Goal: Transaction & Acquisition: Purchase product/service

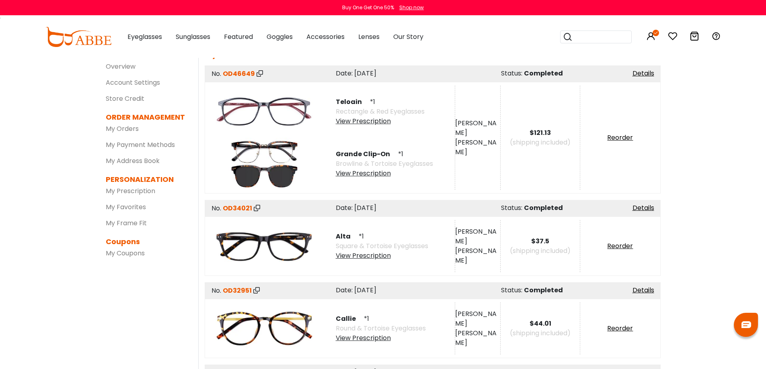
scroll to position [38, 0]
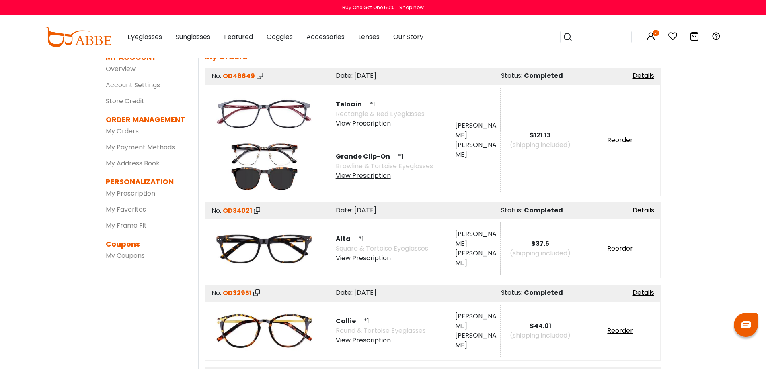
click at [375, 126] on div "View Prescription" at bounding box center [380, 124] width 89 height 10
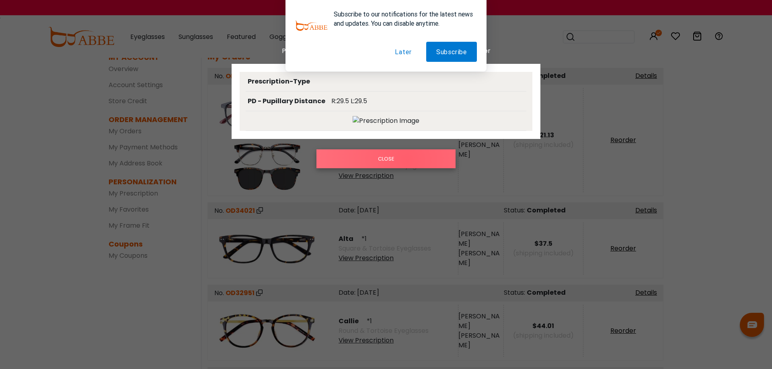
click at [407, 161] on button "CLOSE" at bounding box center [385, 159] width 139 height 18
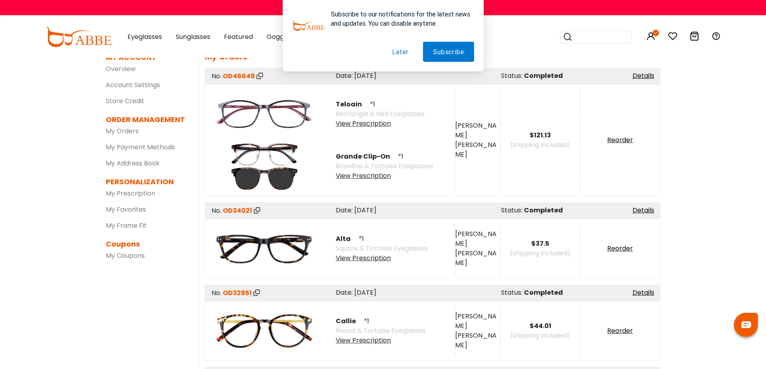
click at [656, 35] on div "Subscribe to our notifications for the latest news and updates. You can disable…" at bounding box center [383, 36] width 766 height 72
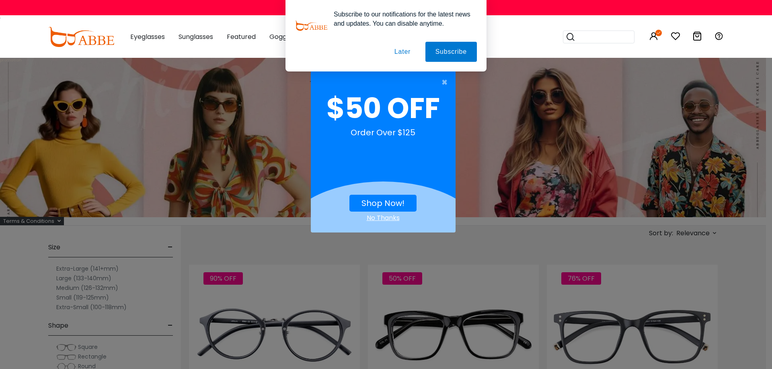
click at [653, 33] on div "Subscribe to our notifications for the latest news and updates. You can disable…" at bounding box center [386, 36] width 772 height 72
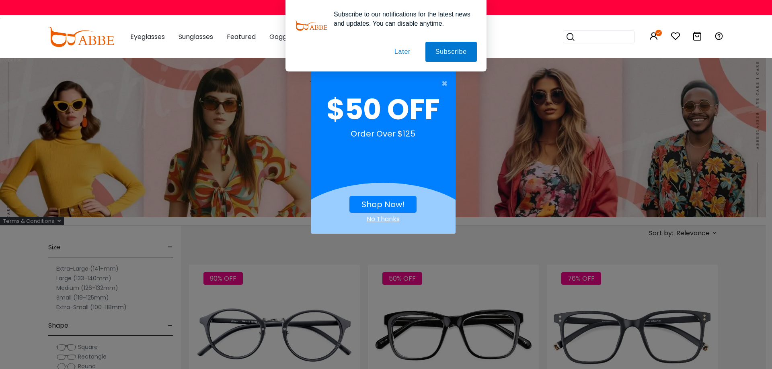
click at [394, 202] on link "Shop Now!" at bounding box center [382, 204] width 43 height 11
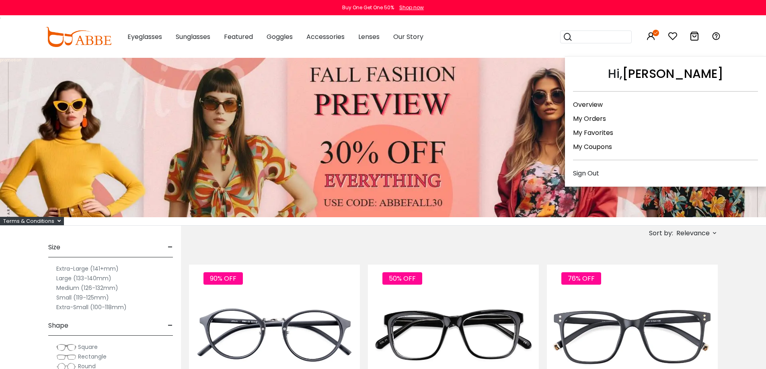
click at [594, 134] on link "My Favorites" at bounding box center [593, 132] width 40 height 9
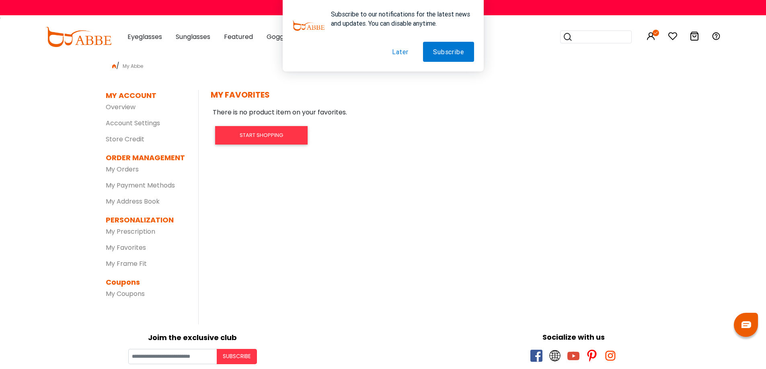
click at [152, 37] on div "Subscribe to our notifications for the latest news and updates. You can disable…" at bounding box center [383, 36] width 766 height 72
click at [398, 54] on button "Later" at bounding box center [400, 52] width 37 height 20
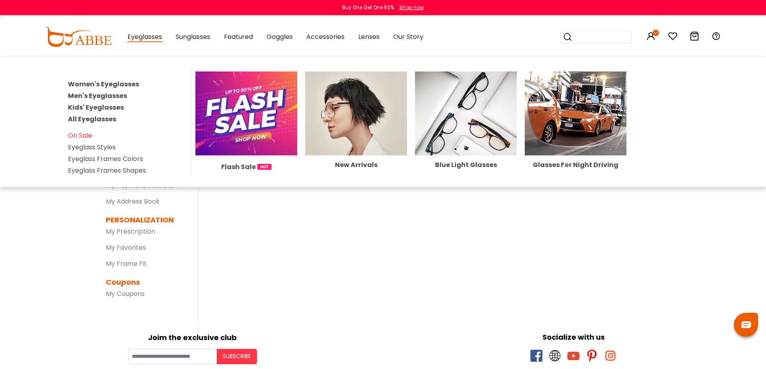
click at [141, 37] on span "Eyeglasses" at bounding box center [144, 37] width 35 height 10
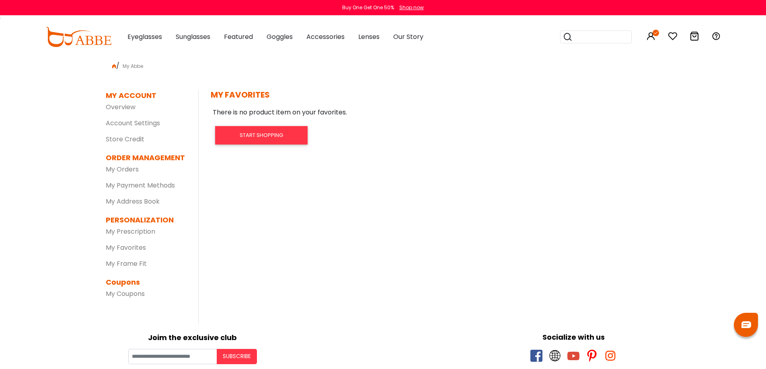
click at [140, 37] on span "Eyeglasses" at bounding box center [144, 36] width 35 height 9
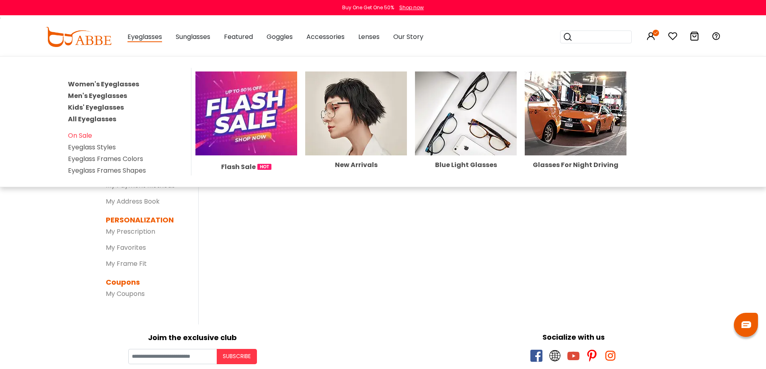
click at [125, 84] on link "Women's Eyeglasses" at bounding box center [103, 84] width 71 height 9
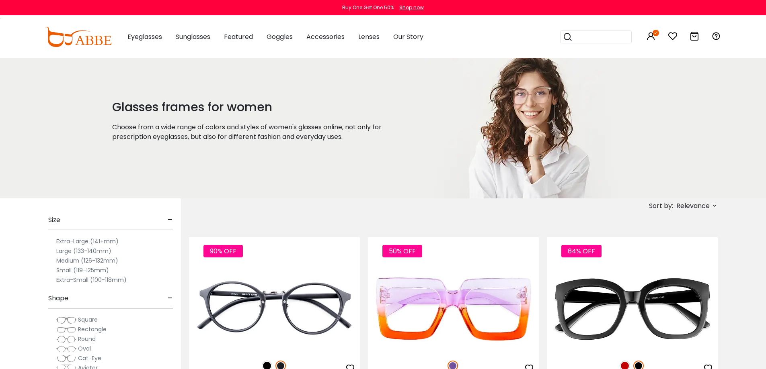
click at [71, 261] on label "Medium (126-132mm)" at bounding box center [87, 261] width 62 height 10
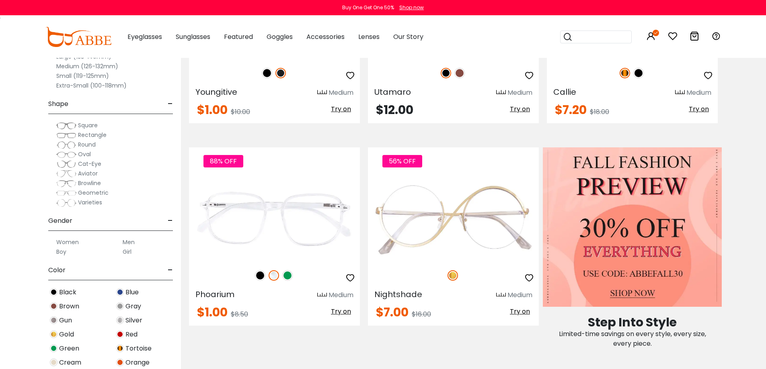
scroll to position [343, 0]
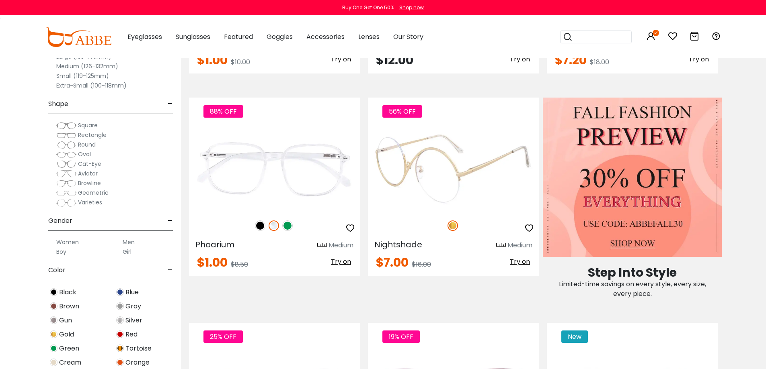
click at [530, 228] on icon "button" at bounding box center [529, 228] width 10 height 10
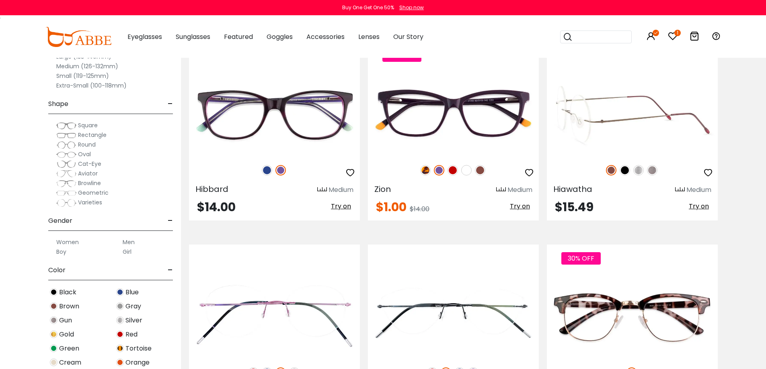
scroll to position [3054, 0]
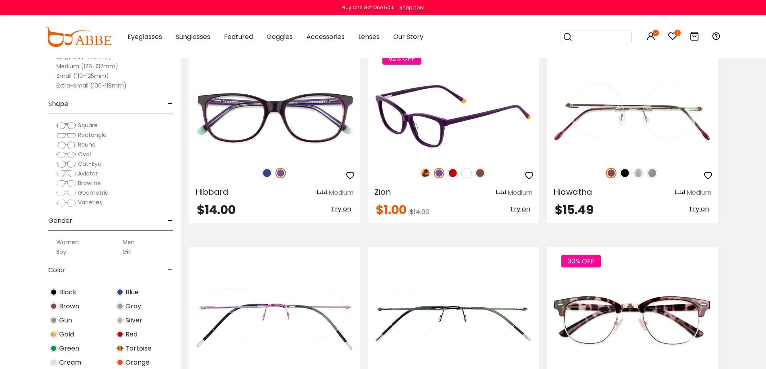
click at [426, 175] on img at bounding box center [425, 173] width 10 height 10
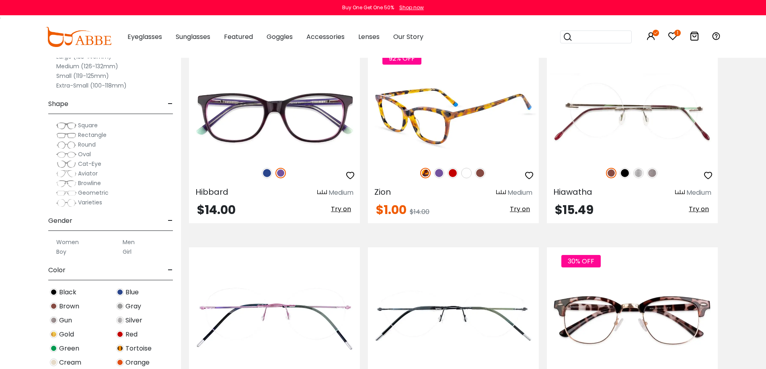
click at [436, 175] on img at bounding box center [439, 173] width 10 height 10
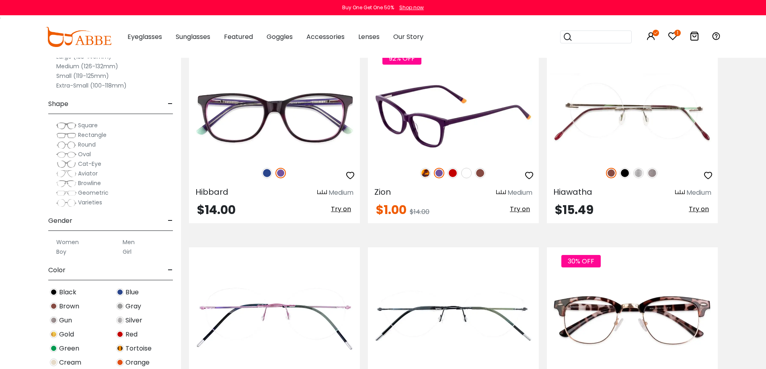
click at [455, 173] on img at bounding box center [452, 173] width 10 height 10
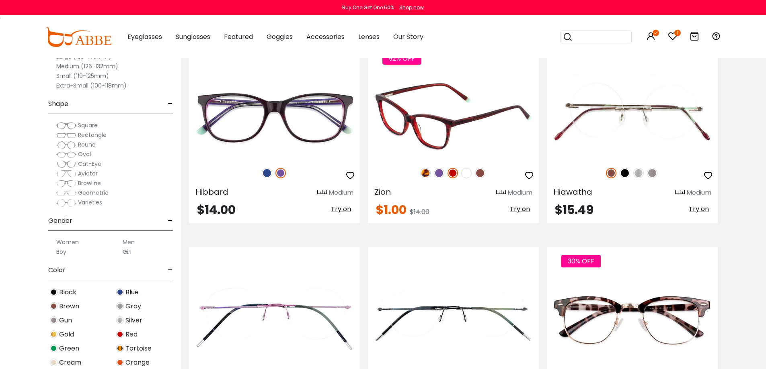
click at [469, 172] on img at bounding box center [466, 173] width 10 height 10
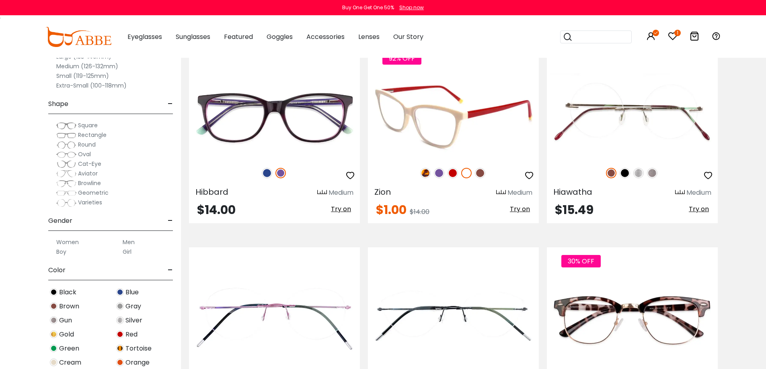
click at [481, 174] on img at bounding box center [480, 173] width 10 height 10
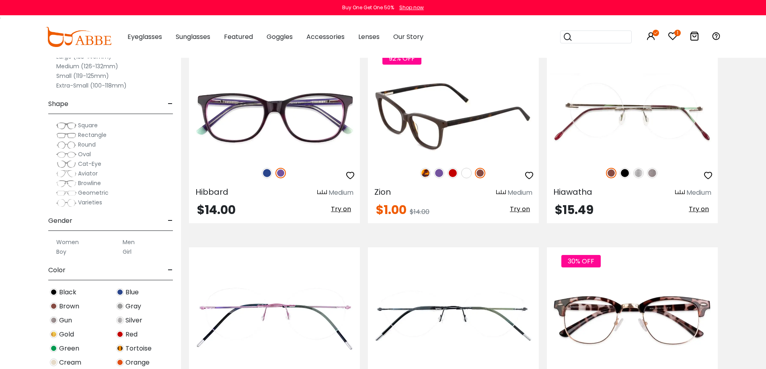
click at [437, 175] on img at bounding box center [439, 173] width 10 height 10
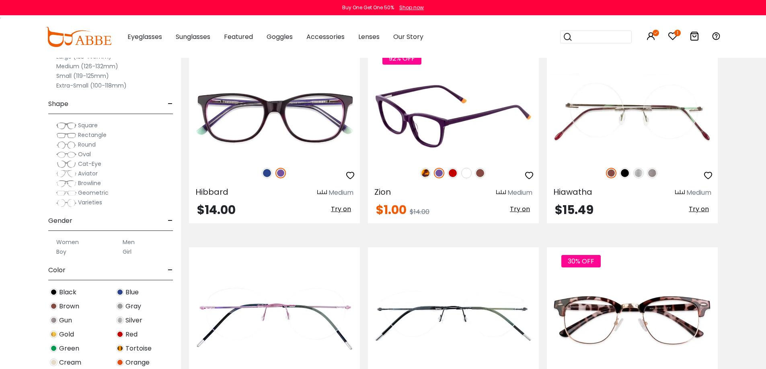
click at [448, 170] on img at bounding box center [452, 173] width 10 height 10
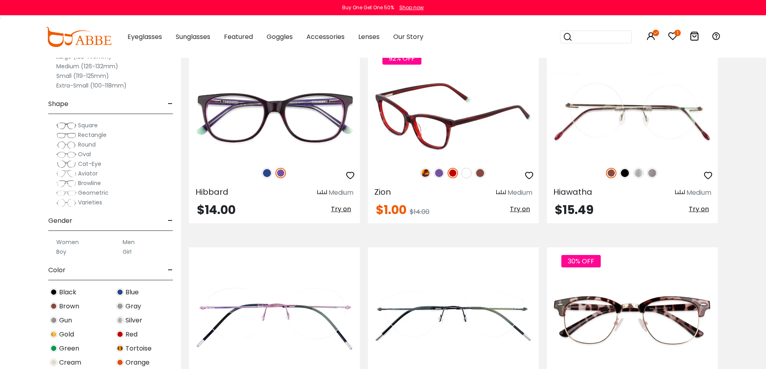
click at [530, 176] on icon "button" at bounding box center [529, 176] width 10 height 10
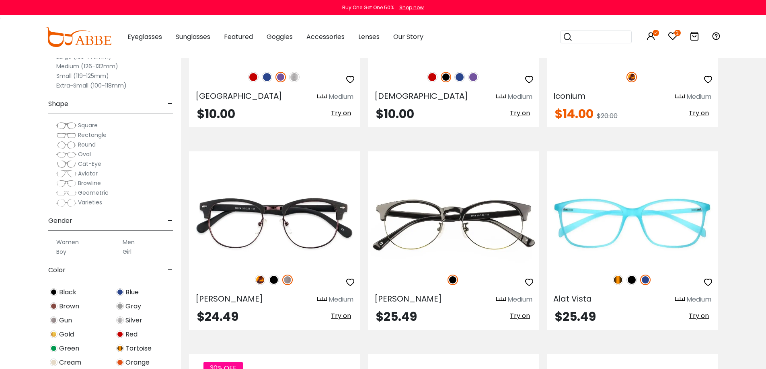
scroll to position [3359, 0]
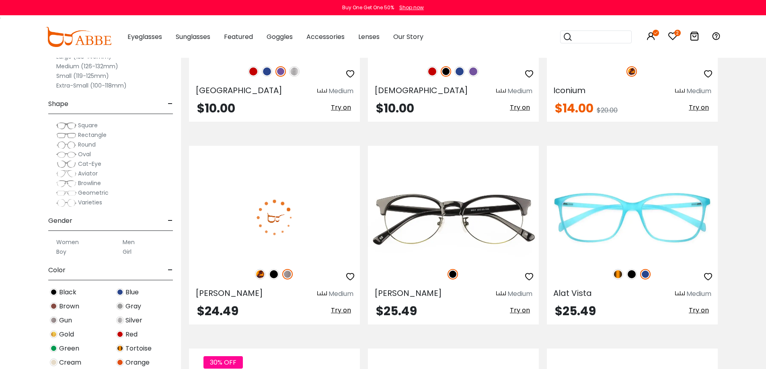
click at [261, 277] on img at bounding box center [260, 274] width 10 height 10
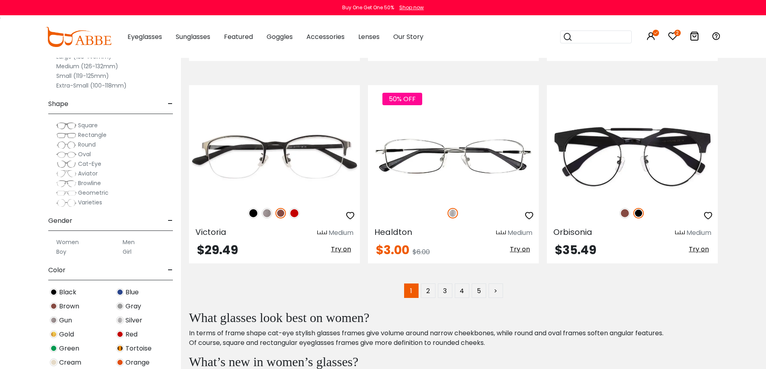
scroll to position [4050, 0]
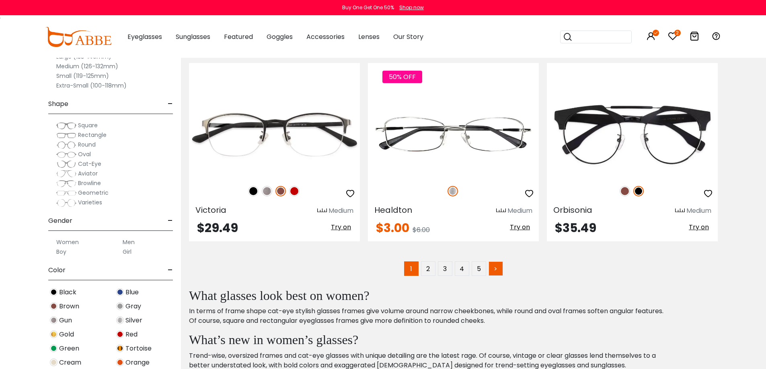
click at [496, 271] on link ">" at bounding box center [495, 269] width 14 height 14
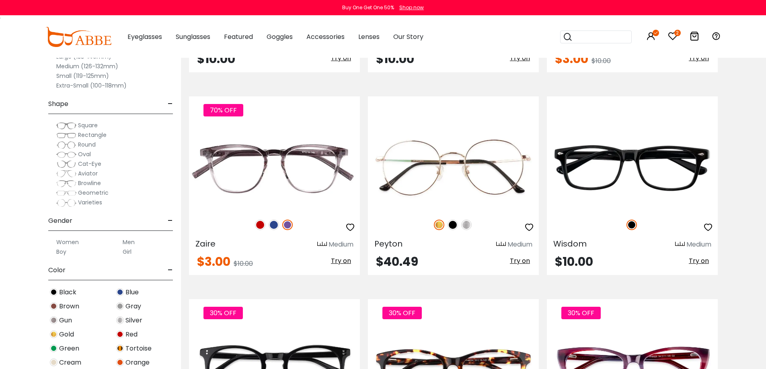
scroll to position [957, 0]
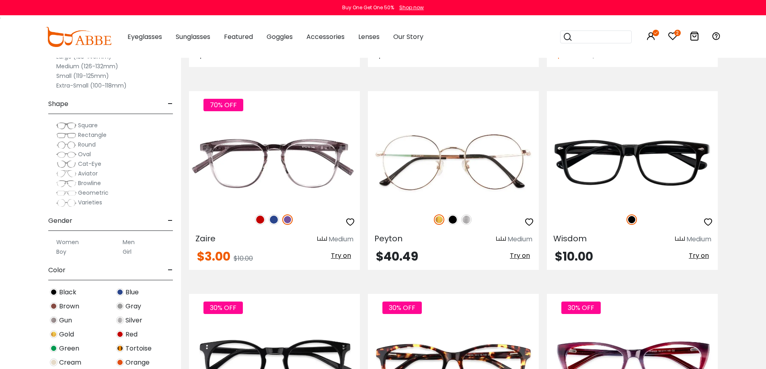
drag, startPoint x: 768, startPoint y: 16, endPoint x: 771, endPoint y: 86, distance: 70.0
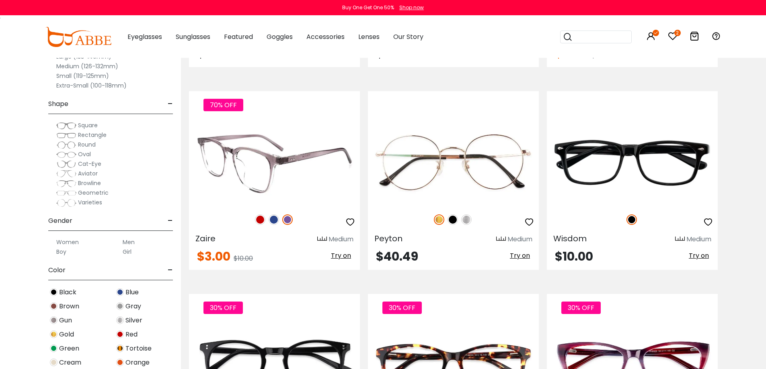
click at [260, 222] on img at bounding box center [260, 220] width 10 height 10
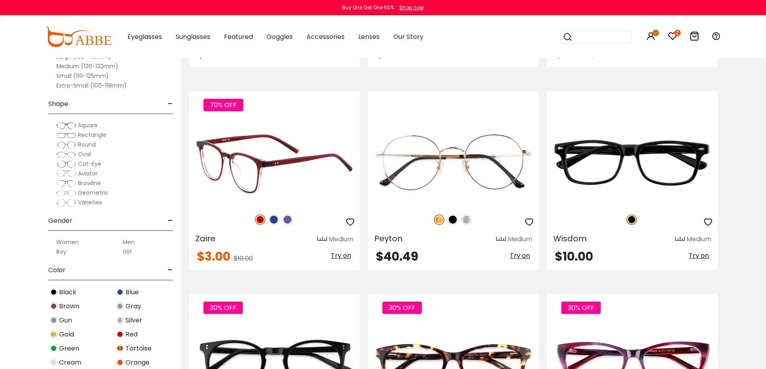
click at [272, 221] on img at bounding box center [273, 220] width 10 height 10
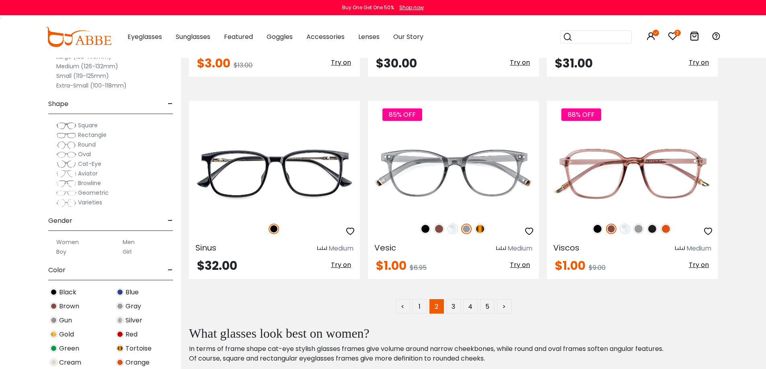
scroll to position [3995, 0]
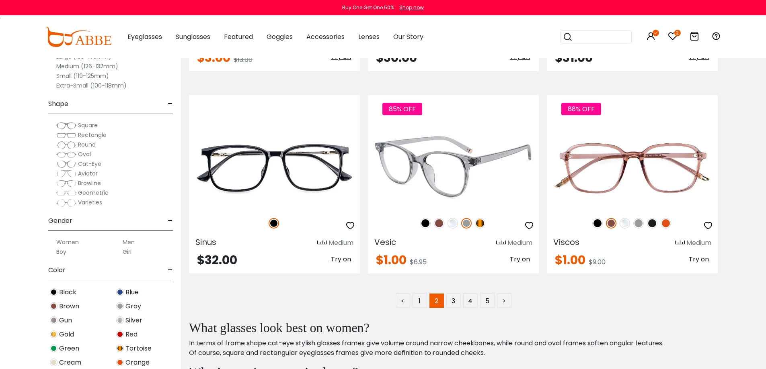
click at [425, 225] on img at bounding box center [425, 223] width 10 height 10
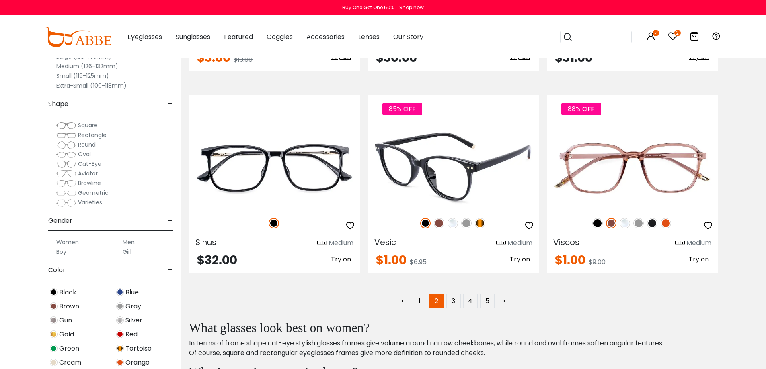
click at [483, 222] on img at bounding box center [480, 223] width 10 height 10
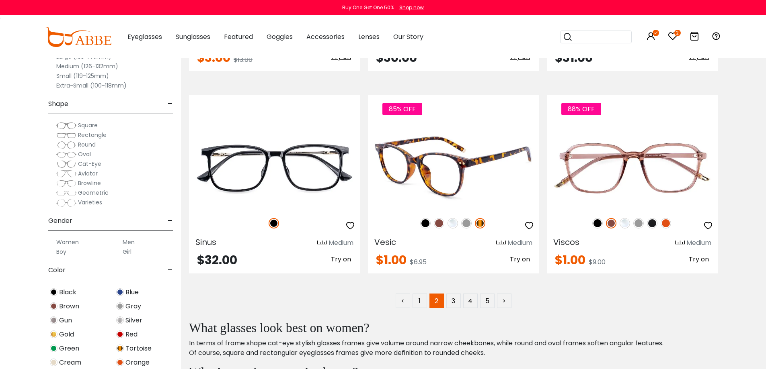
click at [529, 223] on icon "button" at bounding box center [529, 226] width 10 height 10
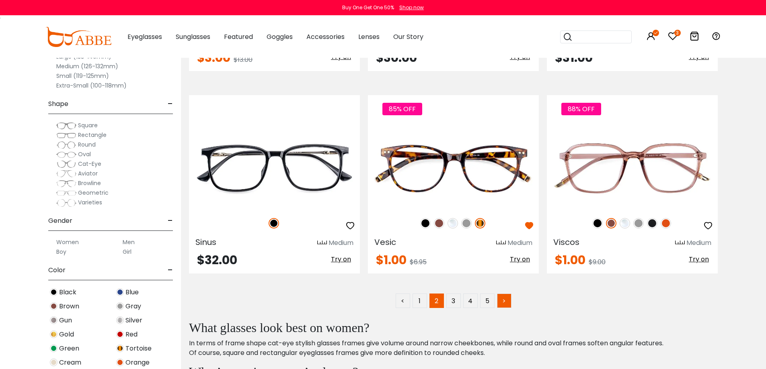
click at [500, 301] on link ">" at bounding box center [504, 301] width 14 height 14
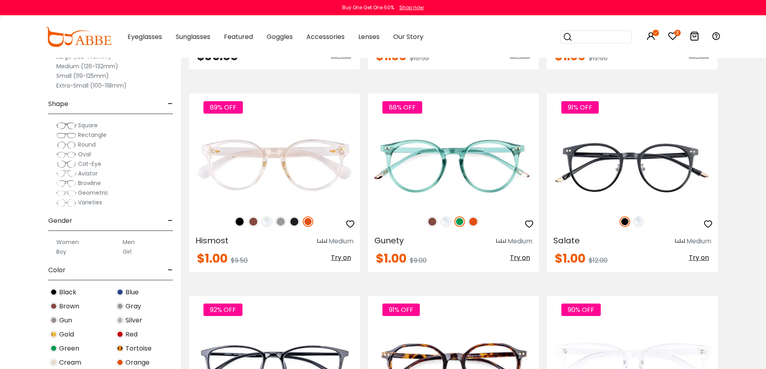
scroll to position [358, 0]
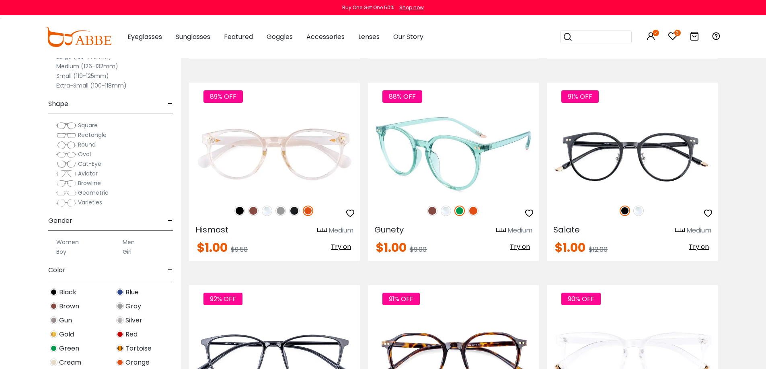
click at [430, 212] on img at bounding box center [432, 211] width 10 height 10
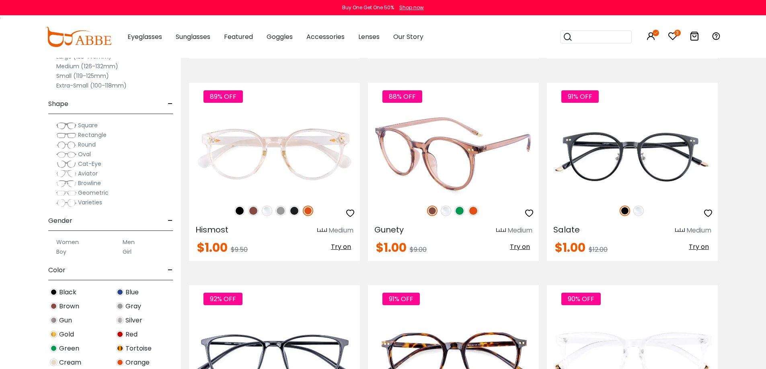
click at [473, 206] on img at bounding box center [473, 211] width 10 height 10
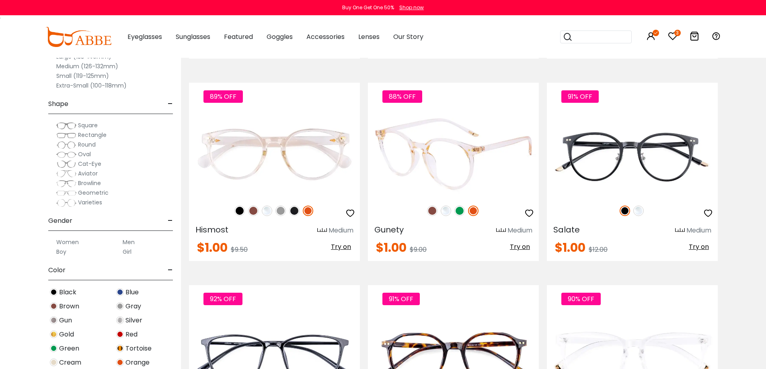
click at [459, 207] on img at bounding box center [459, 211] width 10 height 10
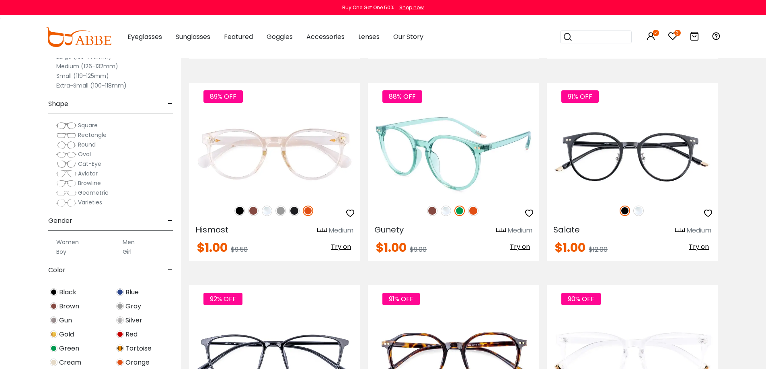
click at [441, 211] on img at bounding box center [445, 211] width 10 height 10
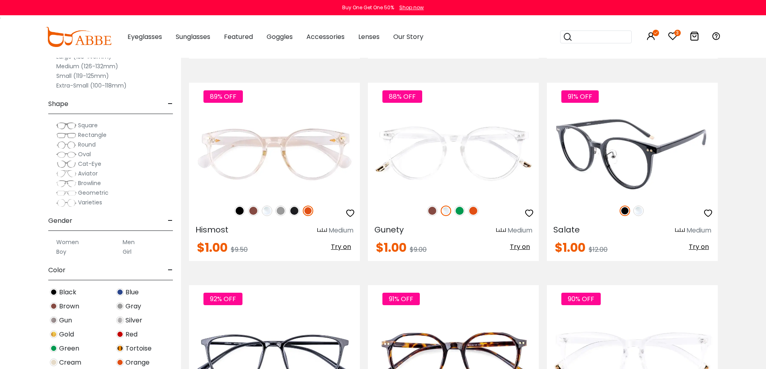
click at [706, 213] on icon "button" at bounding box center [708, 214] width 10 height 10
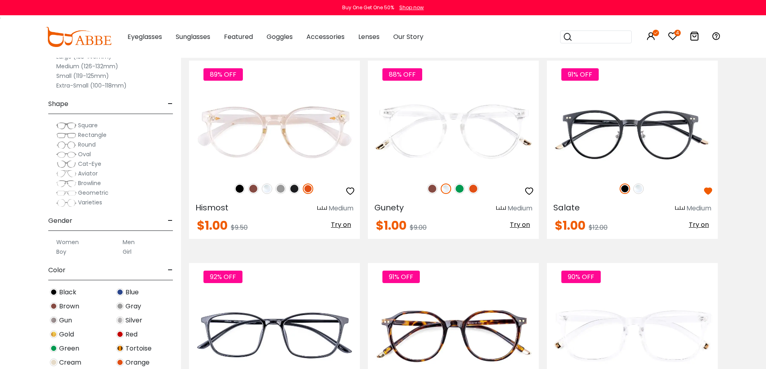
scroll to position [616, 0]
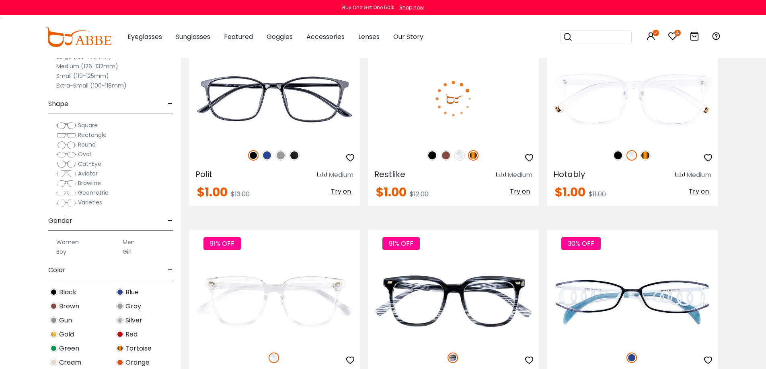
click at [530, 158] on icon "button" at bounding box center [529, 158] width 10 height 10
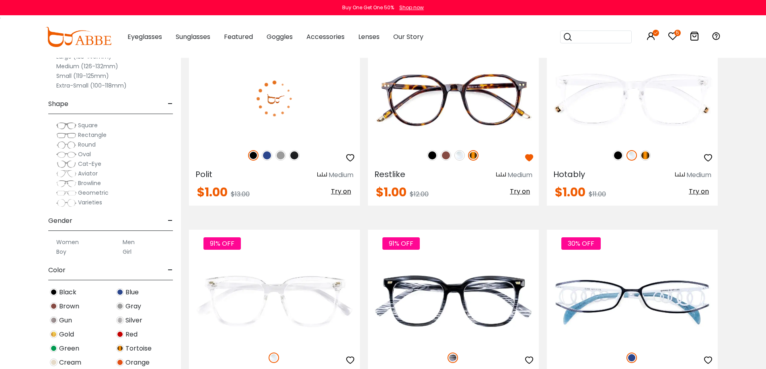
click at [264, 154] on img at bounding box center [267, 155] width 10 height 10
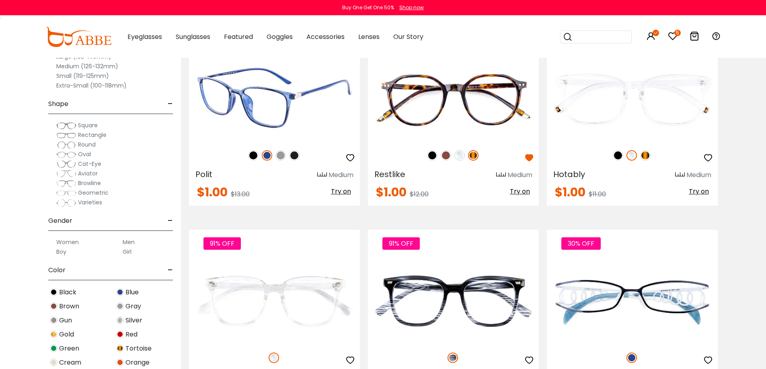
click at [349, 160] on icon "button" at bounding box center [350, 158] width 10 height 10
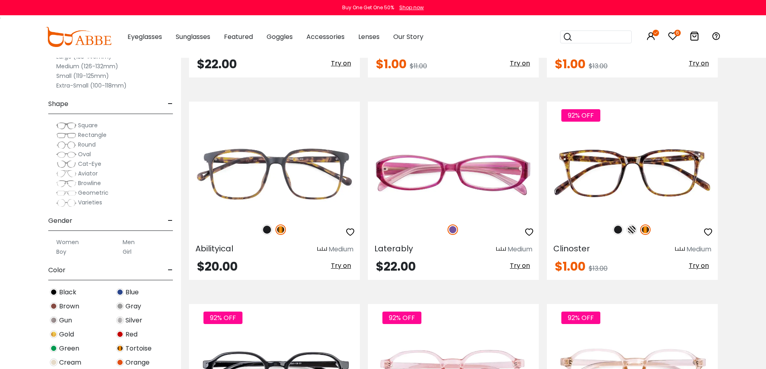
scroll to position [1155, 0]
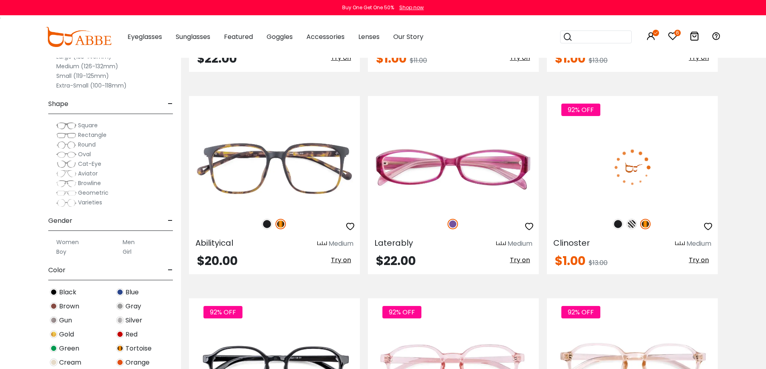
click at [706, 229] on icon "button" at bounding box center [708, 227] width 10 height 10
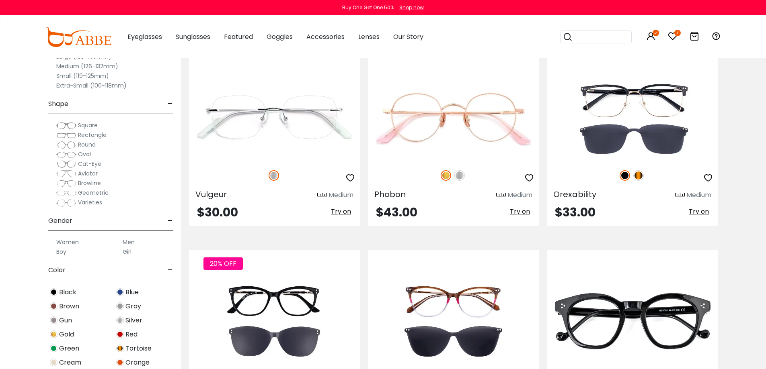
scroll to position [3659, 0]
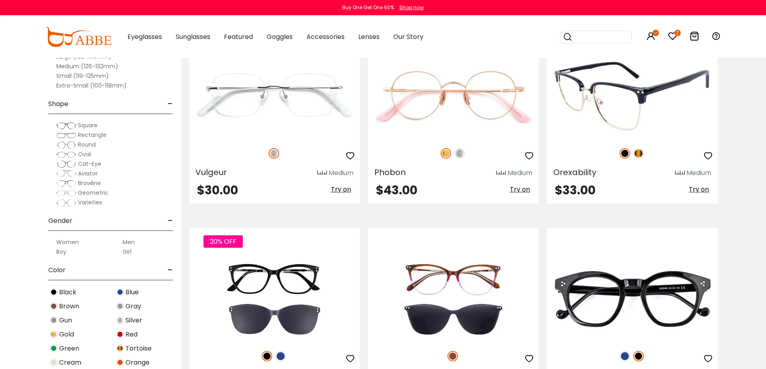
click at [639, 152] on img at bounding box center [638, 153] width 10 height 10
click at [709, 156] on icon "button" at bounding box center [708, 156] width 10 height 10
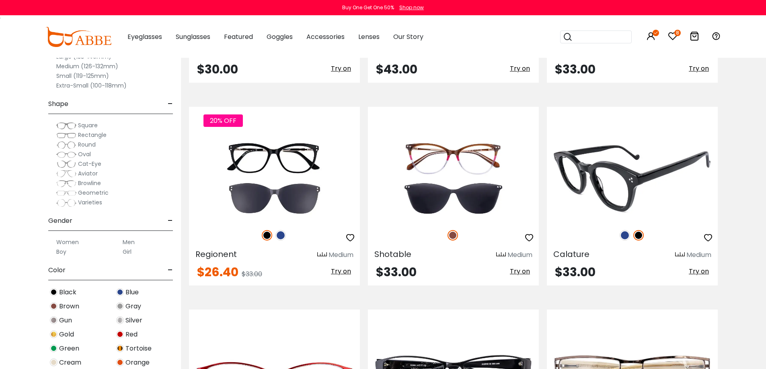
scroll to position [3764, 0]
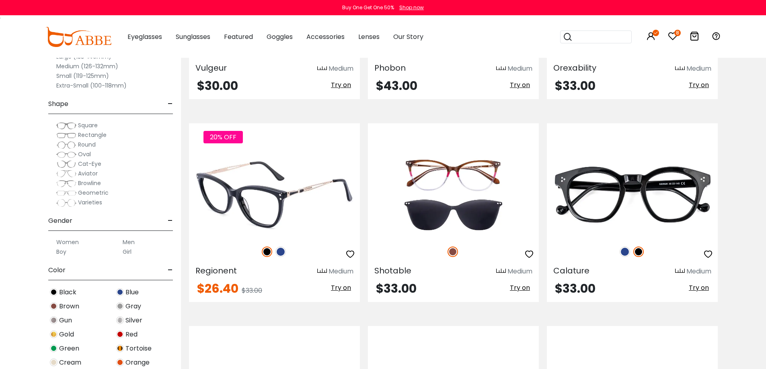
click at [281, 254] on img at bounding box center [280, 252] width 10 height 10
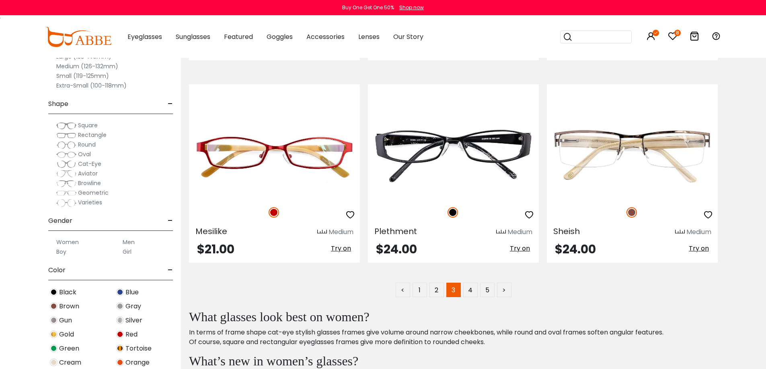
scroll to position [4011, 0]
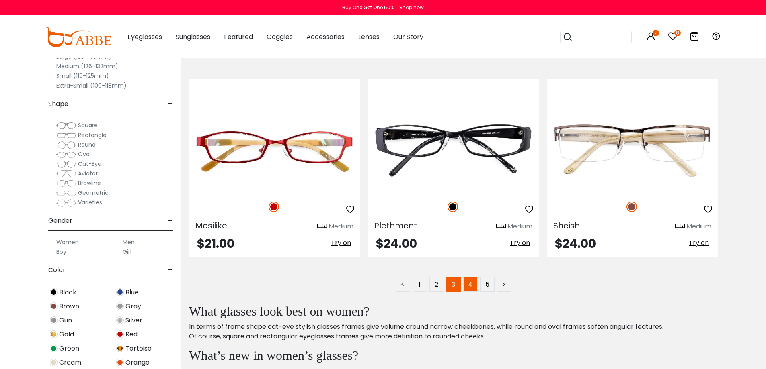
click at [471, 292] on link "4" at bounding box center [470, 284] width 14 height 14
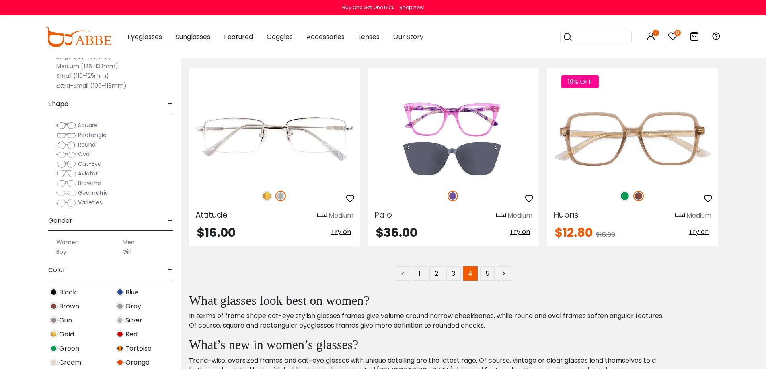
scroll to position [4033, 0]
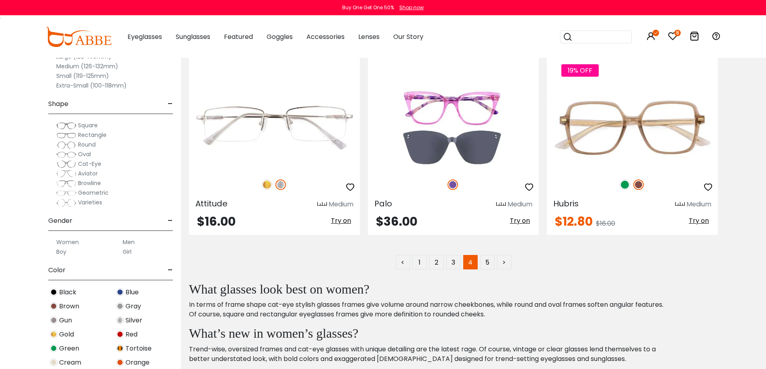
drag, startPoint x: 0, startPoint y: 0, endPoint x: 727, endPoint y: 320, distance: 794.5
click at [487, 262] on link "5" at bounding box center [487, 262] width 14 height 14
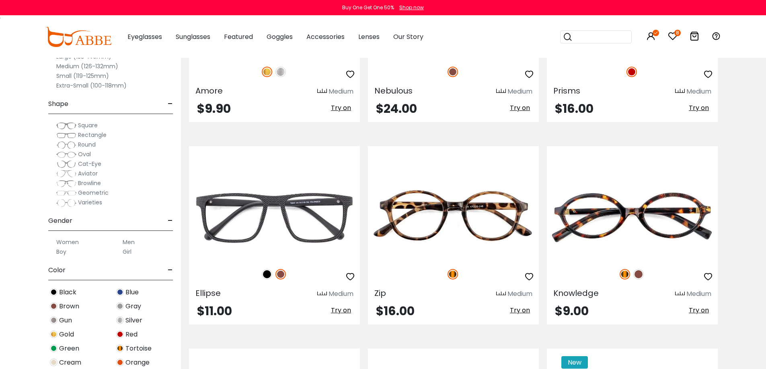
scroll to position [299, 0]
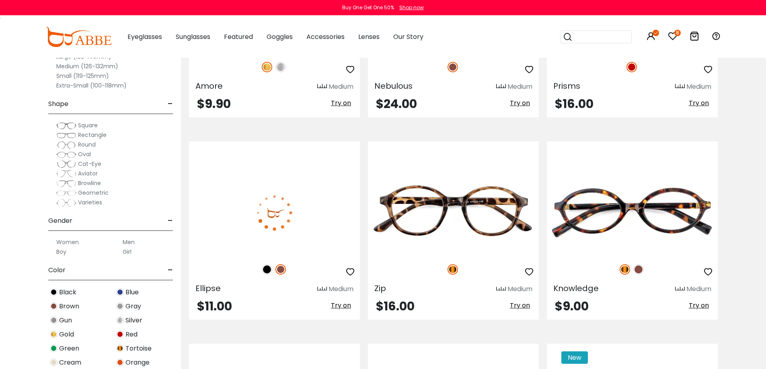
click at [278, 271] on img at bounding box center [280, 269] width 10 height 10
click at [268, 272] on img at bounding box center [267, 269] width 10 height 10
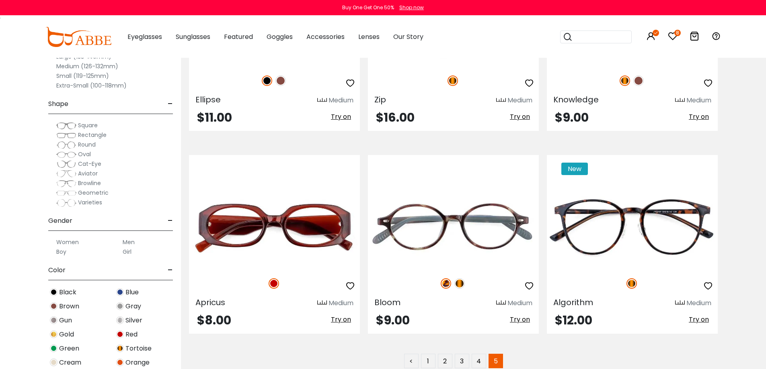
scroll to position [483, 0]
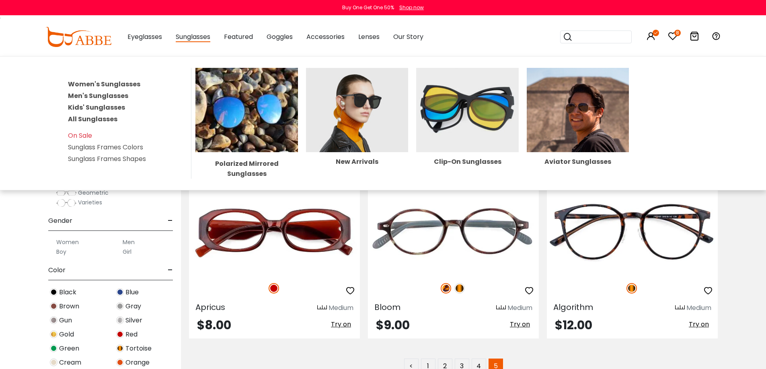
click at [197, 39] on span "Sunglasses" at bounding box center [193, 37] width 35 height 10
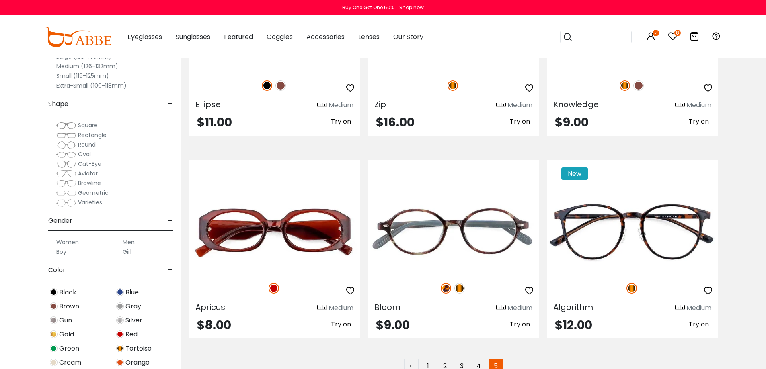
click at [198, 36] on span "Sunglasses" at bounding box center [193, 36] width 35 height 9
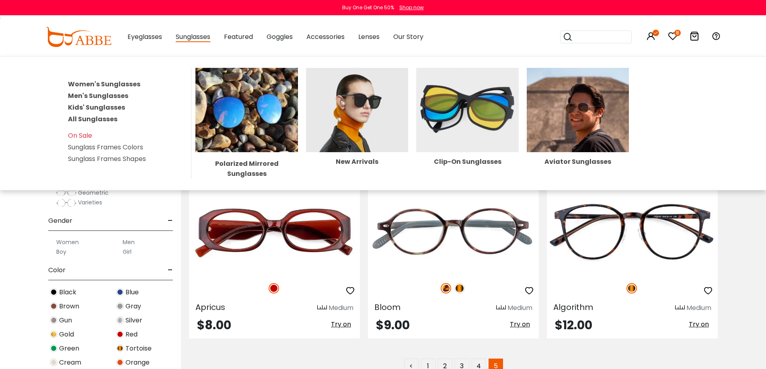
click at [207, 43] on div "Sunglasses Women's Sunglasses Men's Sunglasses Kids' Sunglasses All Sunglasses …" at bounding box center [193, 37] width 35 height 40
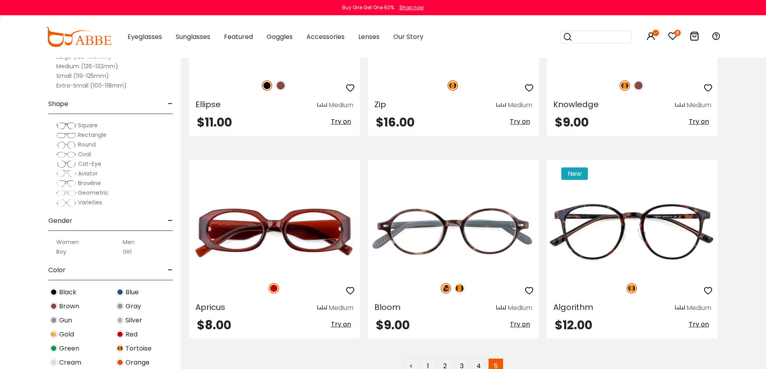
click at [206, 39] on span "Sunglasses" at bounding box center [193, 36] width 35 height 9
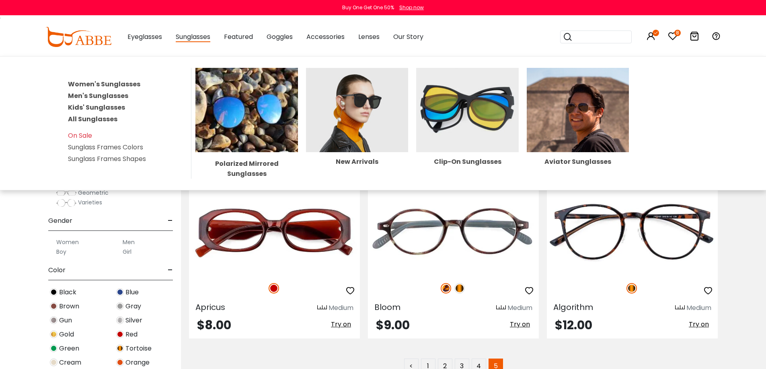
click at [360, 129] on img at bounding box center [357, 110] width 102 height 84
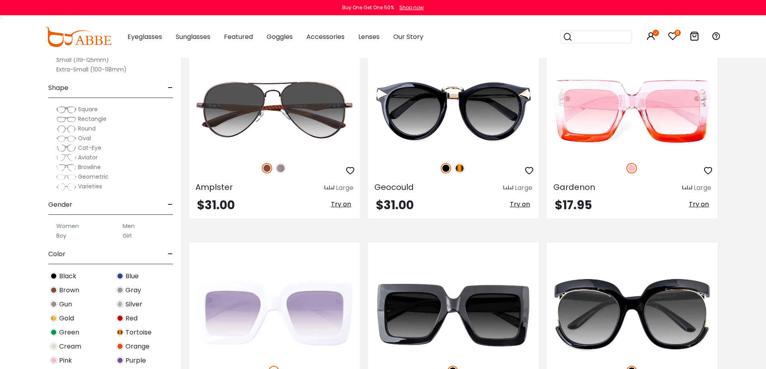
scroll to position [2057, 0]
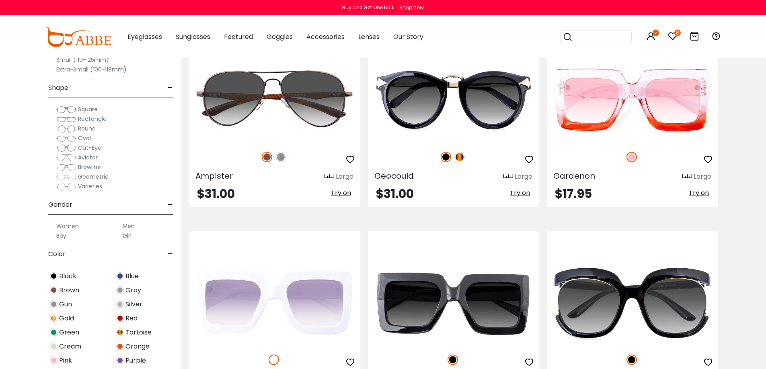
drag, startPoint x: 767, startPoint y: 20, endPoint x: 771, endPoint y: 170, distance: 149.6
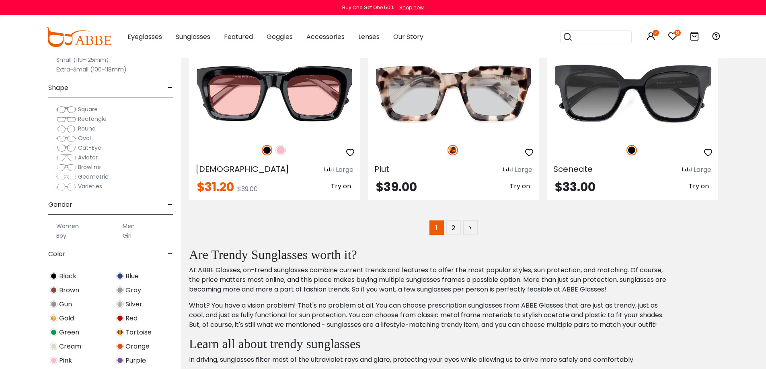
scroll to position [4118, 0]
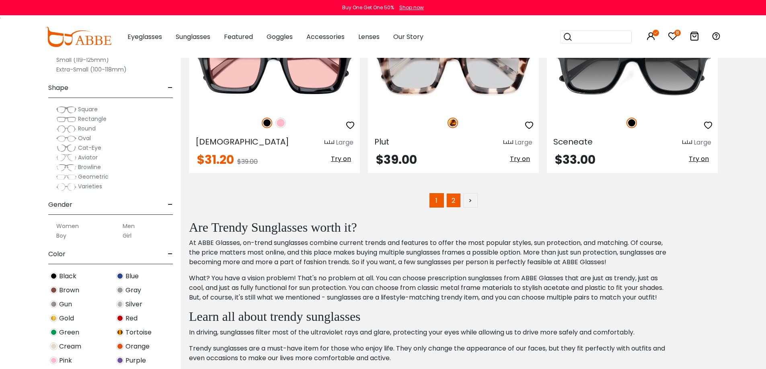
click at [455, 199] on link "2" at bounding box center [453, 200] width 14 height 14
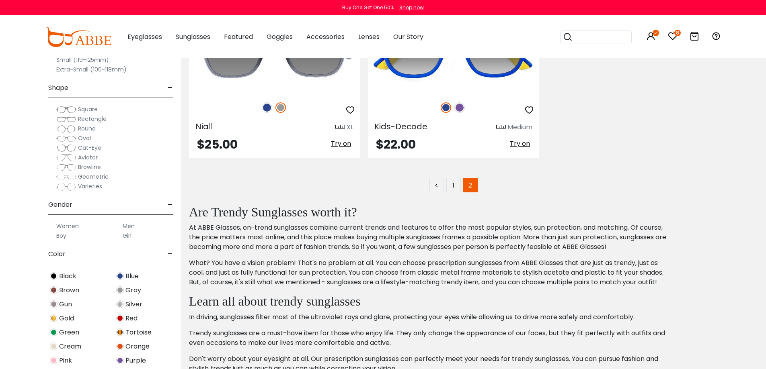
scroll to position [2474, 0]
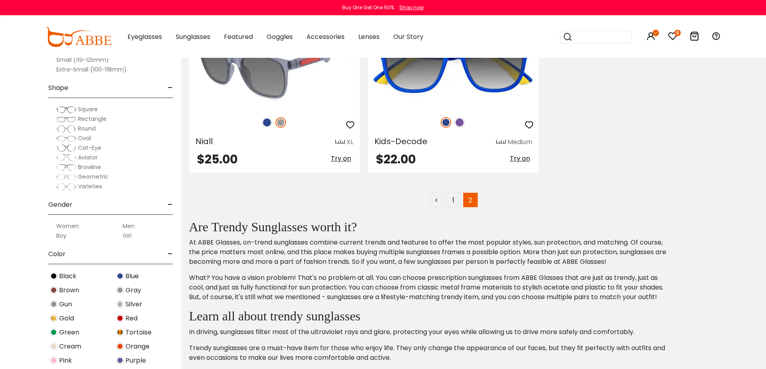
click at [252, 122] on div "New" at bounding box center [274, 122] width 171 height 17
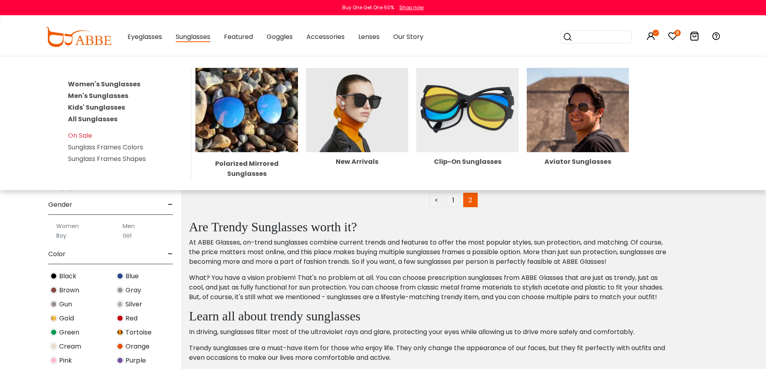
click at [218, 104] on img at bounding box center [246, 110] width 102 height 84
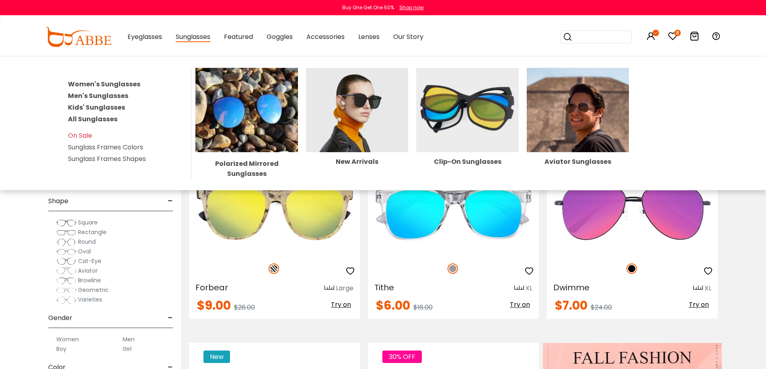
click at [583, 115] on img at bounding box center [577, 110] width 102 height 84
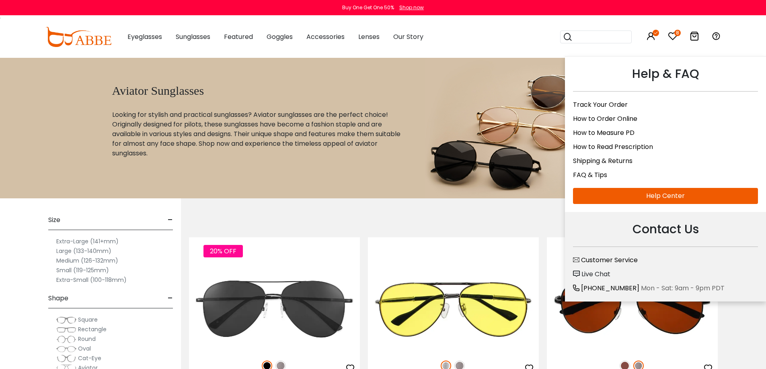
drag, startPoint x: 766, startPoint y: 65, endPoint x: 700, endPoint y: 23, distance: 78.6
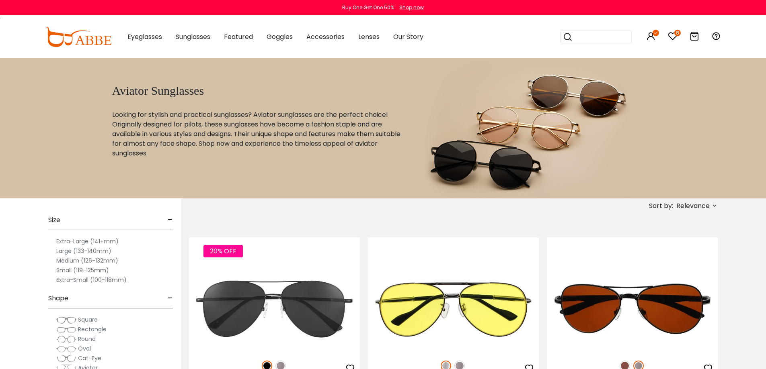
click at [677, 34] on icon "8" at bounding box center [677, 33] width 6 height 6
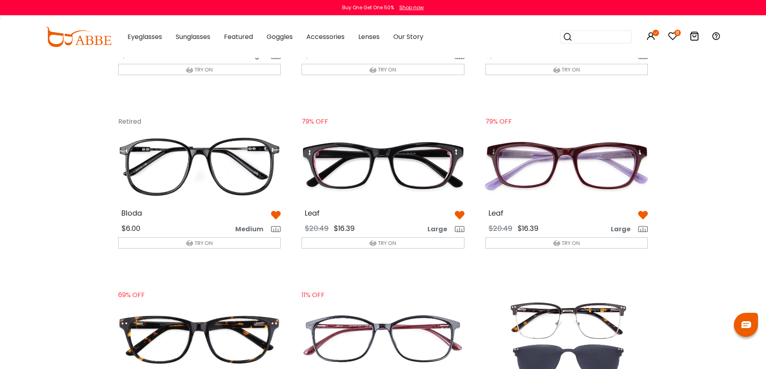
scroll to position [331, 0]
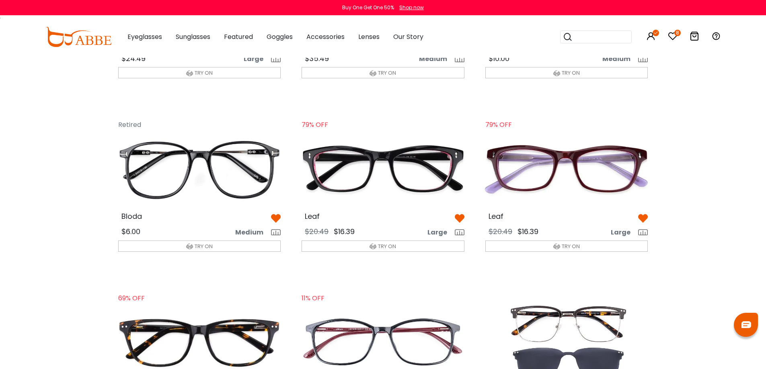
click at [279, 218] on img at bounding box center [276, 219] width 10 height 10
click at [277, 219] on img at bounding box center [276, 219] width 10 height 10
click at [273, 219] on img at bounding box center [276, 219] width 10 height 10
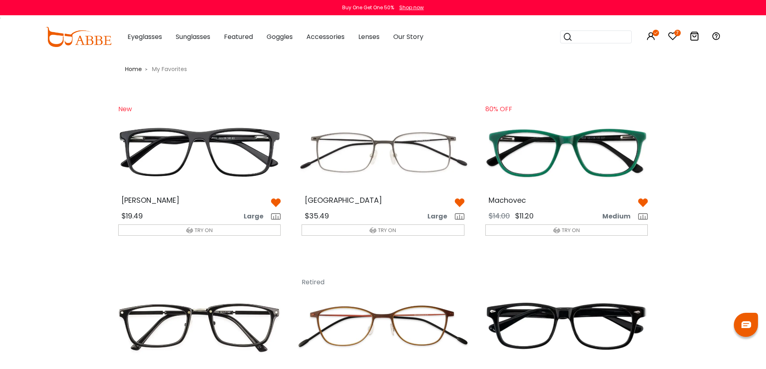
click at [278, 201] on img at bounding box center [276, 203] width 10 height 10
drag, startPoint x: 277, startPoint y: 205, endPoint x: 222, endPoint y: 207, distance: 54.7
click at [222, 207] on div "[PERSON_NAME]" at bounding box center [200, 202] width 176 height 10
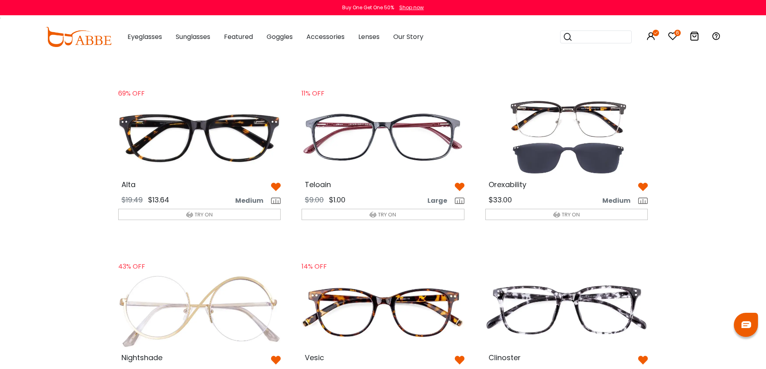
scroll to position [537, 0]
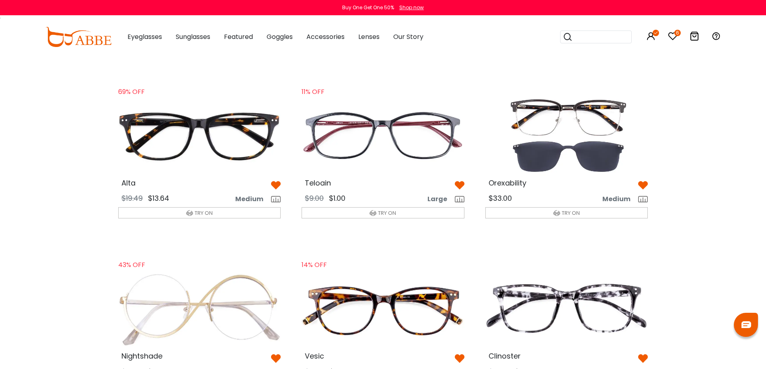
click at [585, 127] on img at bounding box center [567, 136] width 176 height 88
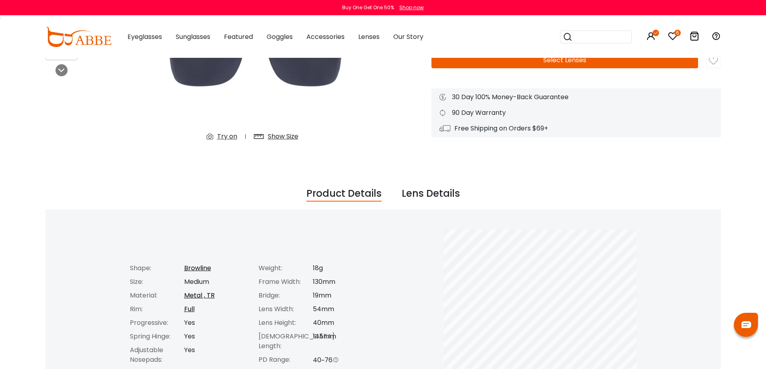
scroll to position [130, 0]
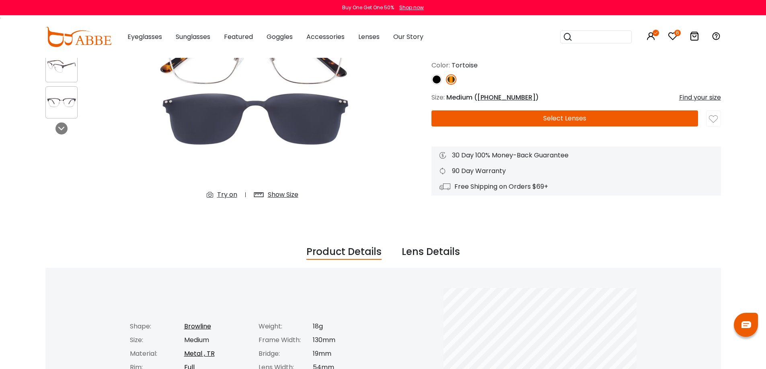
click at [569, 119] on button "Select Lenses" at bounding box center [564, 119] width 266 height 16
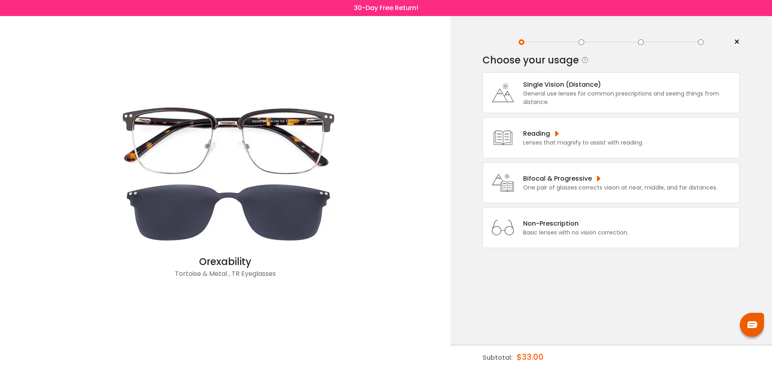
click at [580, 189] on div "One pair of glasses corrects vision at near, middle, and far distances." at bounding box center [620, 188] width 194 height 8
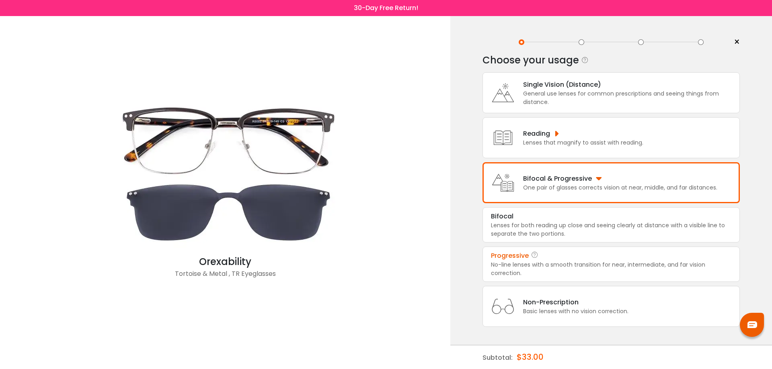
click at [575, 268] on div "No-line lenses with a smooth transition for near, intermediate, and far vision …" at bounding box center [611, 269] width 240 height 17
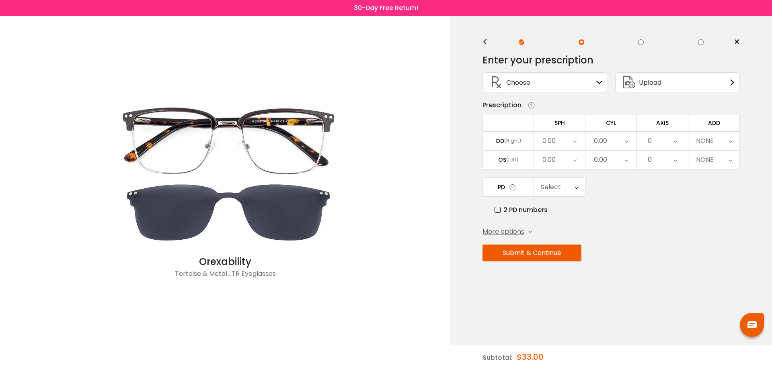
click at [647, 85] on span "Upload" at bounding box center [650, 83] width 23 height 10
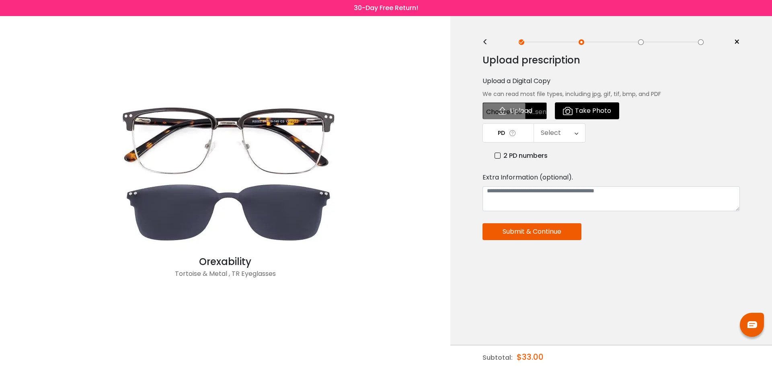
click at [532, 112] on input "file" at bounding box center [514, 110] width 64 height 17
type input "**********"
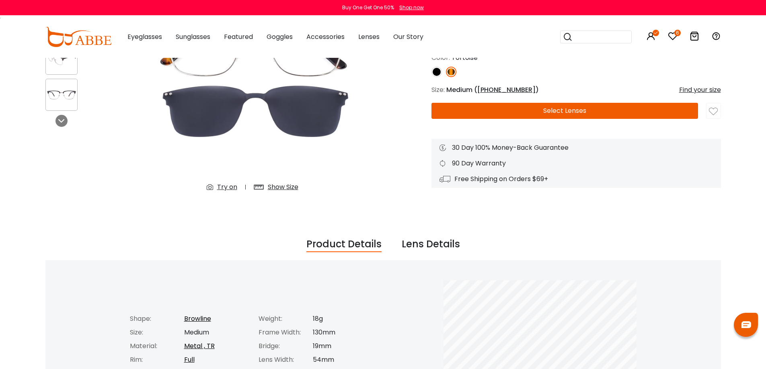
scroll to position [137, 0]
click at [574, 113] on button "Select Lenses" at bounding box center [564, 111] width 266 height 16
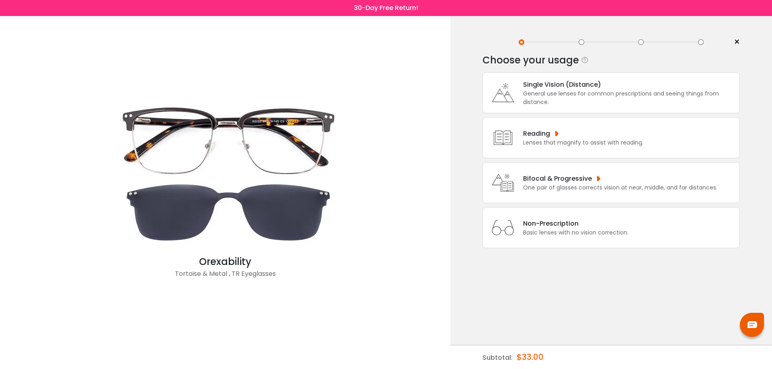
click at [558, 180] on div "Bifocal & Progressive" at bounding box center [620, 179] width 194 height 10
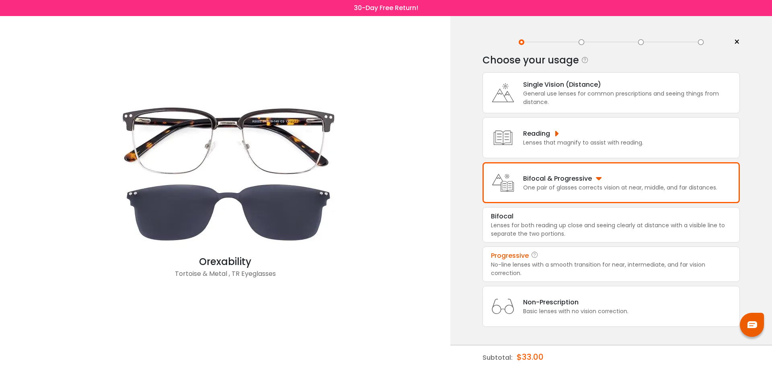
click at [545, 262] on div "No-line lenses with a smooth transition for near, intermediate, and far vision …" at bounding box center [611, 269] width 240 height 17
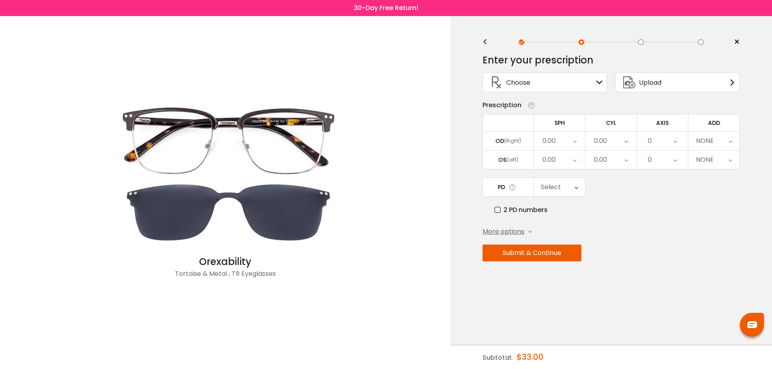
click at [676, 78] on div "Upload" at bounding box center [677, 82] width 125 height 20
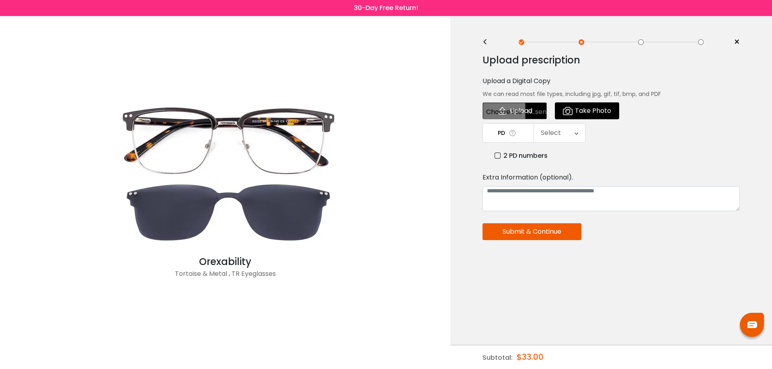
click at [520, 116] on input "file" at bounding box center [514, 110] width 64 height 17
type input "**********"
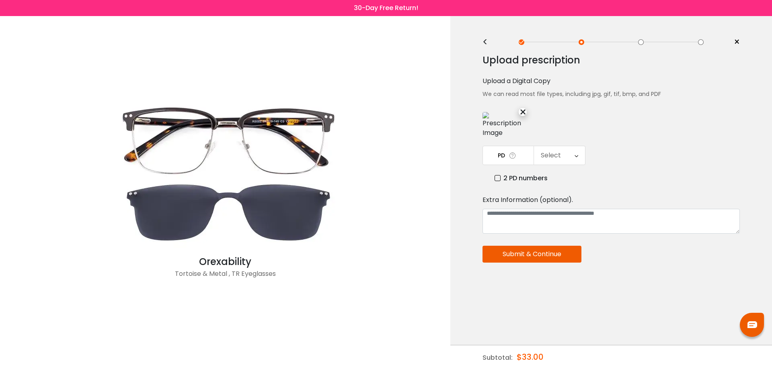
click at [514, 155] on icon at bounding box center [512, 156] width 8 height 8
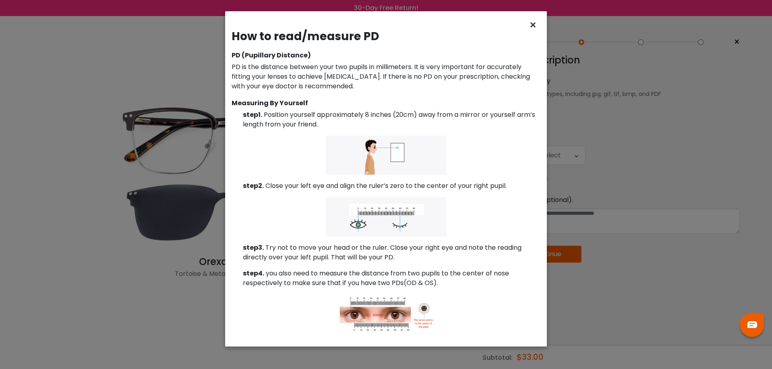
click at [535, 25] on span "×" at bounding box center [535, 24] width 12 height 17
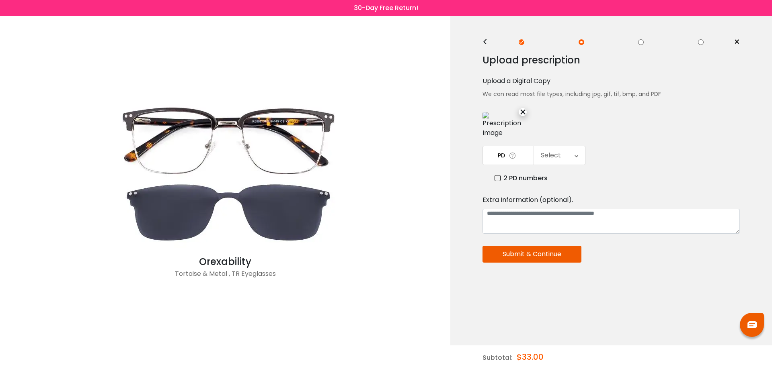
click at [576, 158] on icon at bounding box center [576, 155] width 4 height 18
click at [581, 176] on li "60" at bounding box center [559, 181] width 51 height 14
click at [576, 157] on div "60" at bounding box center [559, 155] width 51 height 18
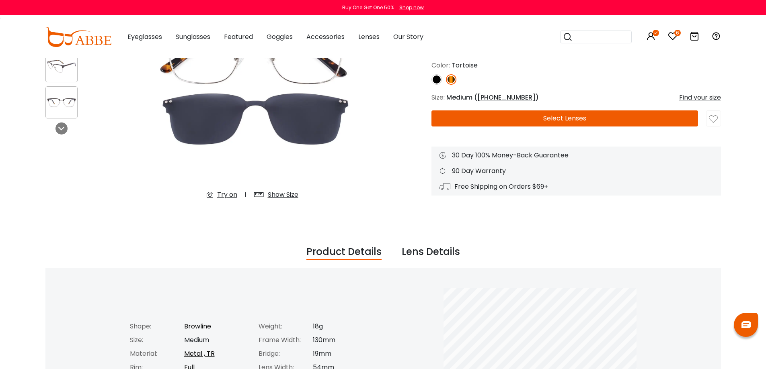
click at [564, 119] on button "Select Lenses" at bounding box center [564, 119] width 266 height 16
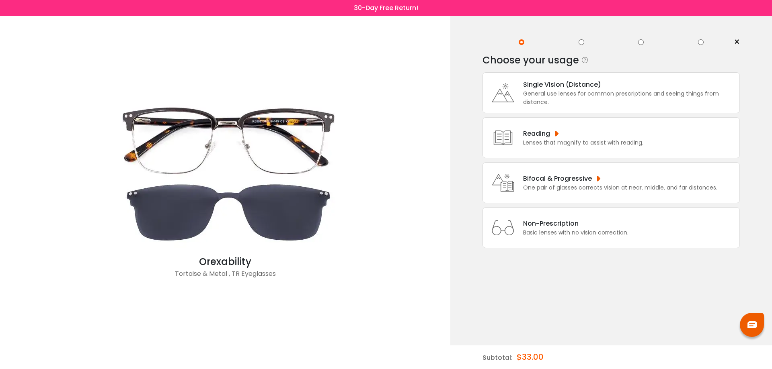
click at [566, 185] on div "One pair of glasses corrects vision at near, middle, and far distances." at bounding box center [620, 188] width 194 height 8
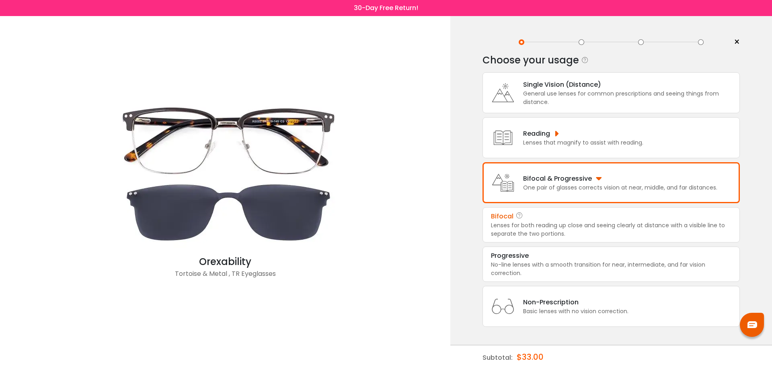
click at [566, 212] on div "Bifocal" at bounding box center [611, 217] width 240 height 10
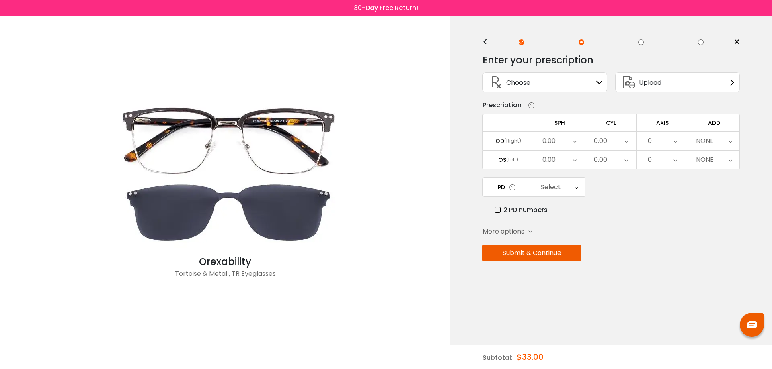
click at [635, 82] on icon at bounding box center [628, 82] width 19 height 19
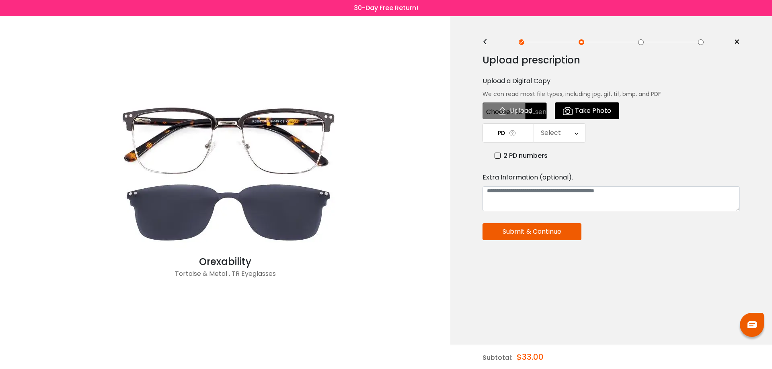
click at [515, 107] on input "file" at bounding box center [514, 110] width 64 height 17
type input "**********"
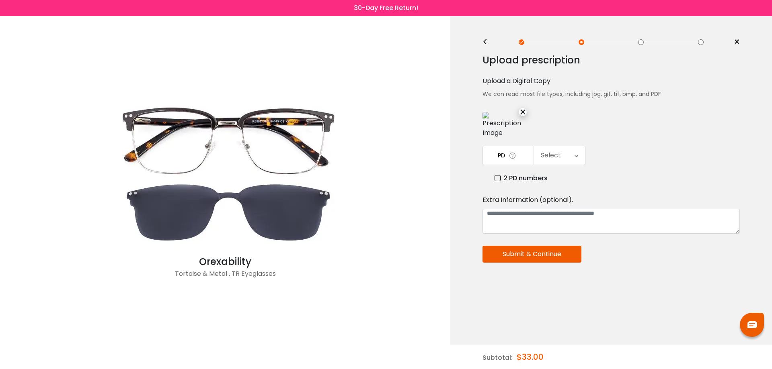
click at [528, 254] on button "Submit & Continue" at bounding box center [531, 254] width 99 height 17
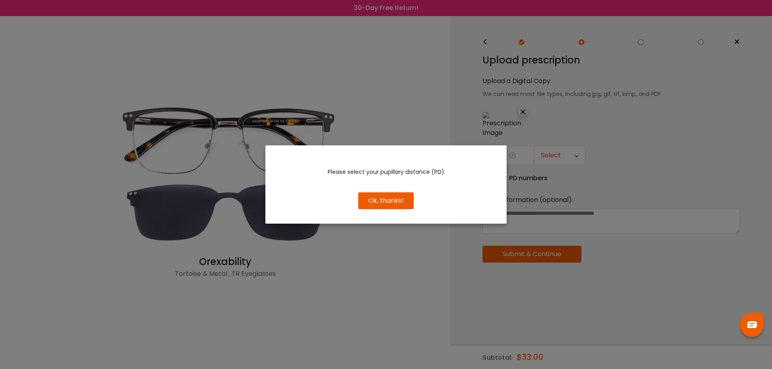
click at [397, 203] on button "Ok, thanks!" at bounding box center [385, 201] width 55 height 17
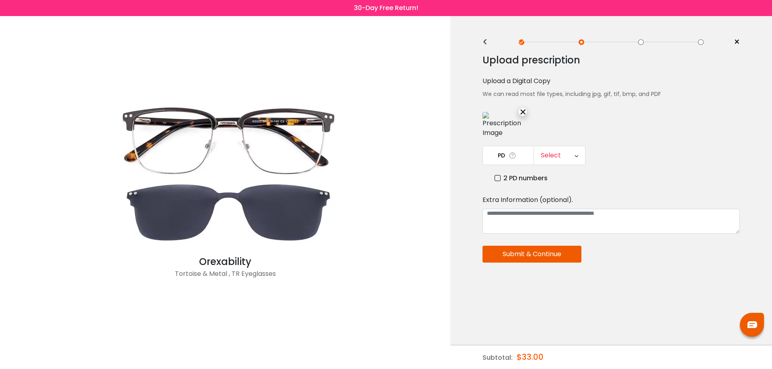
click at [509, 157] on icon at bounding box center [512, 156] width 8 height 8
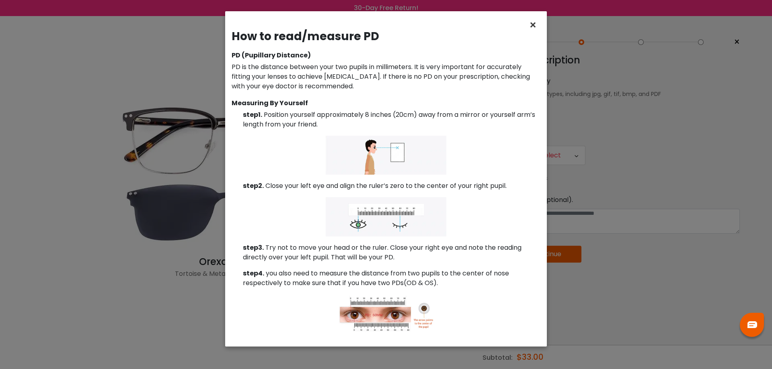
click at [529, 22] on span "×" at bounding box center [535, 24] width 12 height 17
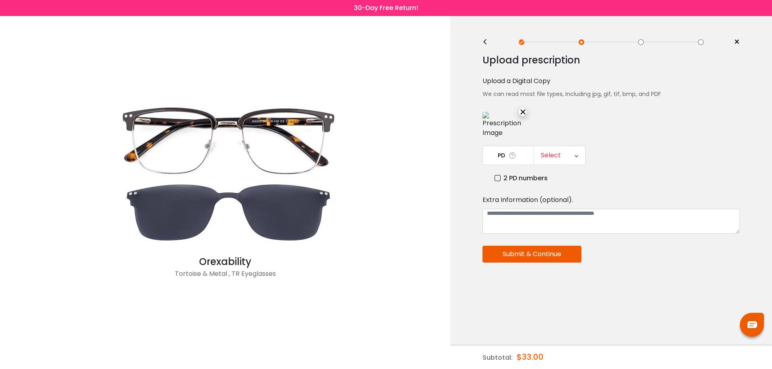
click at [574, 157] on icon at bounding box center [576, 155] width 4 height 18
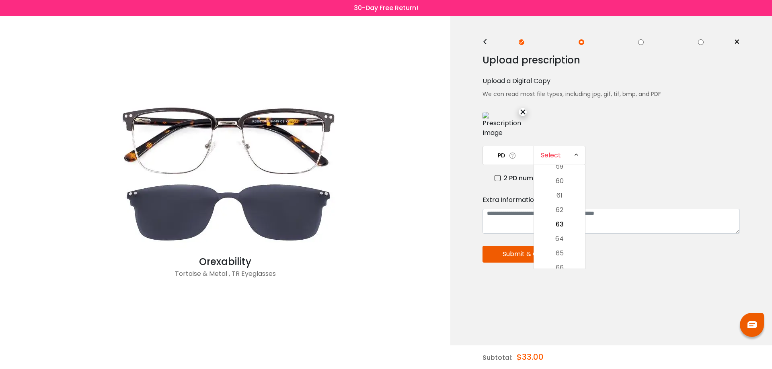
click at [549, 154] on div "Select" at bounding box center [551, 155] width 20 height 16
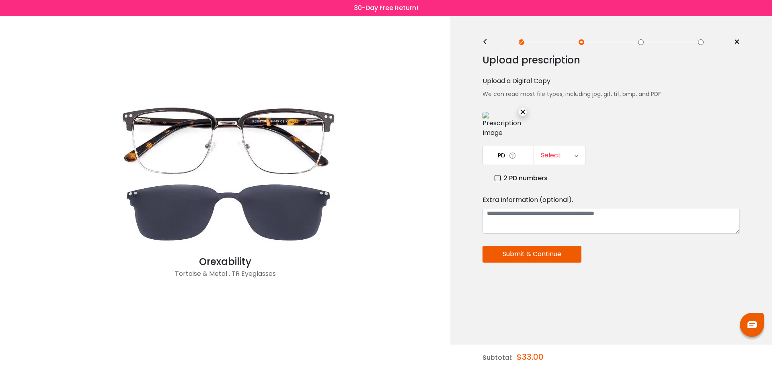
click at [550, 154] on div "Select" at bounding box center [551, 155] width 20 height 16
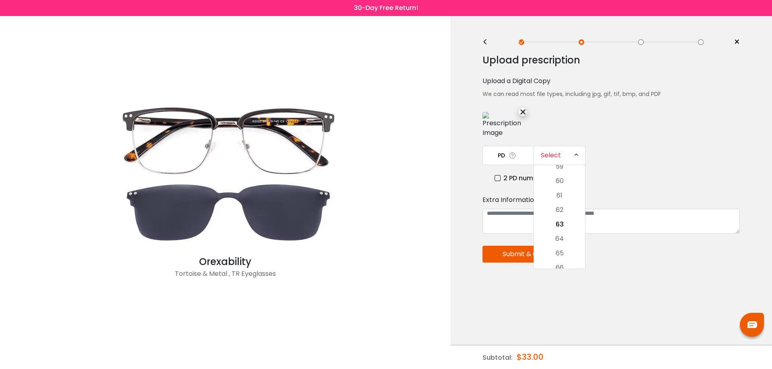
click at [670, 156] on div "PD Select Cancel PD Save 46 47 48 49 50 51 52 53 54 55 56 57 58 59 60 61 62 63 …" at bounding box center [610, 164] width 257 height 37
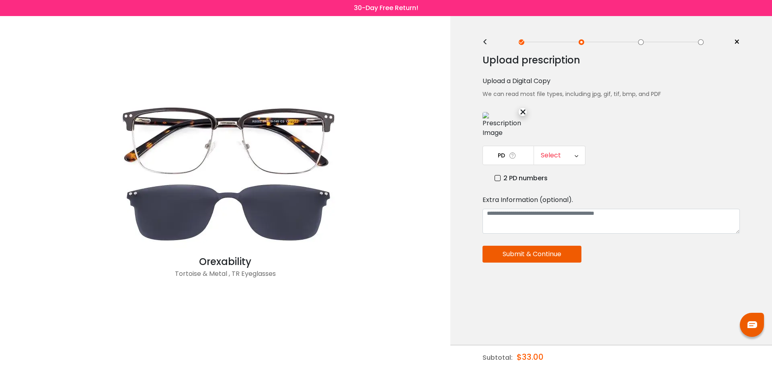
click at [511, 156] on icon at bounding box center [512, 156] width 8 height 8
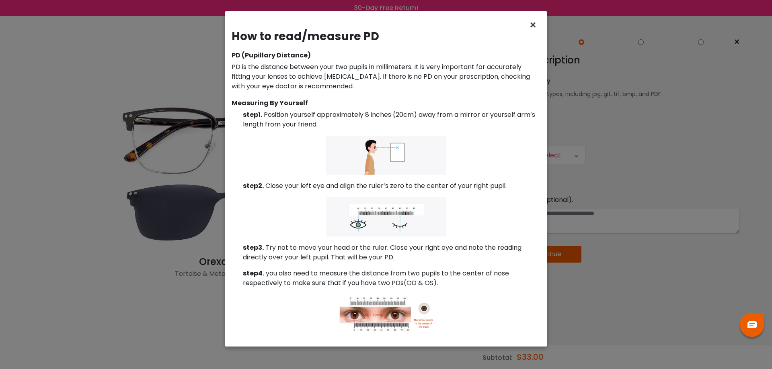
click at [531, 24] on span "×" at bounding box center [535, 24] width 12 height 17
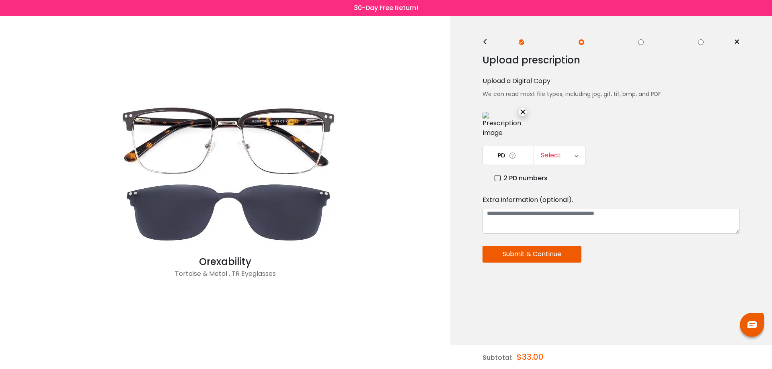
click at [544, 155] on div "Select" at bounding box center [551, 155] width 20 height 16
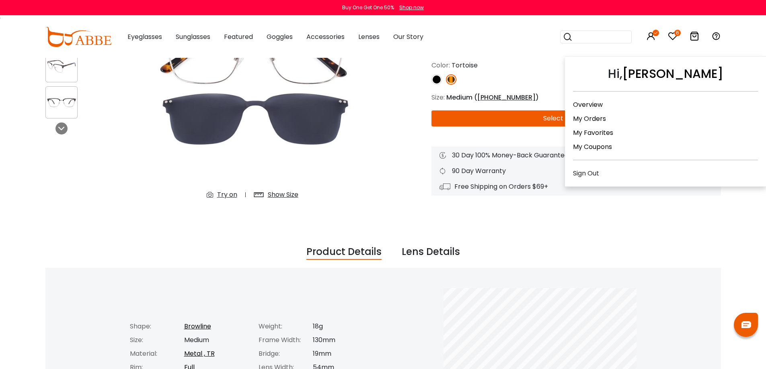
click at [654, 34] on icon at bounding box center [655, 33] width 6 height 6
click at [594, 120] on link "My Orders" at bounding box center [589, 118] width 33 height 9
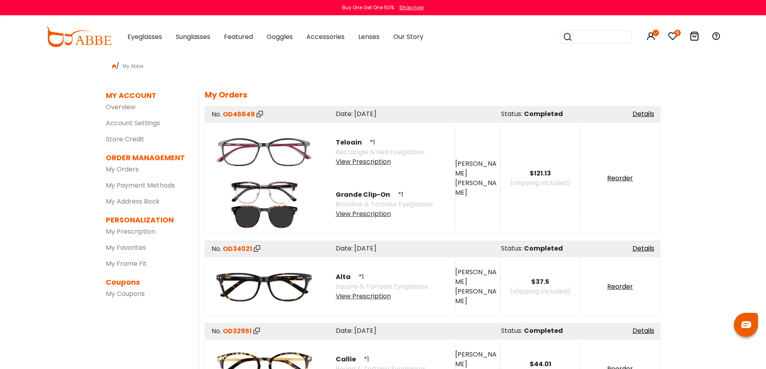
click at [366, 164] on div "View Prescription" at bounding box center [380, 162] width 89 height 10
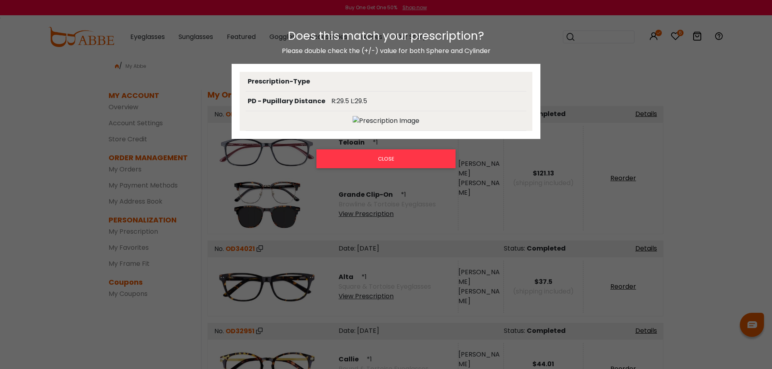
click at [380, 115] on div at bounding box center [386, 121] width 281 height 20
click at [363, 217] on div "Does this match your prescription? Please double check the (+/-) value for both…" at bounding box center [386, 189] width 772 height 336
click at [385, 164] on button "CLOSE" at bounding box center [385, 159] width 139 height 18
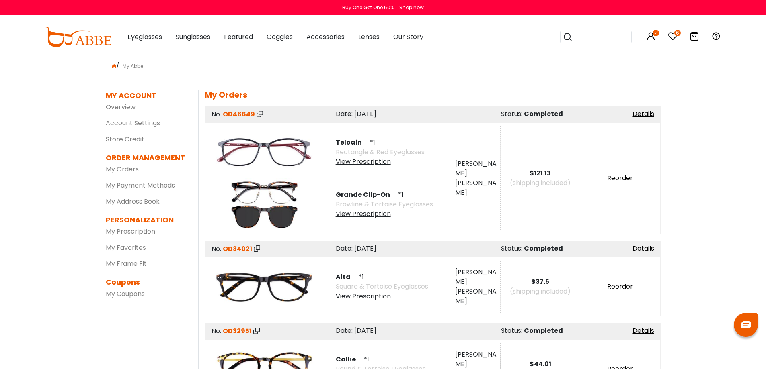
click at [373, 215] on div "View Prescription" at bounding box center [384, 214] width 97 height 10
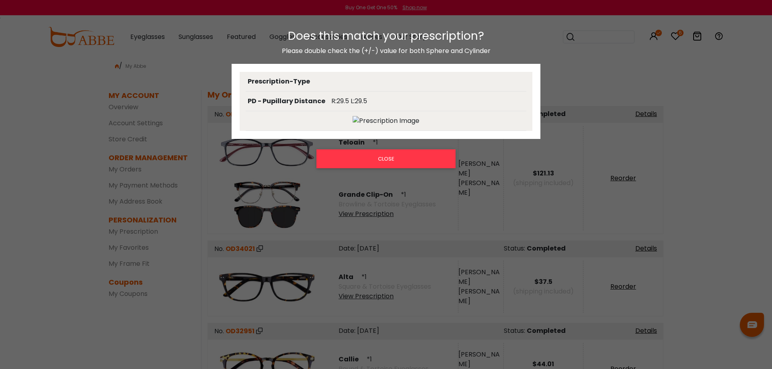
click at [353, 299] on div "Does this match your prescription? Please double check the (+/-) value for both…" at bounding box center [386, 189] width 772 height 336
click at [385, 159] on button "CLOSE" at bounding box center [385, 159] width 139 height 18
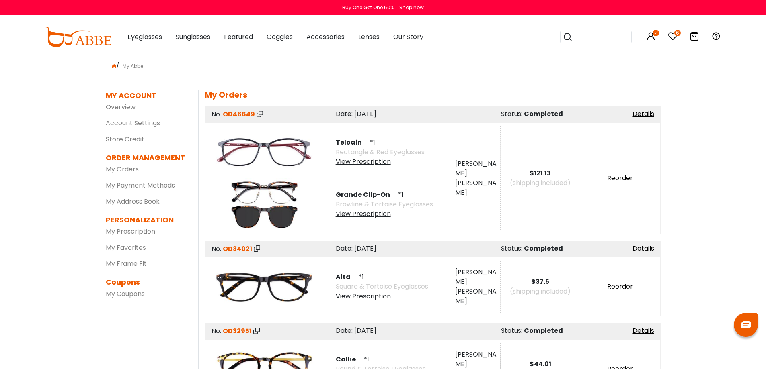
click at [362, 298] on div "View Prescription" at bounding box center [382, 297] width 92 height 10
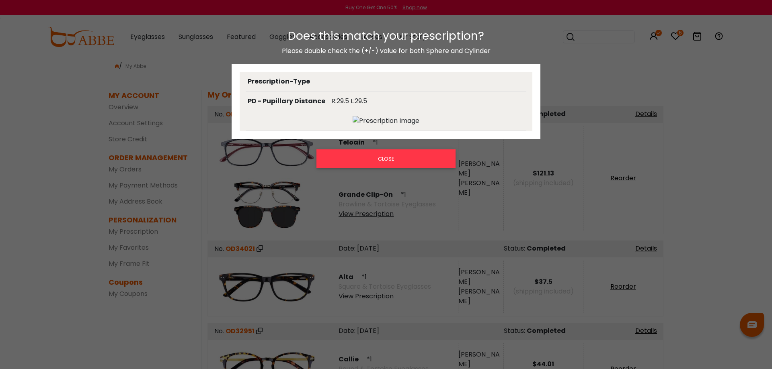
click at [678, 33] on div "Does this match your prescription? Please double check the (+/-) value for both…" at bounding box center [386, 189] width 772 height 336
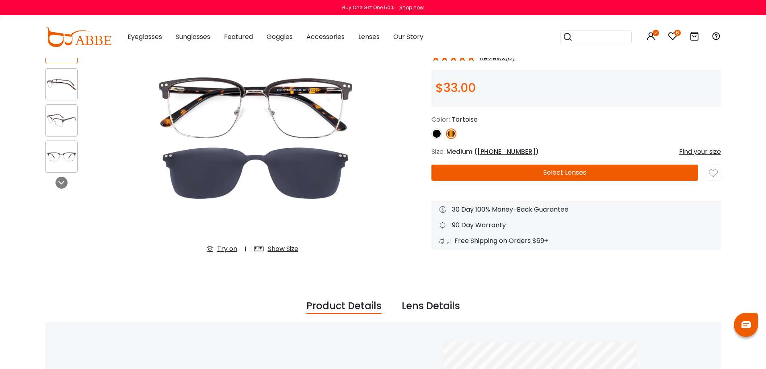
scroll to position [68, 0]
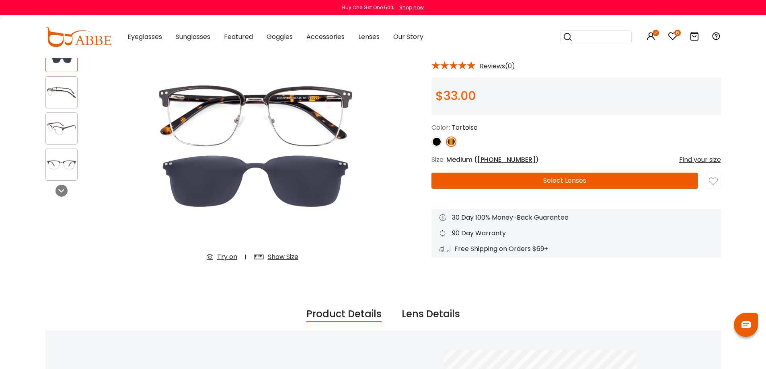
click at [558, 181] on button "Select Lenses" at bounding box center [564, 181] width 266 height 16
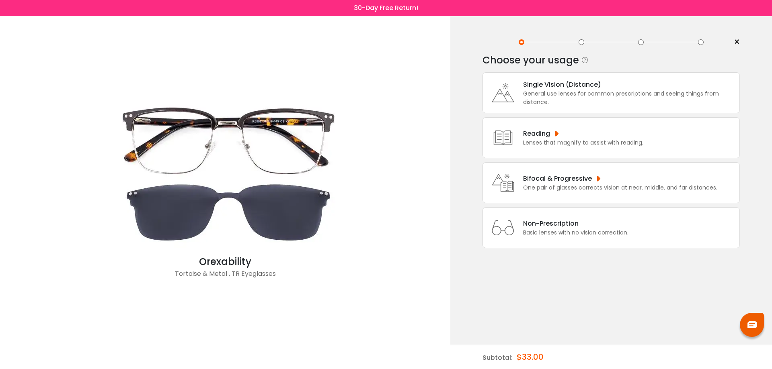
click at [558, 181] on div "Bifocal & Progressive" at bounding box center [620, 179] width 194 height 10
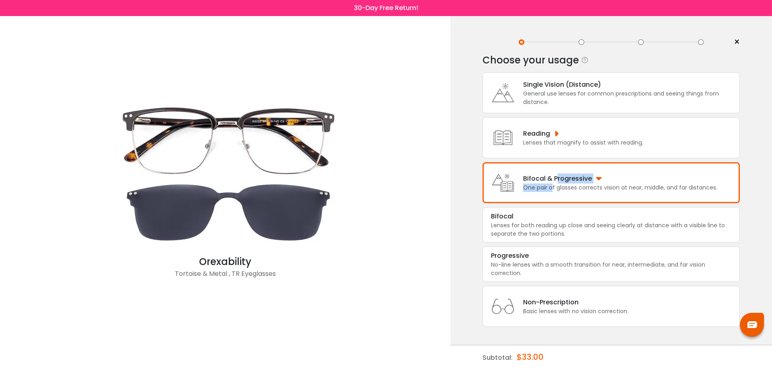
drag, startPoint x: 0, startPoint y: 0, endPoint x: 545, endPoint y: 187, distance: 575.8
click at [553, 195] on div "Bifocal & Progressive One pair of glasses corrects vision at near, middle, and …" at bounding box center [610, 182] width 257 height 41
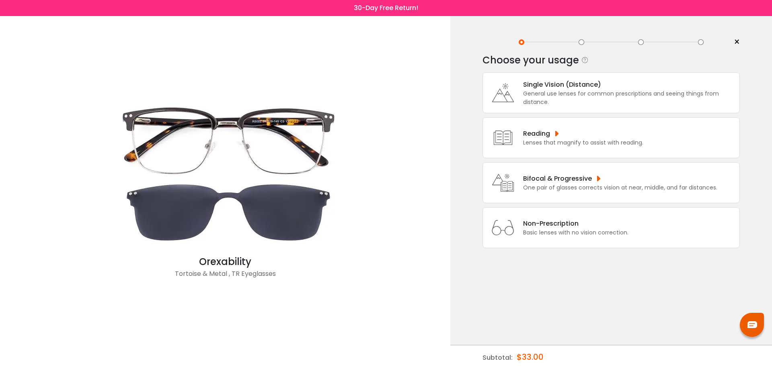
click at [575, 186] on div "One pair of glasses corrects vision at near, middle, and far distances." at bounding box center [620, 188] width 194 height 8
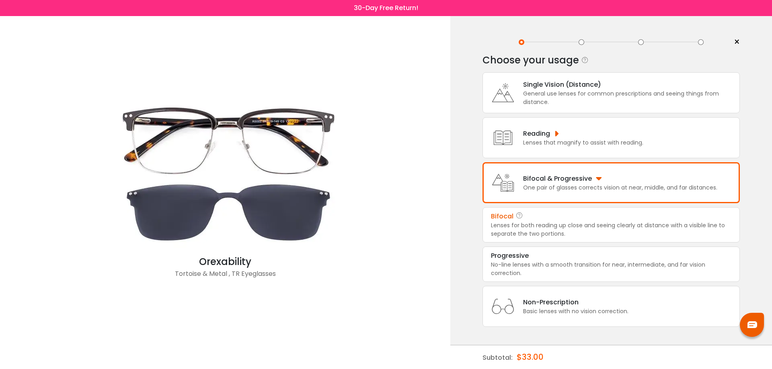
click at [554, 230] on div "Lenses for both reading up close and seeing clearly at distance with a visible …" at bounding box center [611, 229] width 240 height 17
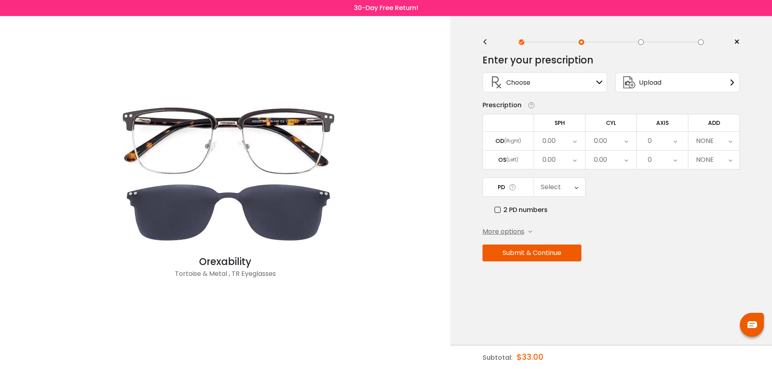
click at [483, 43] on div "<" at bounding box center [488, 42] width 12 height 6
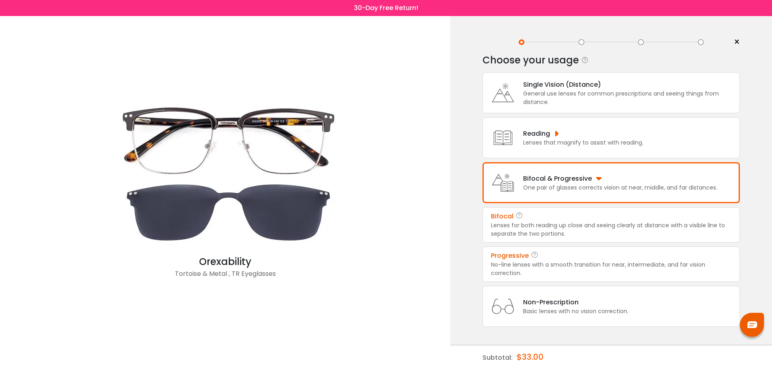
click at [538, 263] on div "No-line lenses with a smooth transition for near, intermediate, and far vision …" at bounding box center [611, 269] width 240 height 17
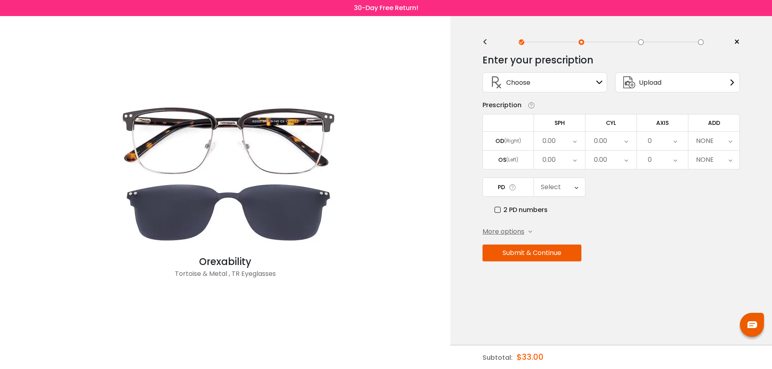
click at [666, 83] on div "Upload" at bounding box center [677, 82] width 125 height 20
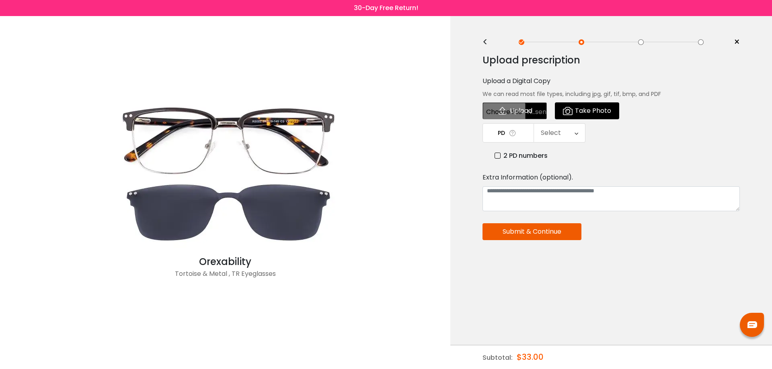
click at [517, 113] on input "file" at bounding box center [514, 110] width 64 height 17
type input "**********"
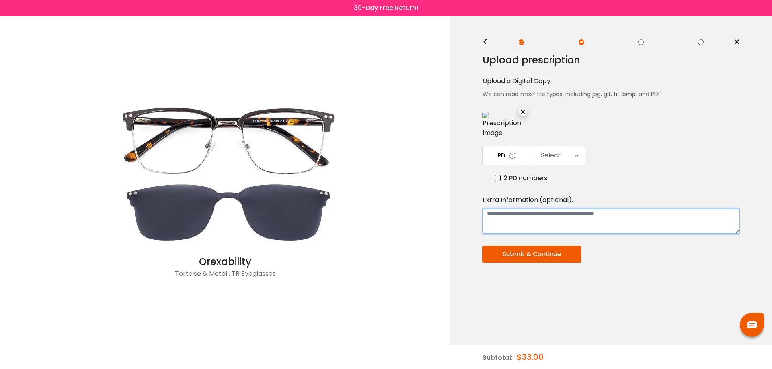
click at [498, 223] on textarea at bounding box center [610, 221] width 257 height 25
click at [521, 259] on button "Submit & Continue" at bounding box center [531, 254] width 99 height 17
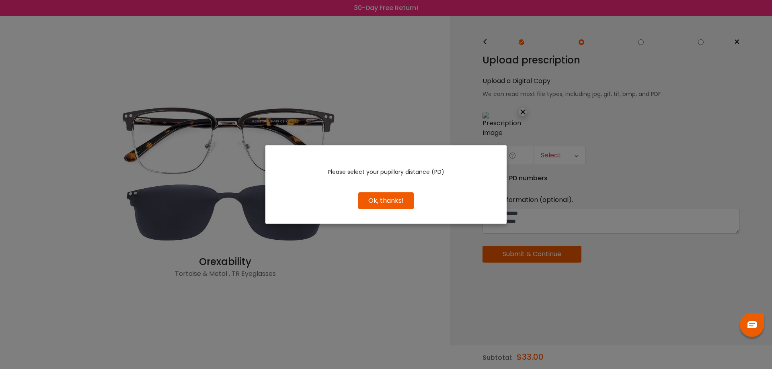
click at [390, 205] on button "Ok, thanks!" at bounding box center [385, 201] width 55 height 17
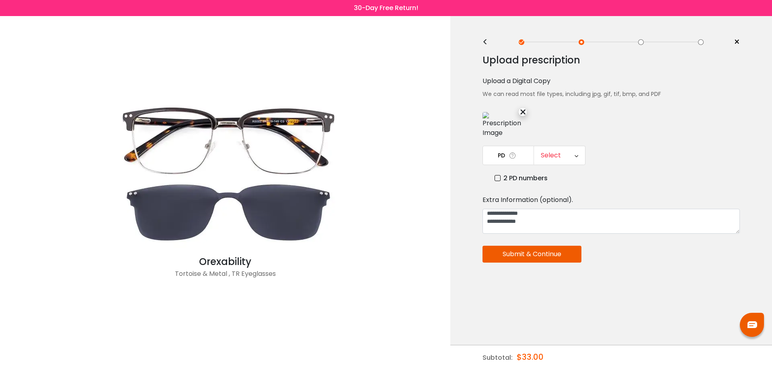
click at [498, 177] on label "2 PD numbers" at bounding box center [520, 178] width 53 height 10
click at [579, 158] on icon at bounding box center [578, 155] width 4 height 18
click at [557, 184] on li "29.5" at bounding box center [559, 181] width 51 height 14
click at [627, 159] on icon at bounding box center [629, 155] width 4 height 18
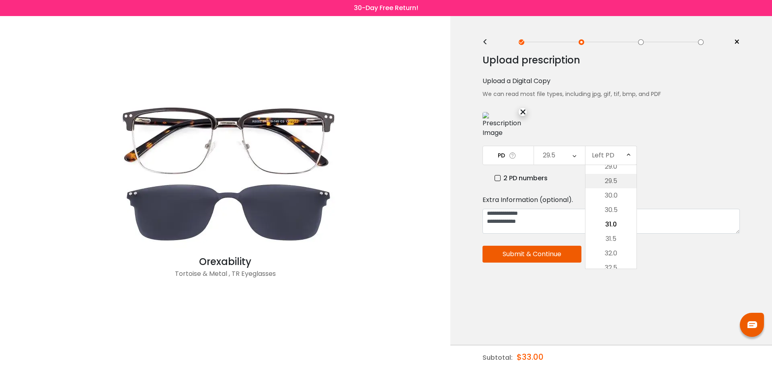
click at [615, 178] on li "29.5" at bounding box center [610, 181] width 51 height 14
drag, startPoint x: 533, startPoint y: 215, endPoint x: 461, endPoint y: 215, distance: 71.5
click at [464, 214] on div "< × Choose your usage Single Vision (Distance) This lens helps you see details …" at bounding box center [611, 192] width 322 height 353
type textarea "**********"
drag, startPoint x: 527, startPoint y: 222, endPoint x: 462, endPoint y: 222, distance: 65.1
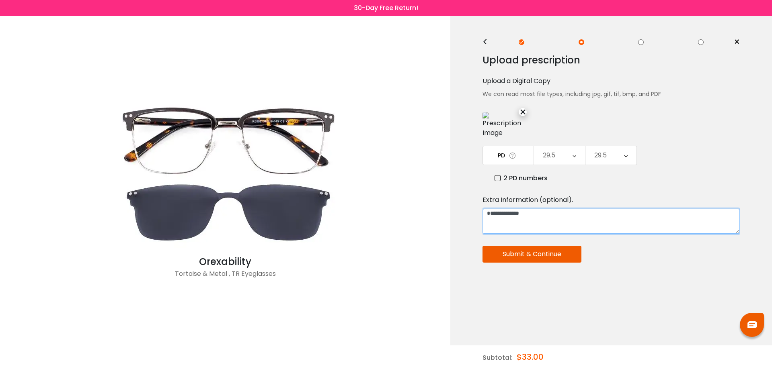
click at [462, 222] on div "< × Choose your usage Single Vision (Distance) This lens helps you see details …" at bounding box center [611, 192] width 322 height 353
click at [530, 253] on button "Submit & Continue" at bounding box center [531, 254] width 99 height 17
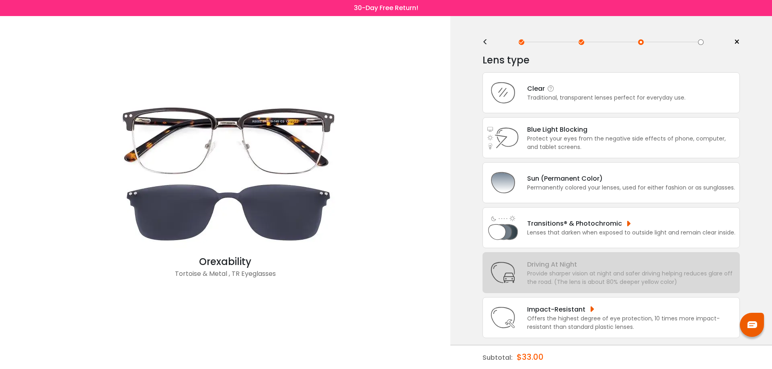
click at [601, 100] on div "Traditional, transparent lenses perfect for everyday use." at bounding box center [606, 98] width 158 height 8
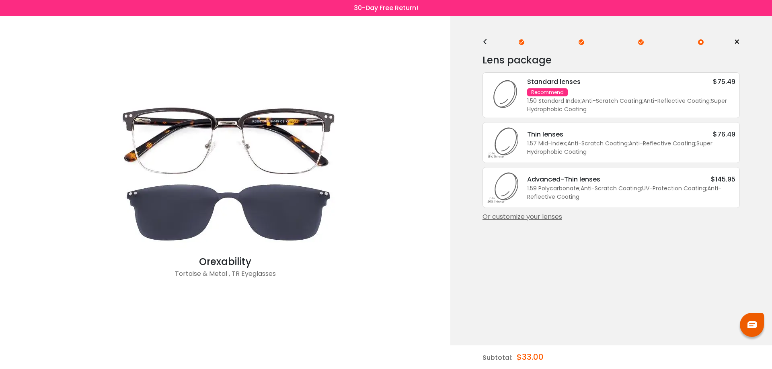
click at [603, 99] on div "1.50 Standard Index ; Anti-Scratch Coating ; Anti-Reflective Coating ; Super Hy…" at bounding box center [631, 105] width 208 height 17
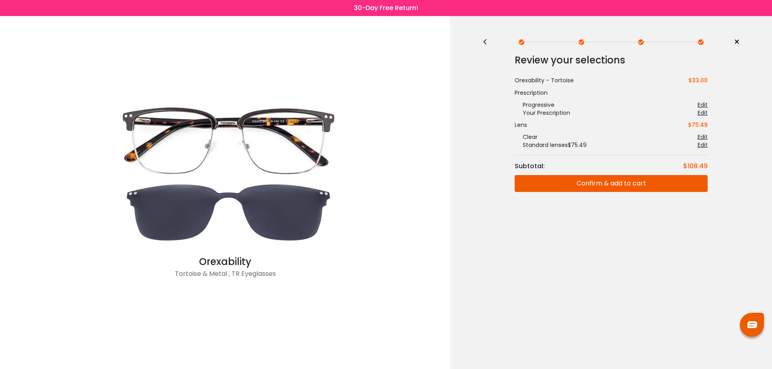
click at [621, 182] on button "Confirm & add to cart" at bounding box center [610, 183] width 193 height 17
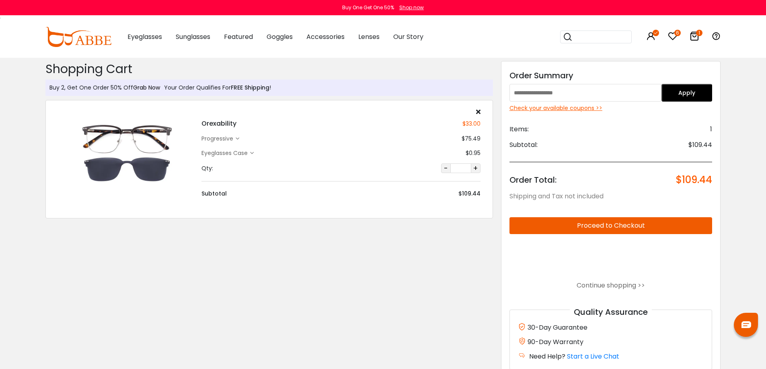
click at [149, 87] on link "Grab Now" at bounding box center [146, 88] width 27 height 8
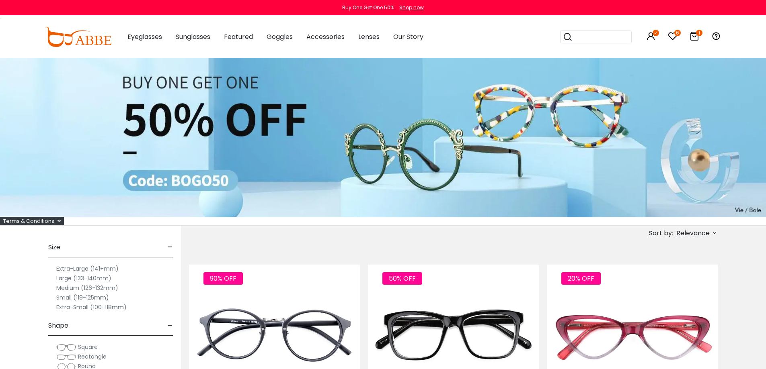
click at [678, 33] on icon "6" at bounding box center [677, 33] width 6 height 6
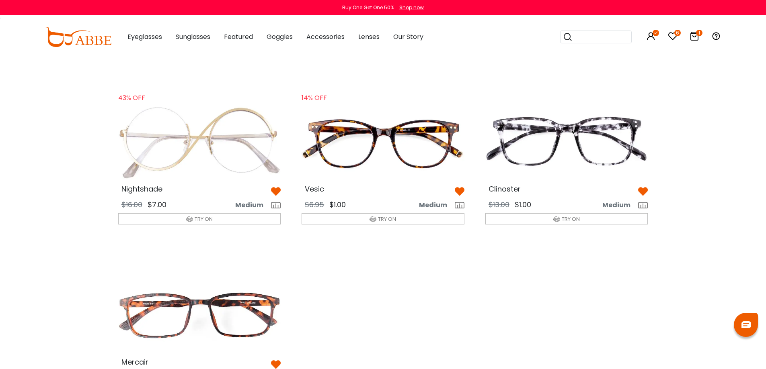
scroll to position [688, 0]
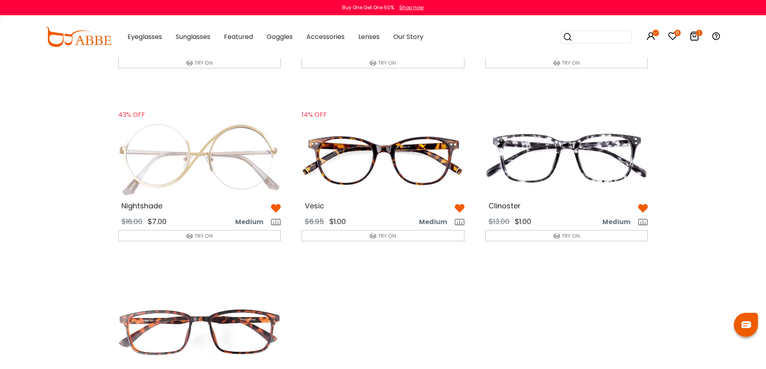
click at [241, 165] on img at bounding box center [200, 159] width 176 height 88
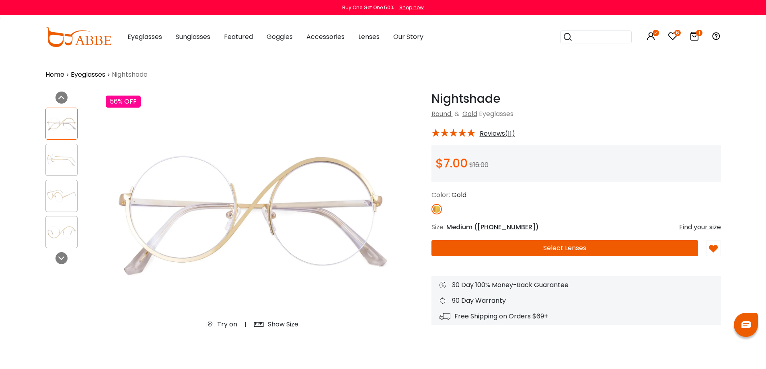
click at [581, 249] on button "Select Lenses" at bounding box center [564, 248] width 266 height 16
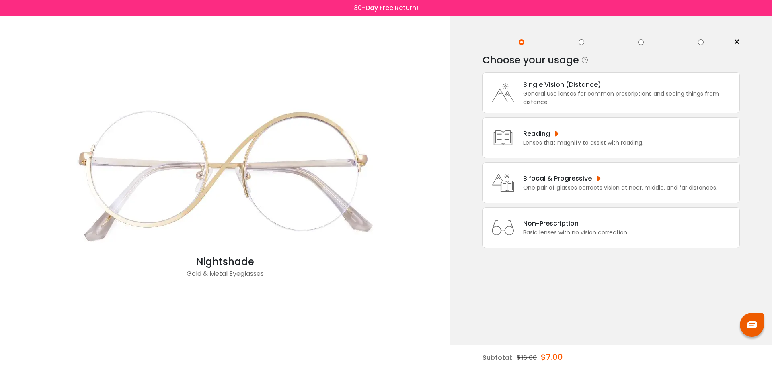
click at [569, 193] on div "Bifocal & Progressive One pair of glasses corrects vision at near, middle, and …" at bounding box center [610, 182] width 257 height 41
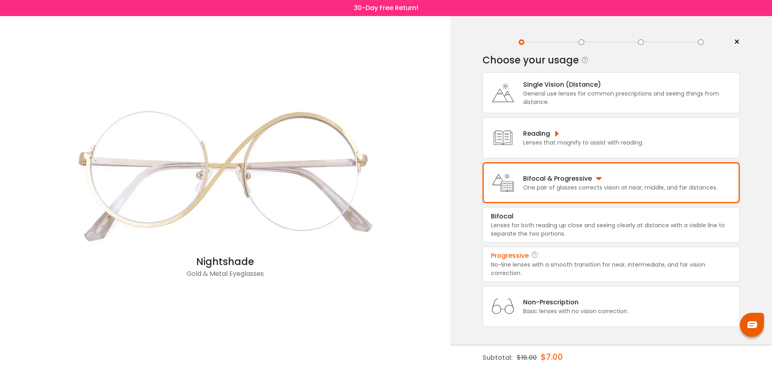
click at [564, 258] on div "Progressive" at bounding box center [611, 256] width 240 height 10
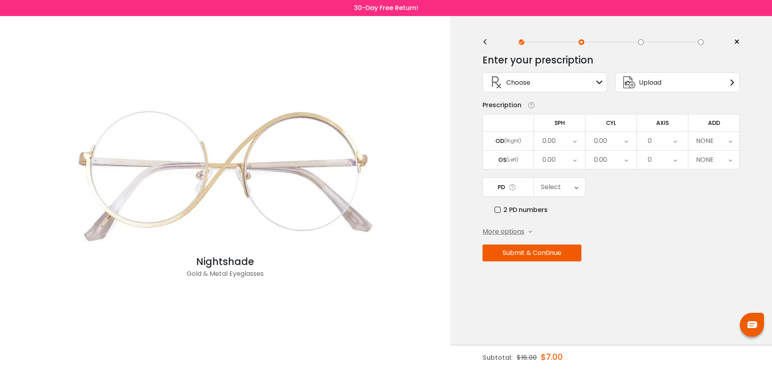
click at [685, 82] on div "Upload" at bounding box center [677, 82] width 125 height 20
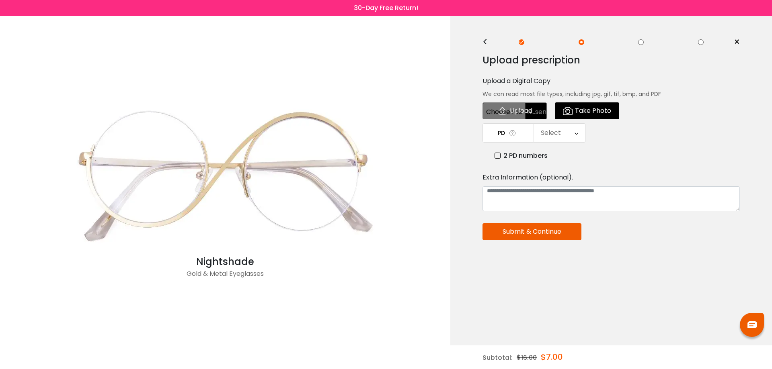
click at [531, 113] on input "file" at bounding box center [514, 110] width 64 height 17
type input "**********"
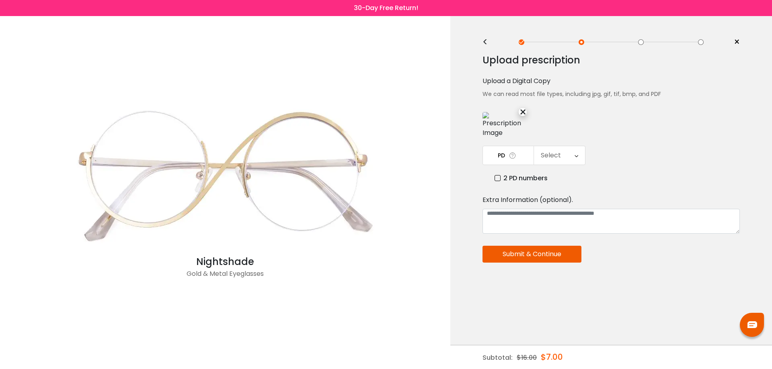
click at [498, 178] on label "2 PD numbers" at bounding box center [520, 178] width 53 height 10
click at [577, 156] on icon at bounding box center [578, 155] width 4 height 18
click at [569, 182] on li "29.5" at bounding box center [559, 181] width 51 height 14
click at [627, 156] on icon at bounding box center [629, 155] width 4 height 18
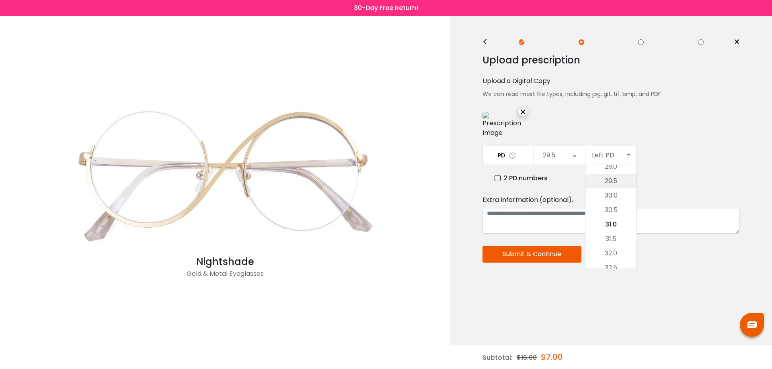
click at [617, 181] on li "29.5" at bounding box center [610, 181] width 51 height 14
click at [538, 251] on button "Submit & Continue" at bounding box center [531, 254] width 99 height 17
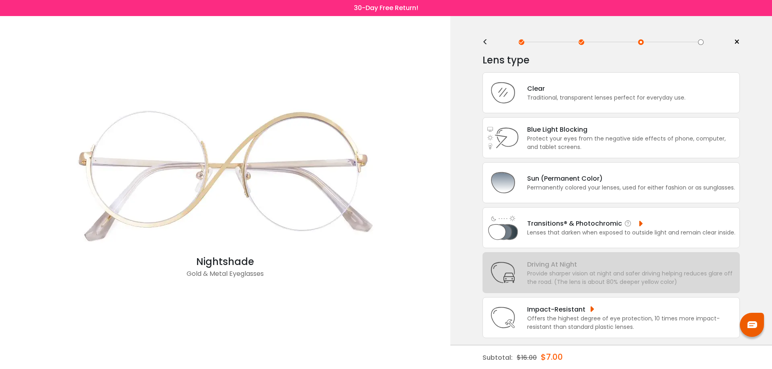
click at [589, 230] on div "Lenses that darken when exposed to outside light and remain clear inside." at bounding box center [631, 233] width 208 height 8
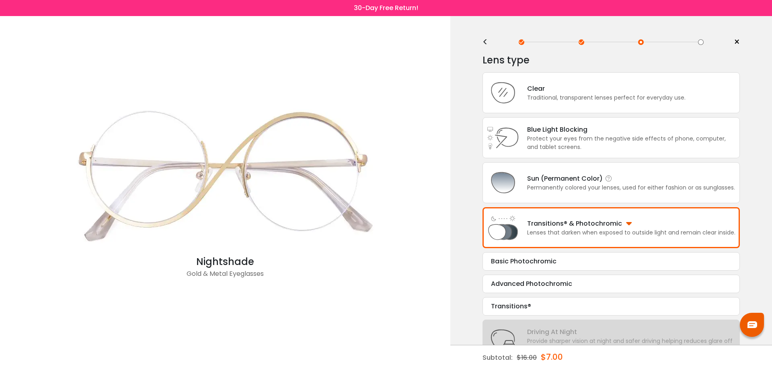
click at [594, 179] on div "Sun (Permanent Color)" at bounding box center [631, 179] width 208 height 10
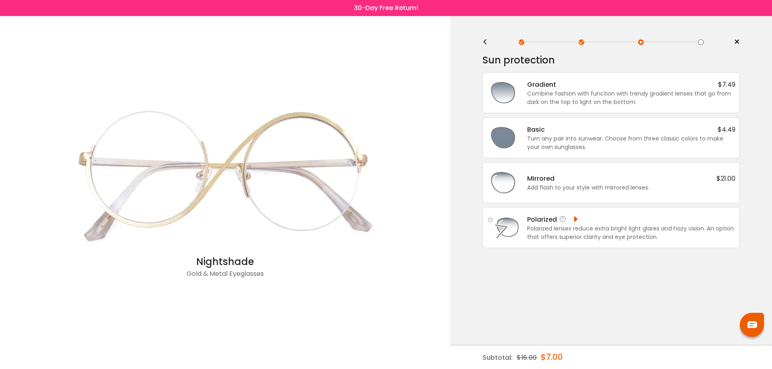
click at [584, 232] on div "Polarized lenses reduce extra bright light glares and hazy vision. An option th…" at bounding box center [631, 233] width 208 height 17
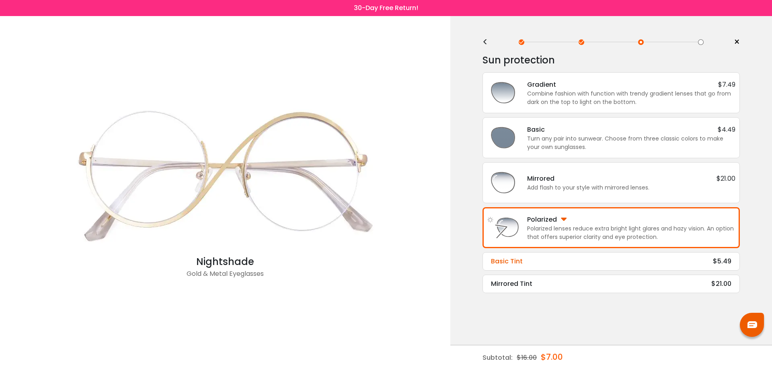
click at [563, 262] on div "Basic Tint $5.49" at bounding box center [611, 262] width 240 height 10
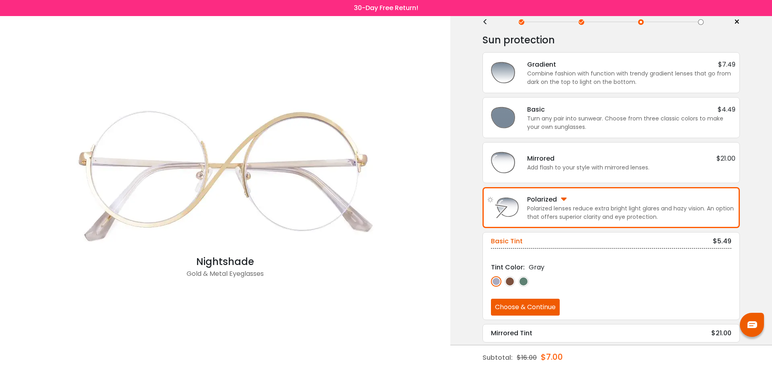
scroll to position [22, 0]
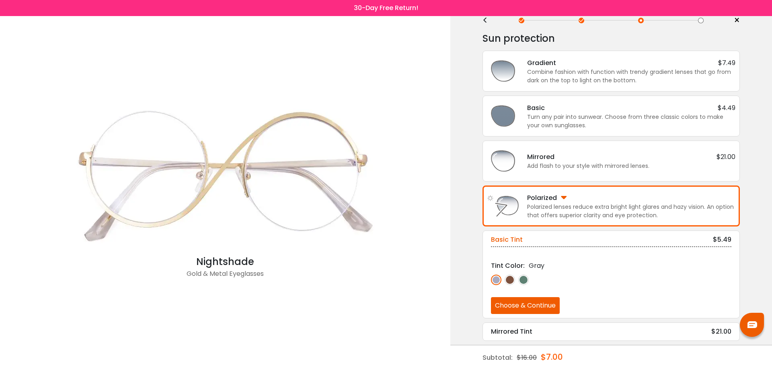
click at [509, 279] on img at bounding box center [509, 280] width 10 height 10
click at [498, 280] on img at bounding box center [496, 280] width 10 height 10
click at [508, 280] on img at bounding box center [509, 280] width 10 height 10
click at [527, 280] on img at bounding box center [523, 280] width 10 height 10
click at [511, 279] on img at bounding box center [509, 280] width 10 height 10
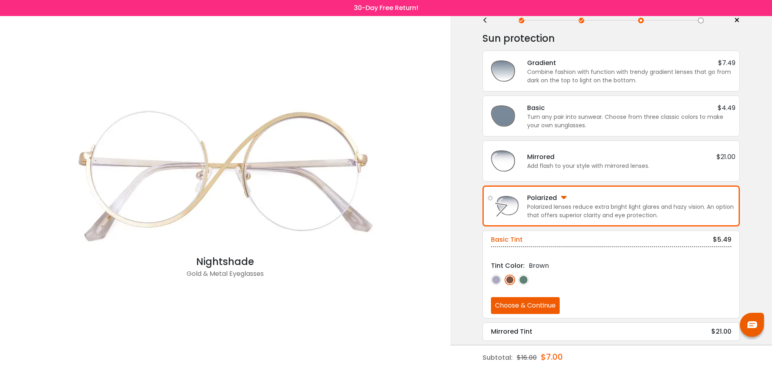
click at [526, 303] on button "Choose & Continue" at bounding box center [525, 305] width 69 height 17
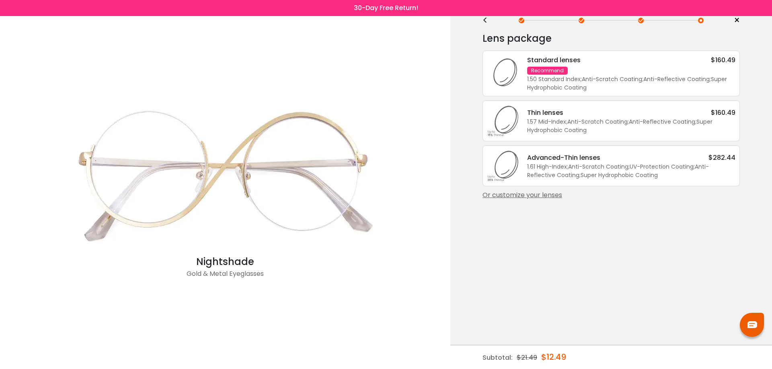
scroll to position [0, 0]
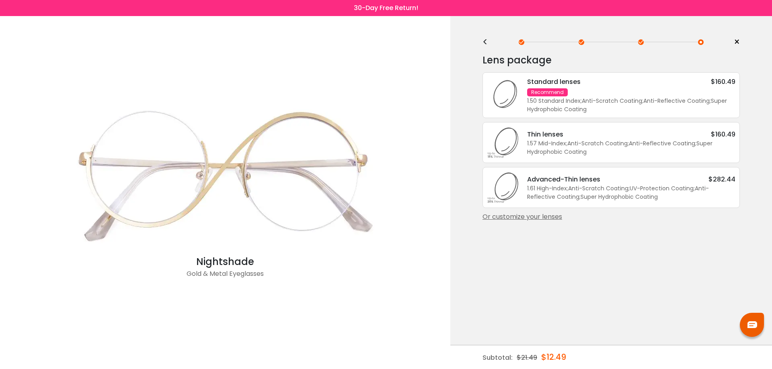
click at [484, 42] on div "<" at bounding box center [488, 42] width 12 height 6
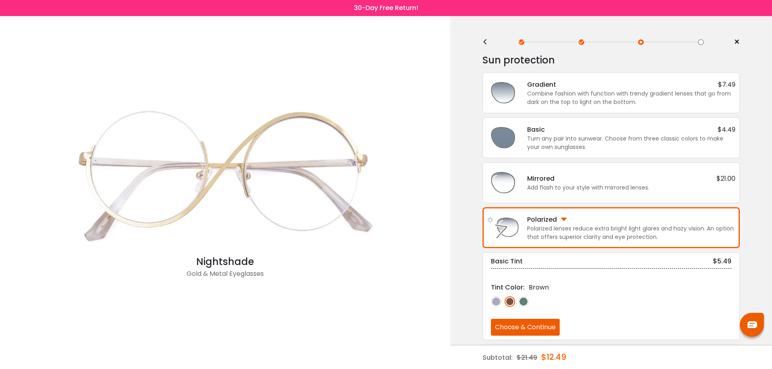
click at [484, 43] on div "<" at bounding box center [488, 42] width 12 height 6
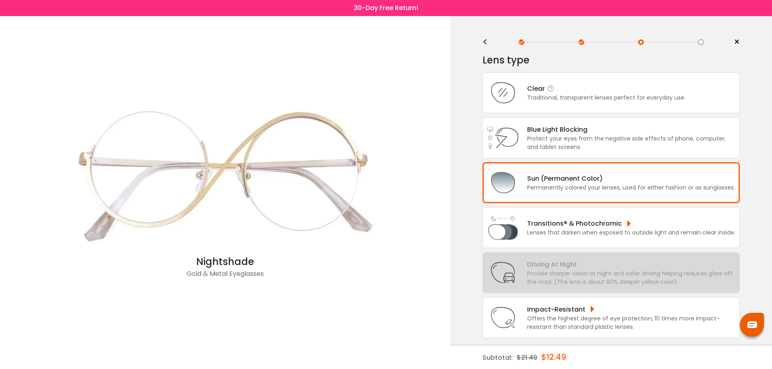
click at [534, 101] on div "Traditional, transparent lenses perfect for everyday use." at bounding box center [606, 98] width 158 height 8
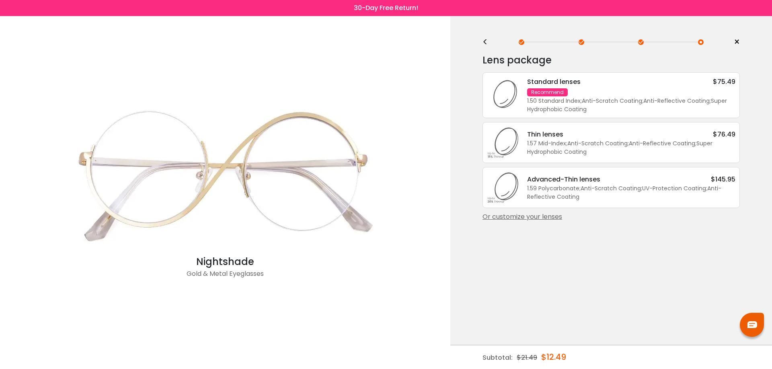
click at [534, 101] on div "1.50 Standard Index ; Anti-Scratch Coating ; Anti-Reflective Coating ; Super Hy…" at bounding box center [631, 105] width 208 height 17
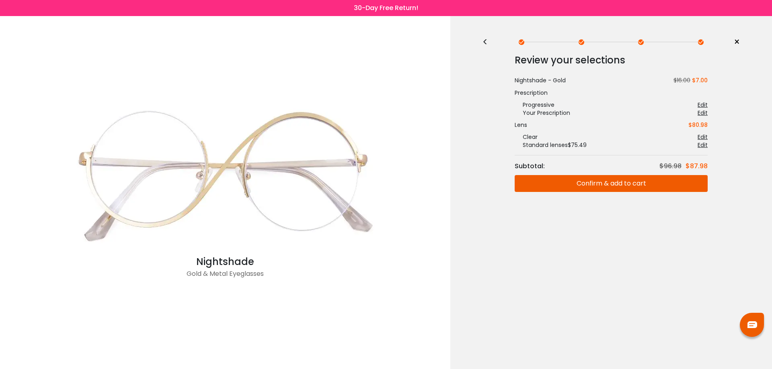
click at [627, 182] on button "Confirm & add to cart" at bounding box center [610, 183] width 193 height 17
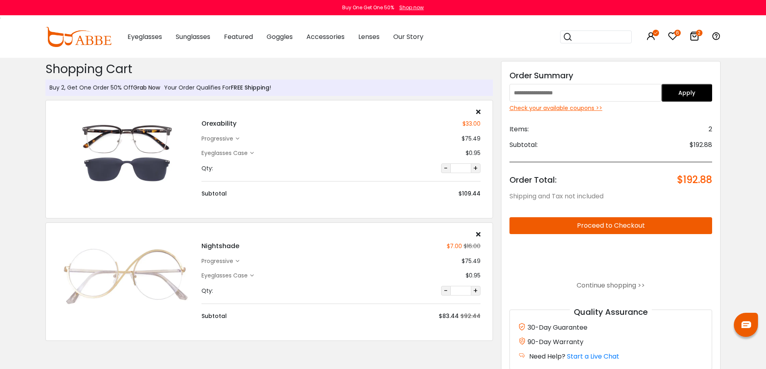
click at [151, 89] on link "Grab Now" at bounding box center [146, 88] width 27 height 8
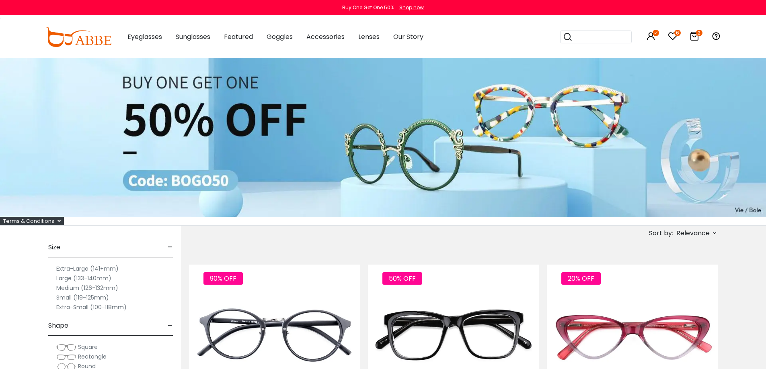
click at [674, 36] on icon at bounding box center [673, 36] width 10 height 10
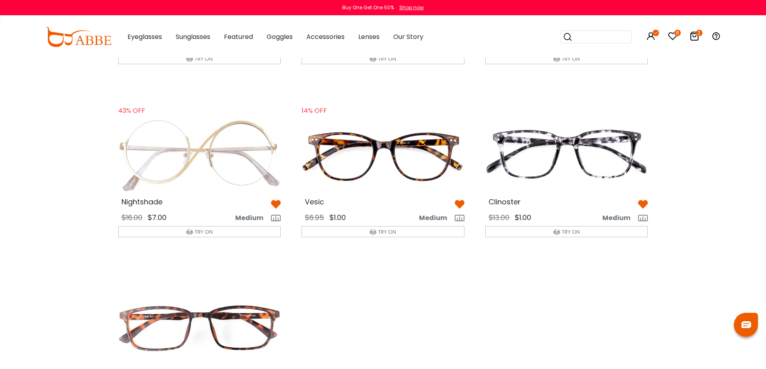
scroll to position [698, 0]
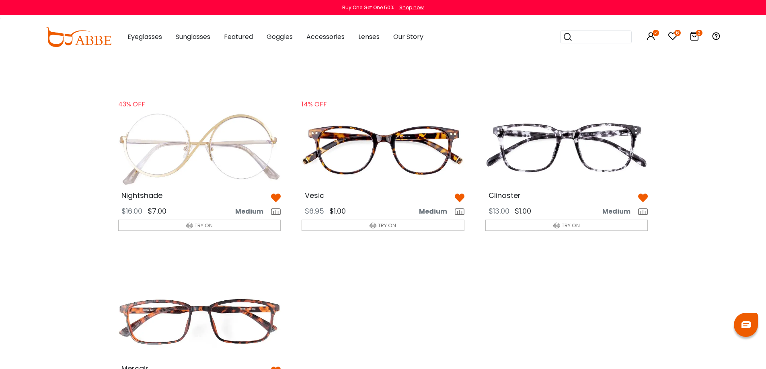
drag, startPoint x: 0, startPoint y: 0, endPoint x: 769, endPoint y: 191, distance: 792.2
click at [765, 191] on html "Eyeglasses Thanks for your subscription Please use coupon code " NEWCOMER " to …" at bounding box center [383, 39] width 766 height 1475
click at [393, 180] on img at bounding box center [383, 148] width 176 height 88
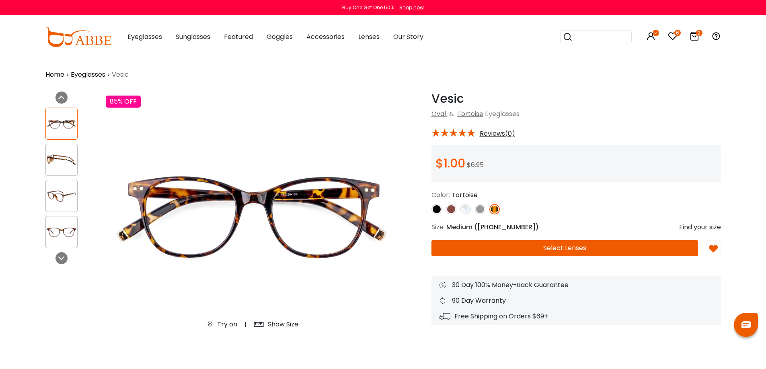
click at [578, 249] on button "Select Lenses" at bounding box center [564, 248] width 266 height 16
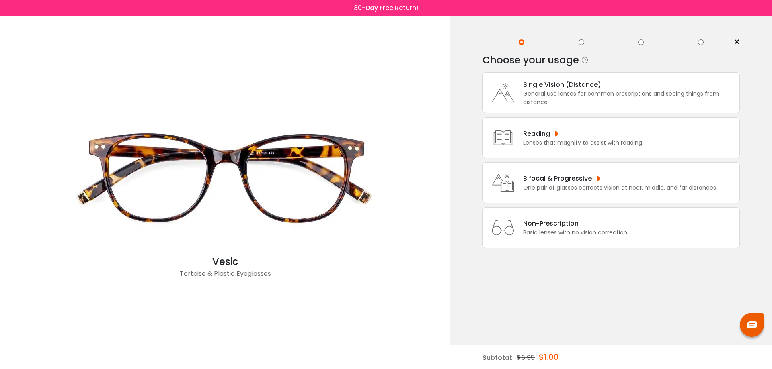
click at [558, 139] on div "Lenses that magnify to assist with reading." at bounding box center [583, 143] width 120 height 8
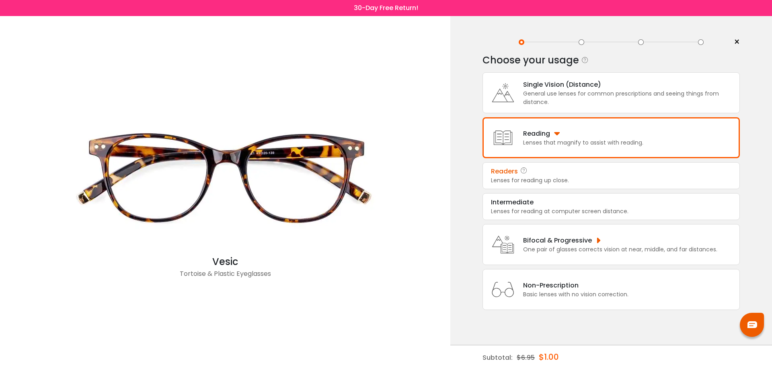
click at [541, 185] on div "Readers Lenses for reading up close." at bounding box center [610, 175] width 257 height 27
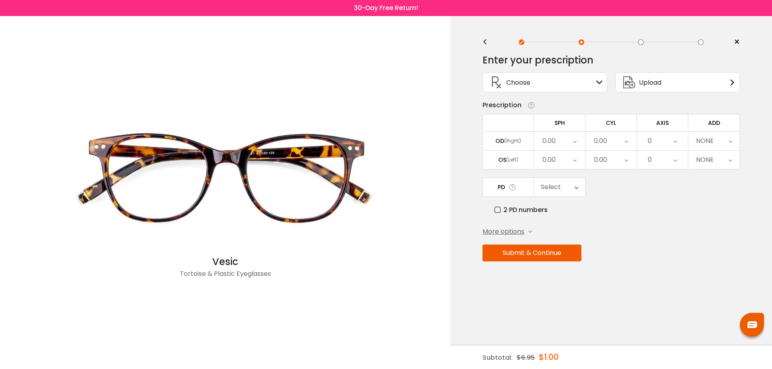
click at [729, 142] on icon at bounding box center [730, 141] width 4 height 18
click at [754, 170] on div "< × Choose your usage Single Vision (Distance) This lens helps you see details …" at bounding box center [611, 192] width 322 height 353
click at [732, 160] on div "NONE" at bounding box center [713, 160] width 51 height 18
click at [716, 162] on div "NONE" at bounding box center [713, 160] width 51 height 18
click at [499, 209] on label "2 PD numbers" at bounding box center [520, 210] width 53 height 10
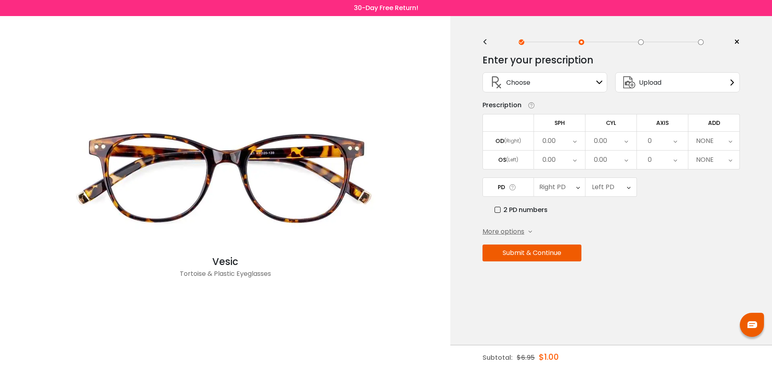
click at [576, 186] on icon at bounding box center [578, 187] width 4 height 18
click at [568, 211] on li "29.5" at bounding box center [559, 213] width 51 height 14
click at [628, 186] on icon at bounding box center [629, 187] width 4 height 18
click at [616, 214] on li "29.5" at bounding box center [610, 213] width 51 height 14
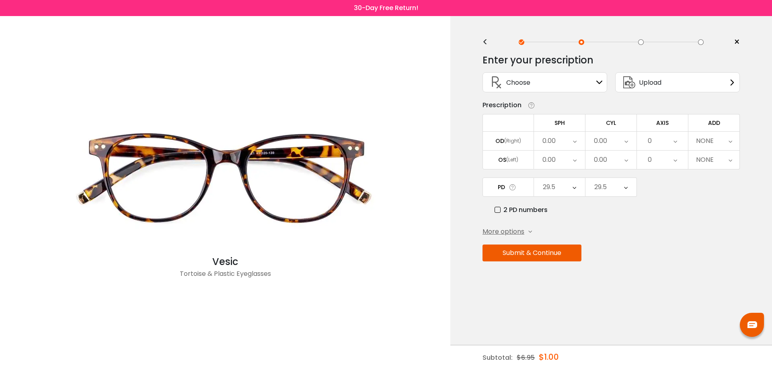
click at [601, 82] on icon at bounding box center [599, 82] width 6 height 6
click at [598, 82] on icon at bounding box center [599, 82] width 6 height 6
click at [727, 142] on div "NONE" at bounding box center [713, 141] width 51 height 18
click at [720, 157] on li "Select" at bounding box center [713, 158] width 51 height 14
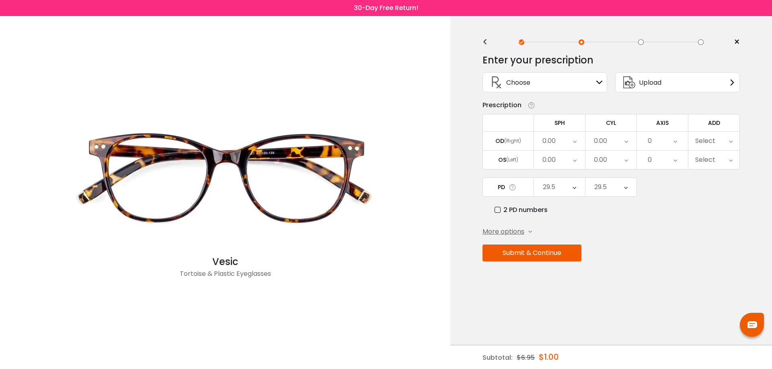
click at [730, 141] on icon at bounding box center [731, 141] width 4 height 18
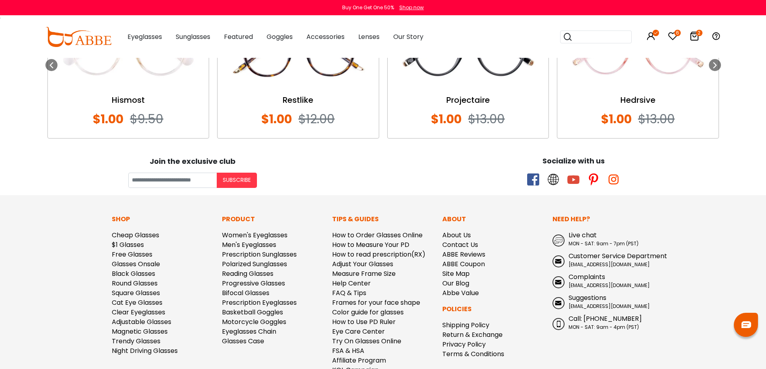
scroll to position [756, 0]
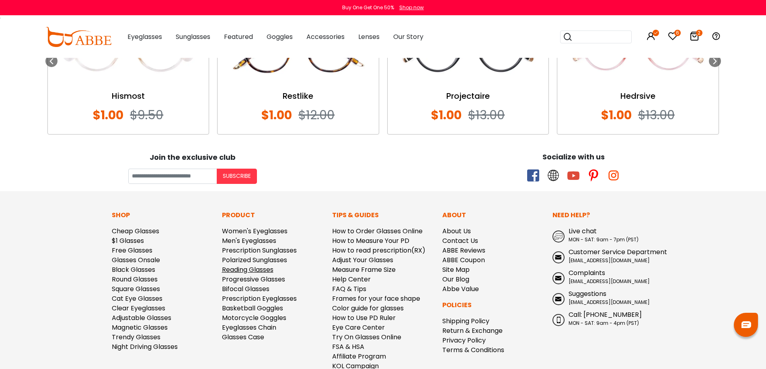
click at [255, 266] on link "Reading Glasses" at bounding box center [247, 269] width 51 height 9
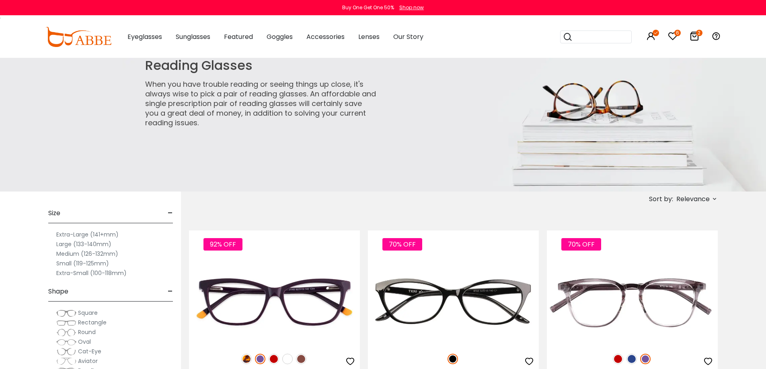
drag, startPoint x: 0, startPoint y: 0, endPoint x: 739, endPoint y: -49, distance: 740.7
click at [674, 34] on link "6" at bounding box center [673, 37] width 10 height 9
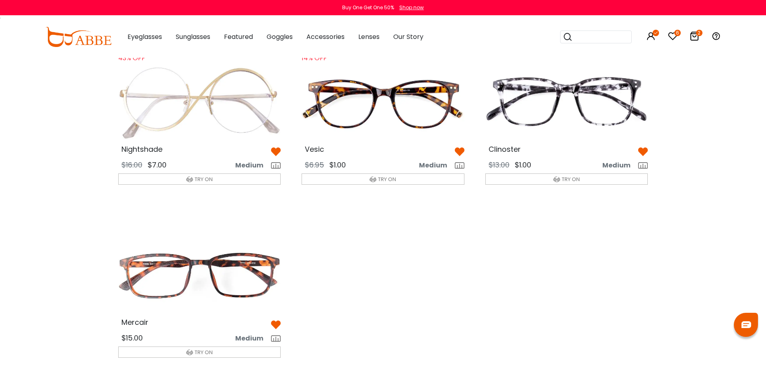
scroll to position [739, 0]
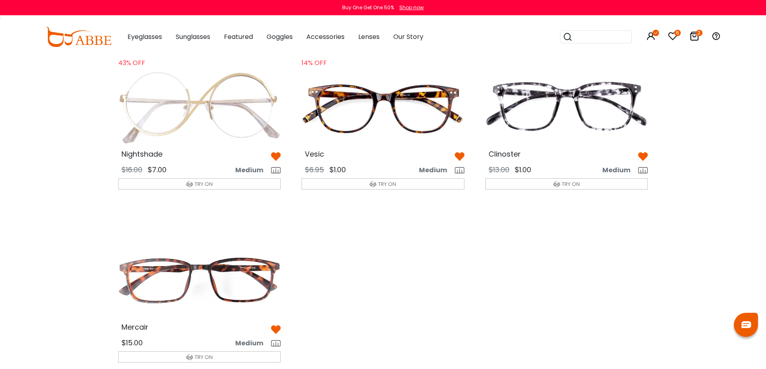
click at [537, 103] on img at bounding box center [567, 107] width 176 height 88
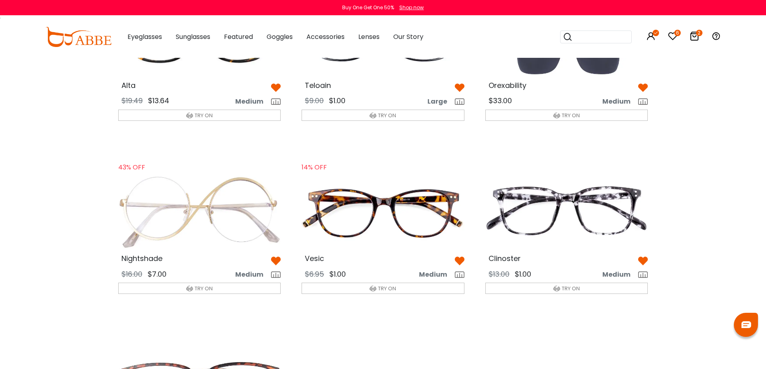
scroll to position [632, 0]
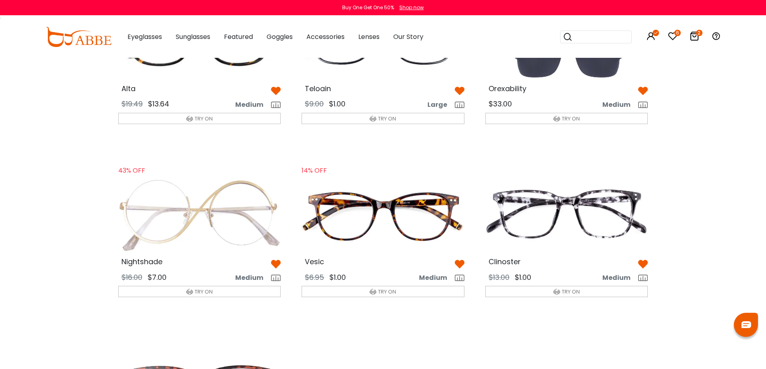
click at [397, 231] on img at bounding box center [383, 215] width 176 height 88
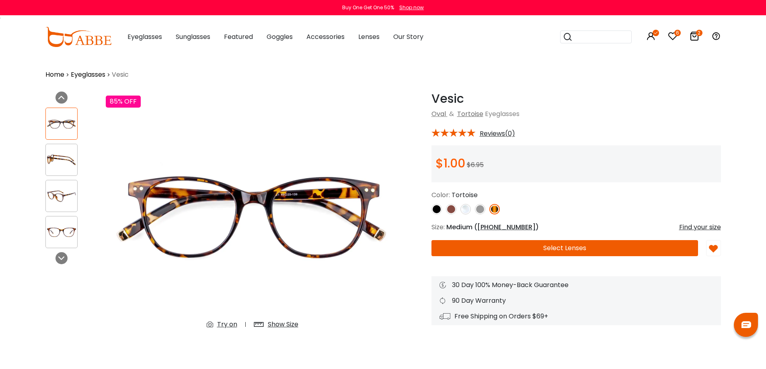
click at [572, 250] on button "Select Lenses" at bounding box center [564, 248] width 266 height 16
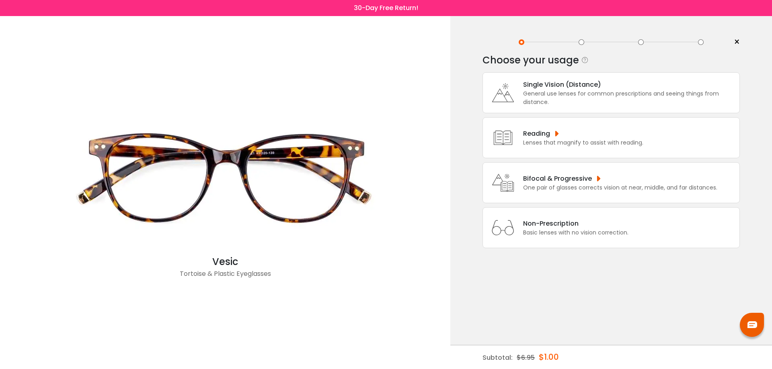
click at [539, 139] on div "Lenses that magnify to assist with reading." at bounding box center [583, 143] width 120 height 8
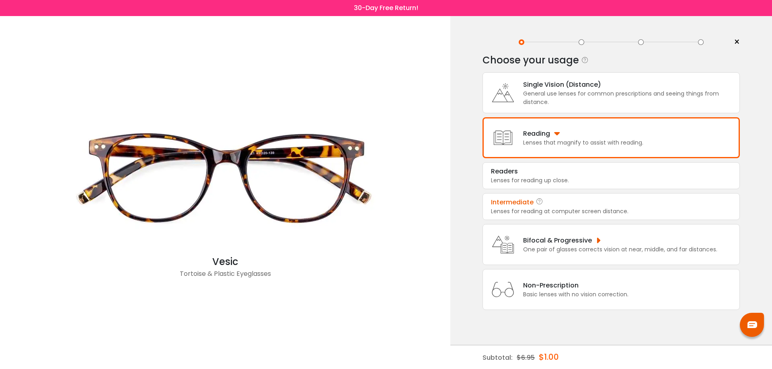
click at [551, 211] on div "Lenses for reading at computer screen distance." at bounding box center [611, 211] width 240 height 8
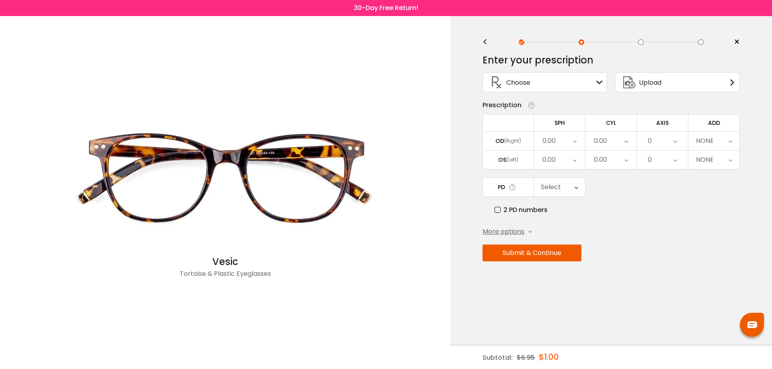
click at [729, 142] on icon at bounding box center [730, 141] width 4 height 18
click at [658, 273] on div "Enter your prescription SPH (Sphere) Lens strength needed to correct your visio…" at bounding box center [610, 175] width 257 height 254
click at [600, 83] on icon at bounding box center [599, 82] width 6 height 6
click at [530, 82] on span "Choose" at bounding box center [518, 83] width 24 height 10
click at [605, 78] on div "Choose Sign In" at bounding box center [544, 82] width 125 height 20
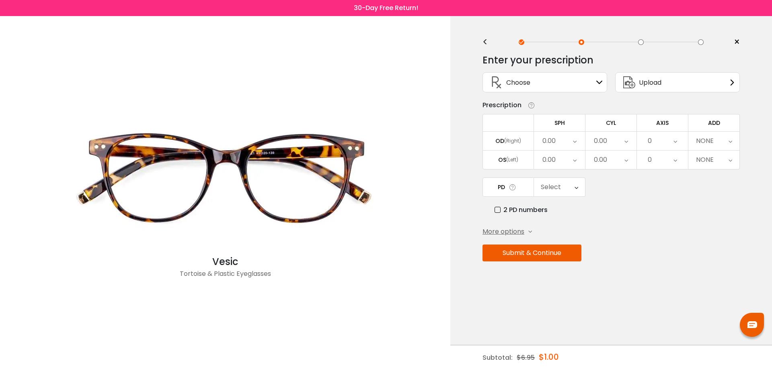
click at [520, 145] on td "OD (Right)" at bounding box center [507, 140] width 51 height 19
click at [500, 142] on div "OD" at bounding box center [499, 140] width 9 height 7
click at [576, 141] on div "0.00" at bounding box center [559, 141] width 51 height 18
click at [551, 212] on li "0.00" at bounding box center [559, 210] width 51 height 14
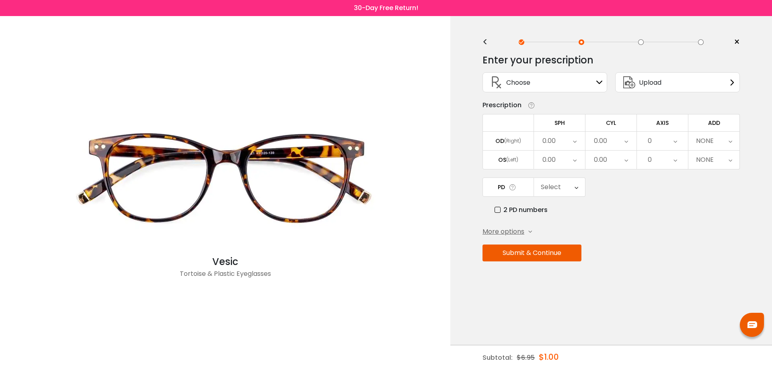
click at [627, 141] on icon at bounding box center [626, 141] width 4 height 18
click at [617, 207] on li "0.00" at bounding box center [610, 210] width 51 height 14
click at [675, 135] on icon at bounding box center [675, 141] width 4 height 18
click at [665, 156] on li "None" at bounding box center [662, 158] width 51 height 14
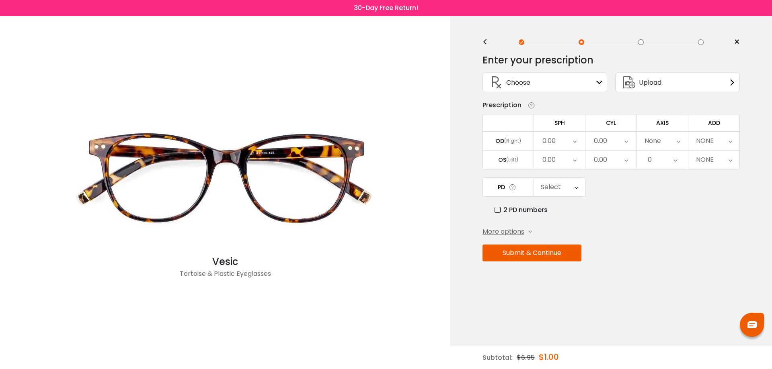
click at [729, 139] on icon at bounding box center [730, 141] width 4 height 18
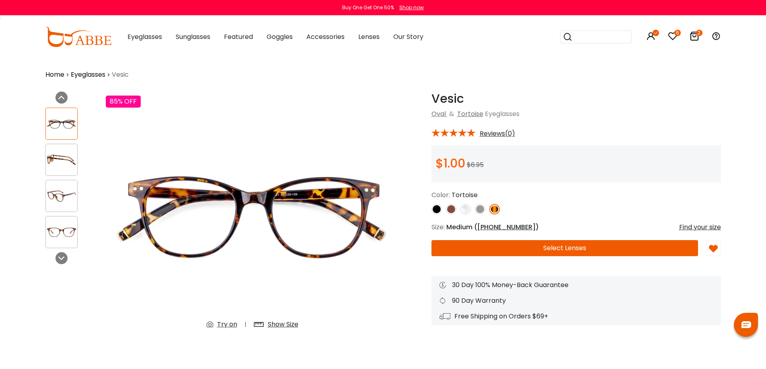
click at [697, 37] on icon at bounding box center [694, 36] width 10 height 10
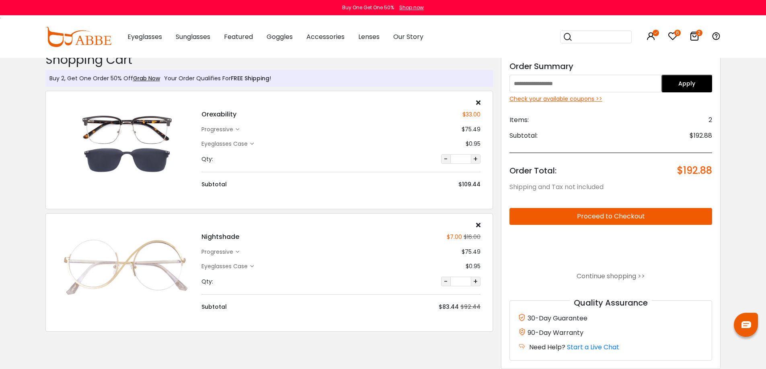
scroll to position [12, 0]
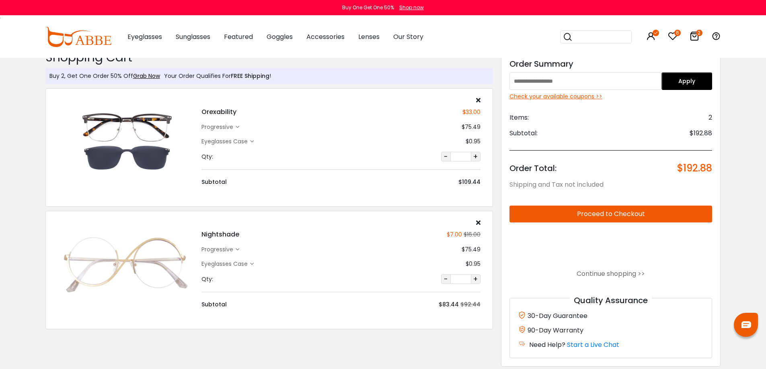
drag, startPoint x: 767, startPoint y: 63, endPoint x: 768, endPoint y: 68, distance: 4.6
click at [588, 96] on div "Check your available coupons >>" at bounding box center [610, 96] width 203 height 8
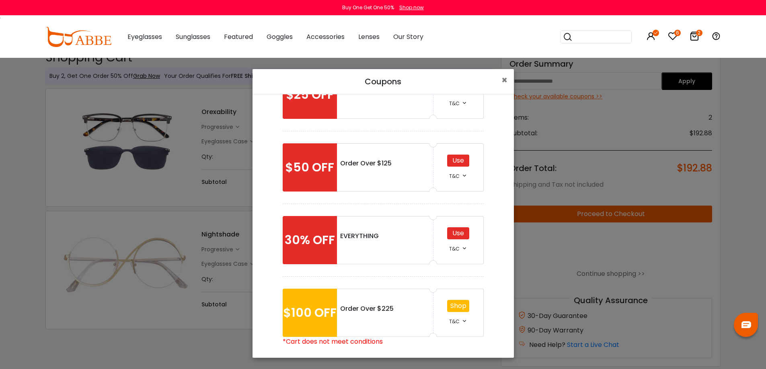
scroll to position [43, 0]
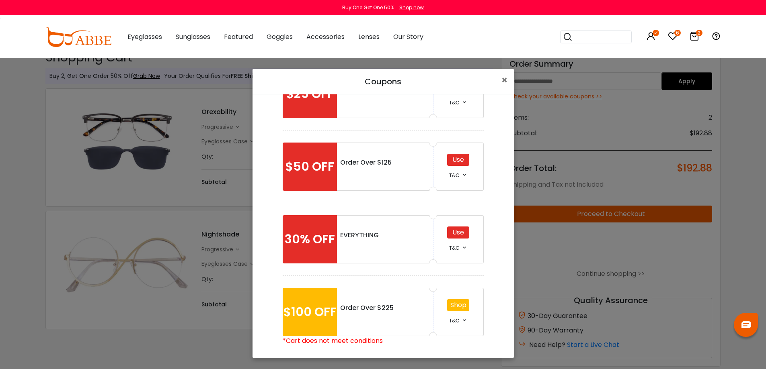
click at [452, 158] on div "Use" at bounding box center [458, 160] width 22 height 12
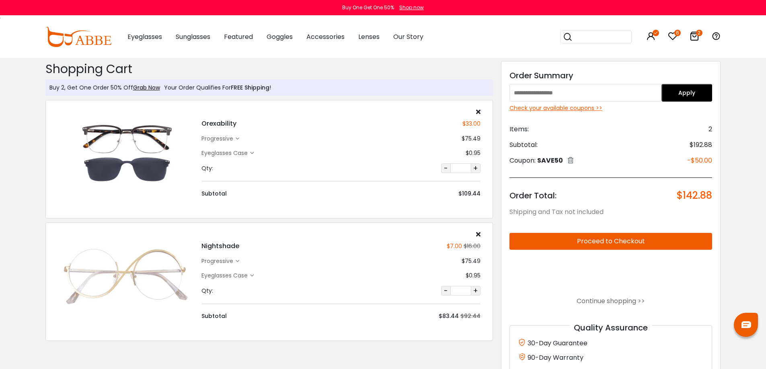
click at [547, 110] on div "Check your available coupons >>" at bounding box center [610, 108] width 203 height 8
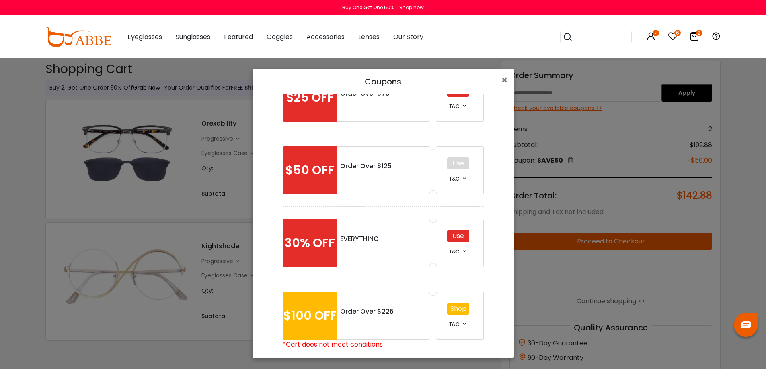
scroll to position [40, 0]
click at [460, 237] on div "Use" at bounding box center [458, 236] width 22 height 12
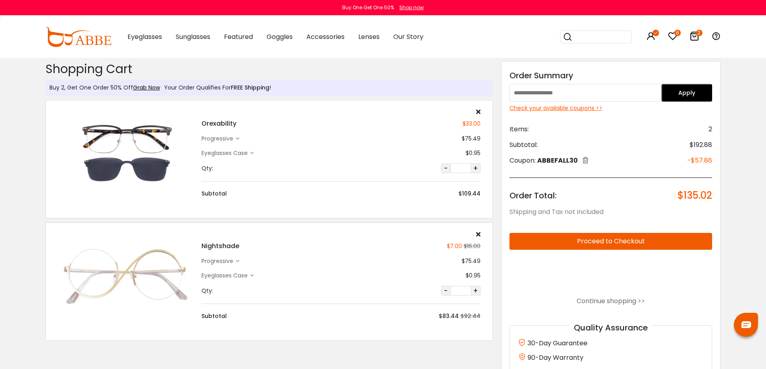
click at [543, 109] on div "Check your available coupons >>" at bounding box center [610, 108] width 203 height 8
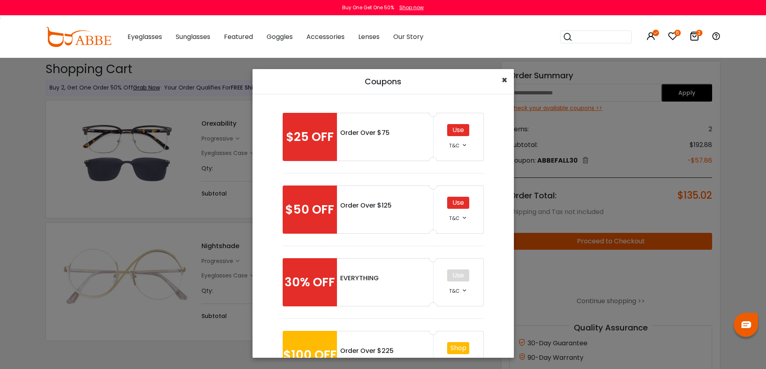
click at [504, 80] on span "×" at bounding box center [504, 80] width 6 height 13
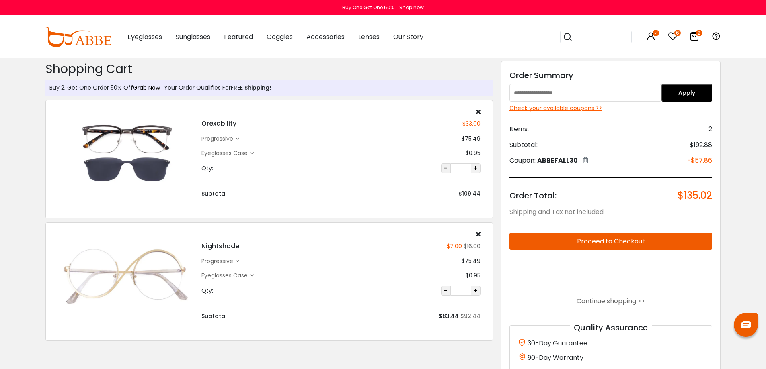
click at [615, 240] on button "Proceed to Checkout" at bounding box center [610, 241] width 203 height 17
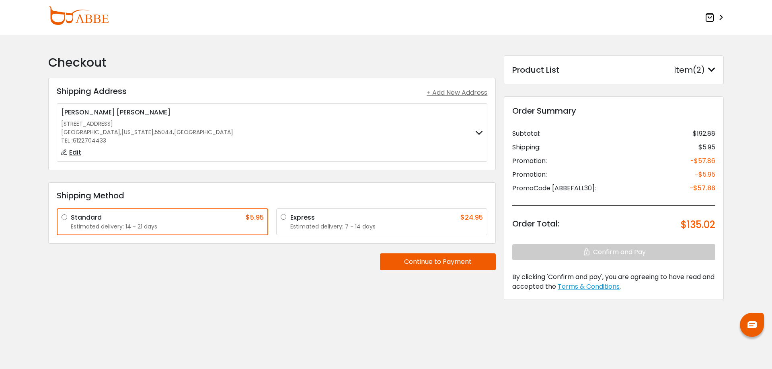
click at [290, 215] on label "Express $24.95 Estimated delivery: 7 - 14 days" at bounding box center [386, 222] width 193 height 18
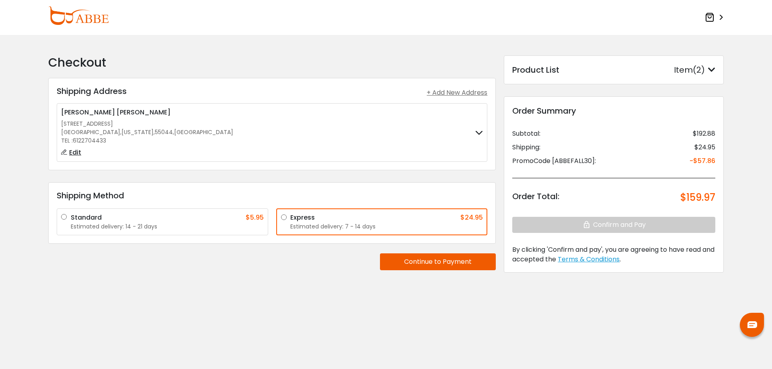
click at [449, 266] on button "Continue to Payment" at bounding box center [438, 262] width 116 height 17
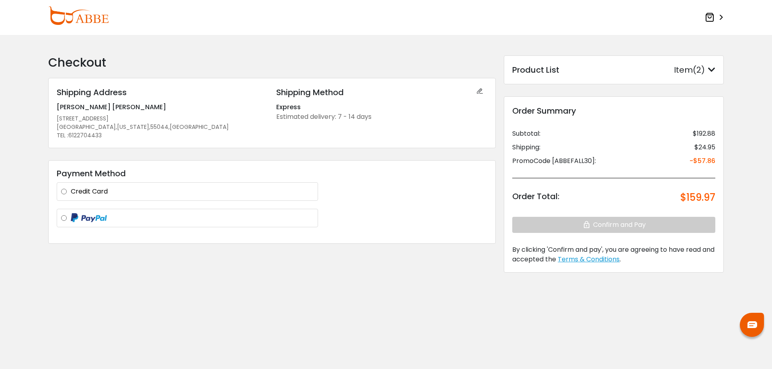
click at [71, 191] on label "Credit Card" at bounding box center [192, 192] width 243 height 10
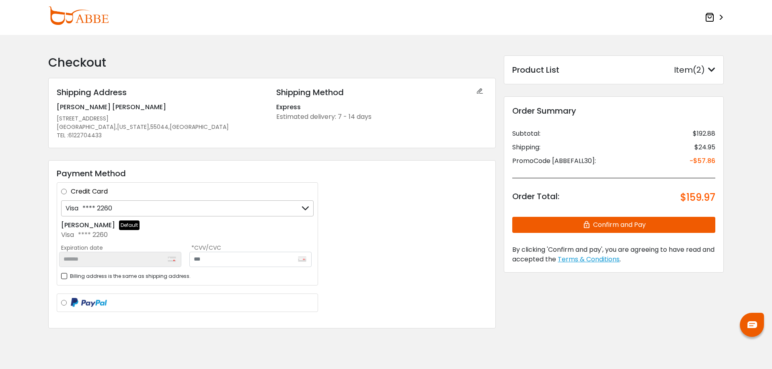
click at [307, 210] on icon at bounding box center [305, 208] width 8 height 15
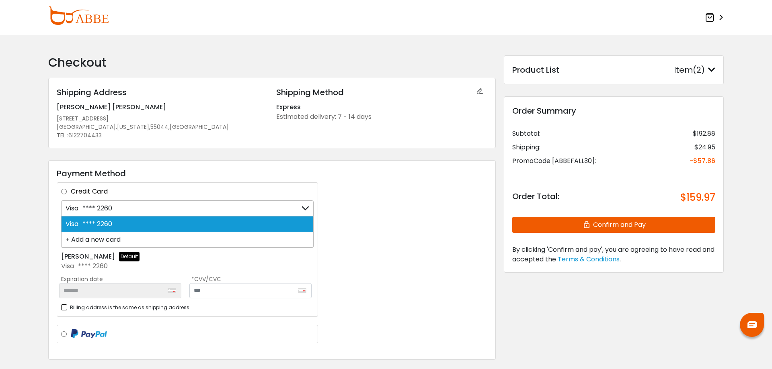
click at [82, 240] on div "+ Add a new card" at bounding box center [187, 240] width 252 height 16
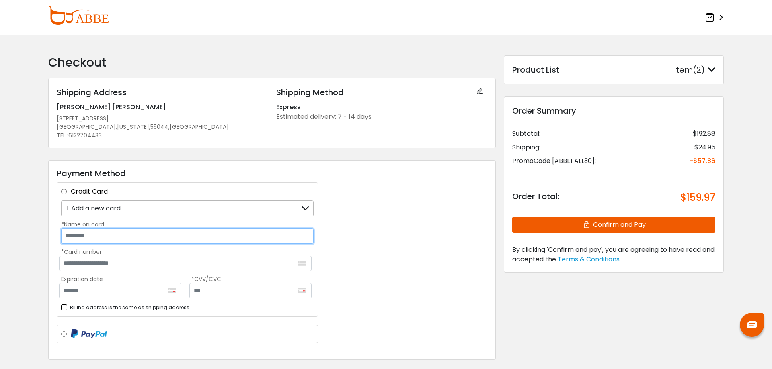
click at [84, 238] on input "*Name on card" at bounding box center [187, 236] width 252 height 15
type input "**********"
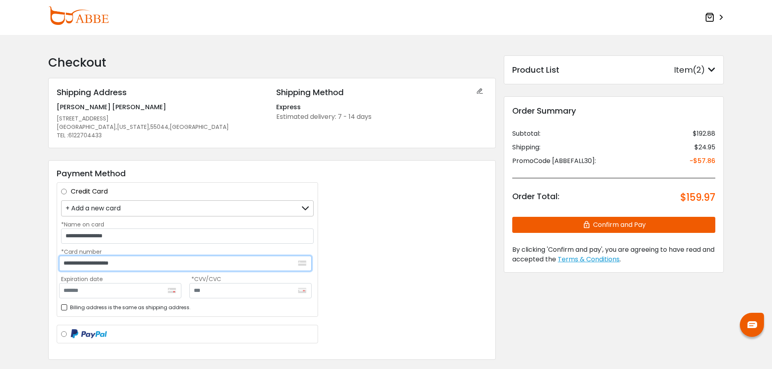
type input "**********"
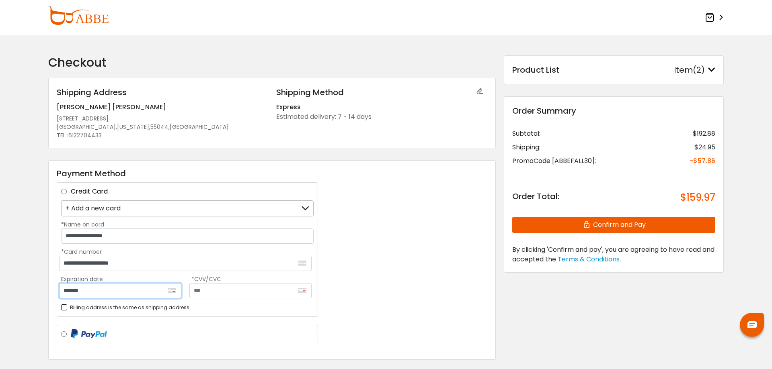
type input "*******"
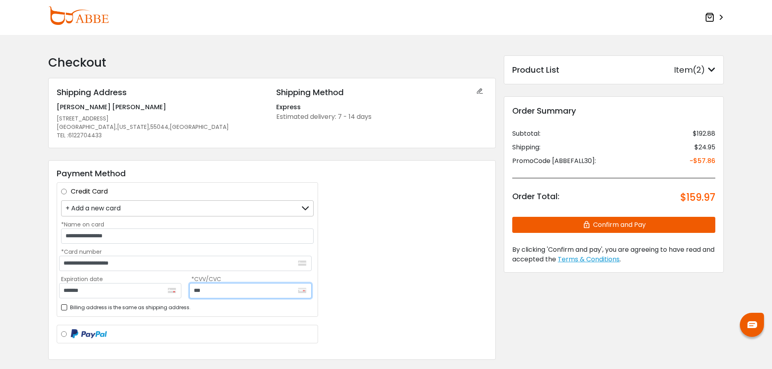
type input "***"
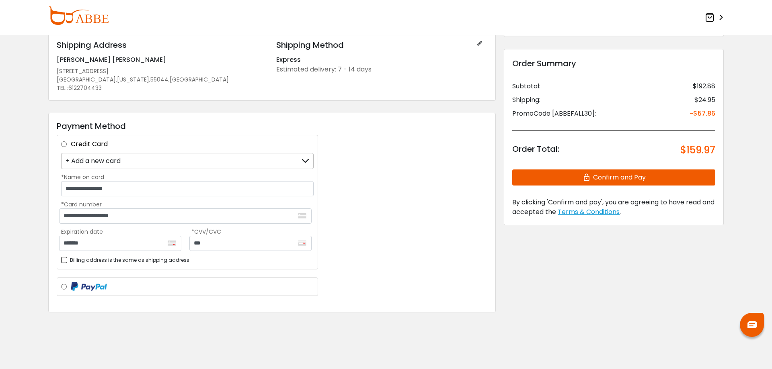
scroll to position [48, 0]
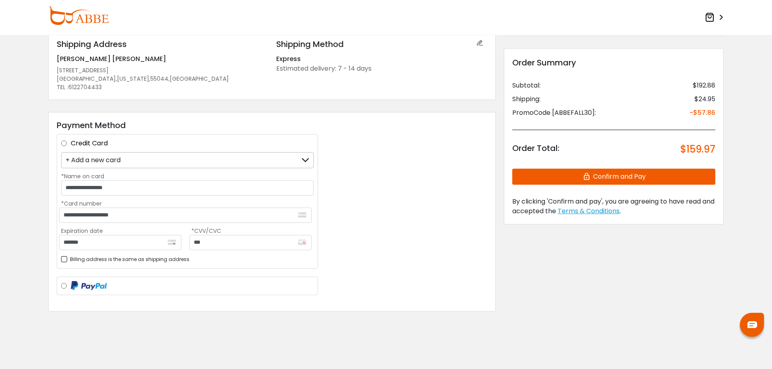
click at [705, 189] on div "Order Summary Subtotal: $192.88 Shipping: $24.95 PromoCode [ABBEFALL30]: -$57.8…" at bounding box center [614, 136] width 220 height 176
drag, startPoint x: 705, startPoint y: 189, endPoint x: 734, endPoint y: 177, distance: 31.9
click at [705, 189] on div "Order Summary Subtotal: $192.88 Shipping: $24.95 PromoCode [ABBEFALL30]: -$57.8…" at bounding box center [614, 136] width 220 height 176
click at [598, 179] on button "Confirm and Pay" at bounding box center [613, 177] width 203 height 16
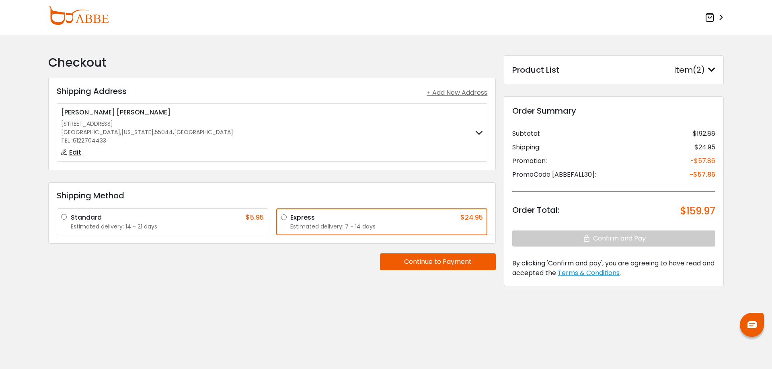
click at [455, 264] on button "Continue to Payment" at bounding box center [438, 262] width 116 height 17
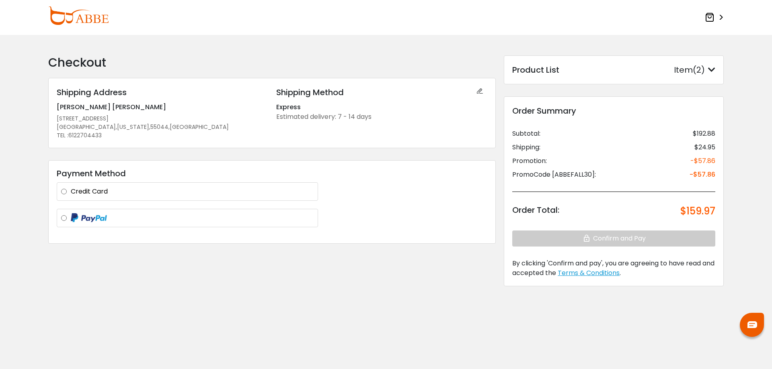
click at [80, 190] on label "Credit Card" at bounding box center [192, 192] width 243 height 10
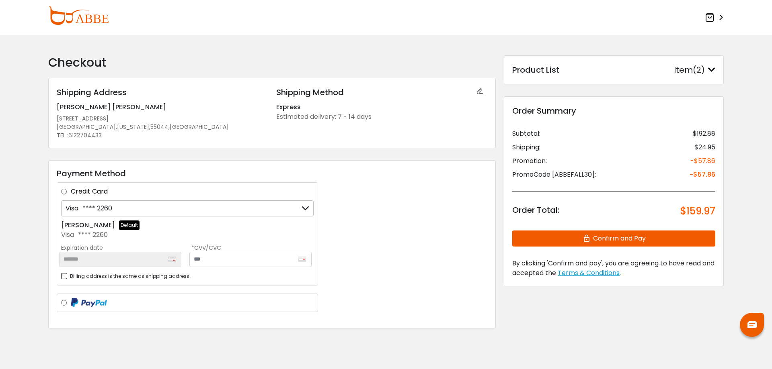
click at [307, 209] on icon at bounding box center [305, 208] width 8 height 15
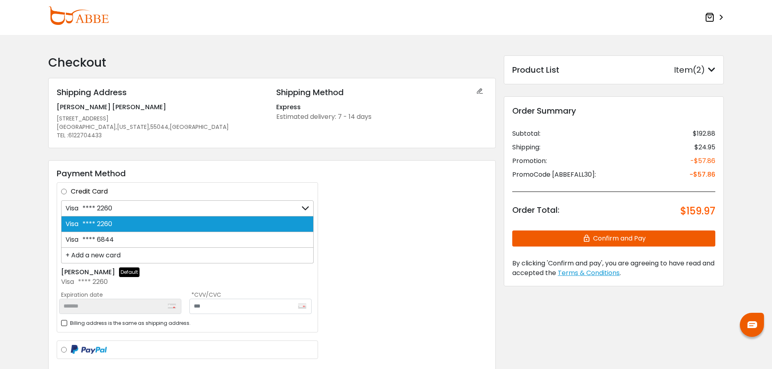
click at [92, 242] on span "**** 6844" at bounding box center [95, 239] width 35 height 9
type input "*******"
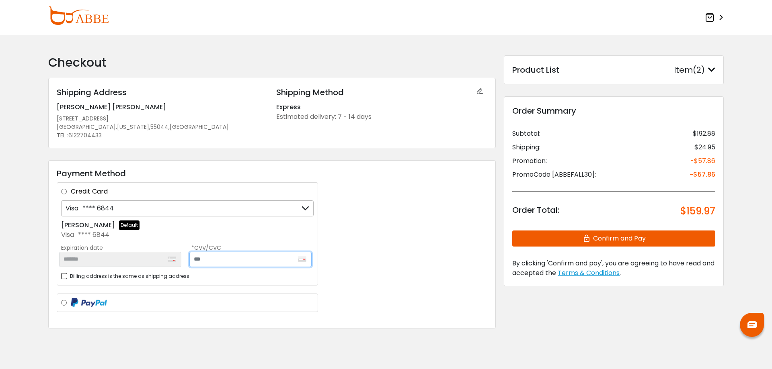
click at [203, 262] on input "text" at bounding box center [250, 259] width 122 height 15
type input "***"
click at [148, 264] on div "*******" at bounding box center [120, 259] width 122 height 15
click at [114, 210] on div "Visa **** 6844" at bounding box center [187, 209] width 252 height 16
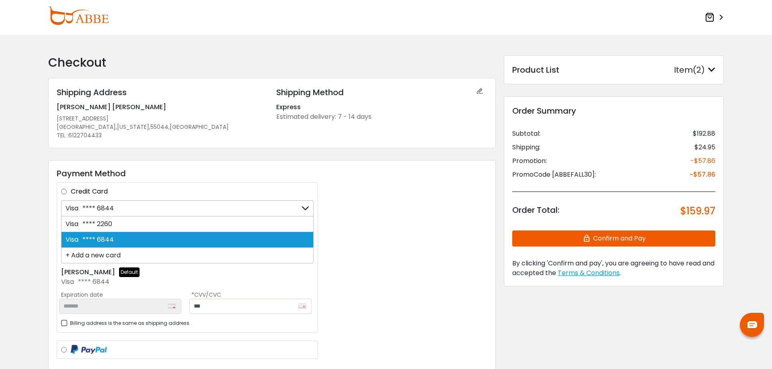
click at [114, 240] on div "Visa **** 6844" at bounding box center [187, 240] width 252 height 16
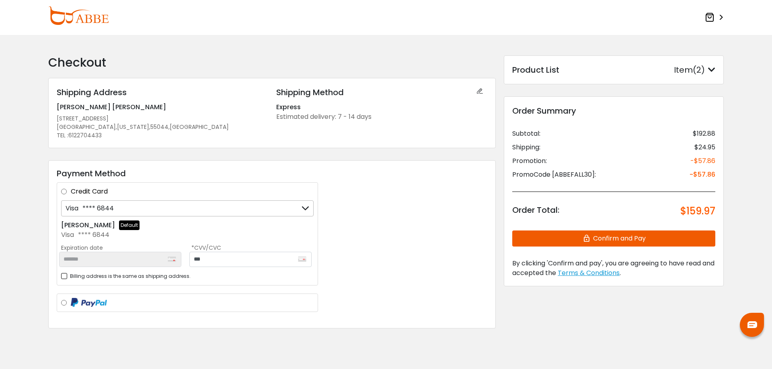
click at [135, 258] on div "*******" at bounding box center [120, 259] width 122 height 15
click at [607, 240] on button "Confirm and Pay" at bounding box center [613, 239] width 203 height 16
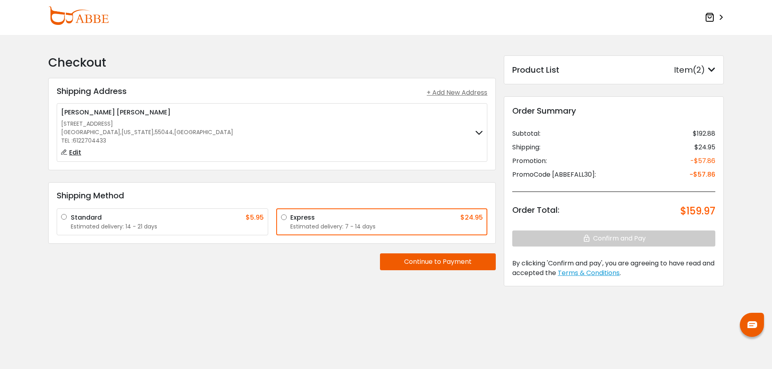
click at [290, 219] on label "Express $24.95 Estimated delivery: 7 - 14 days" at bounding box center [386, 222] width 193 height 18
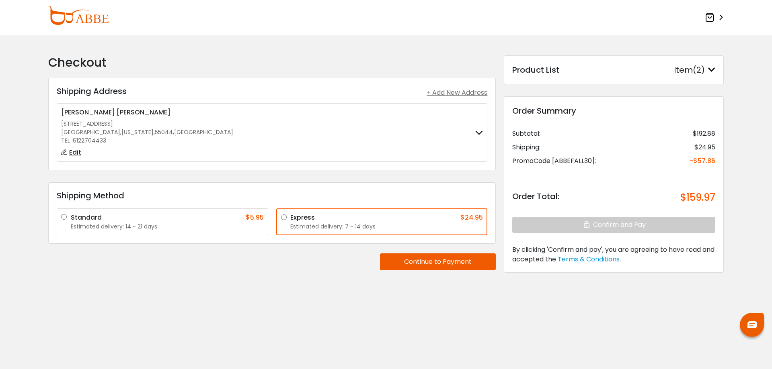
click at [71, 218] on label "Standard $5.95 Estimated delivery: 14 - 21 days" at bounding box center [167, 222] width 193 height 18
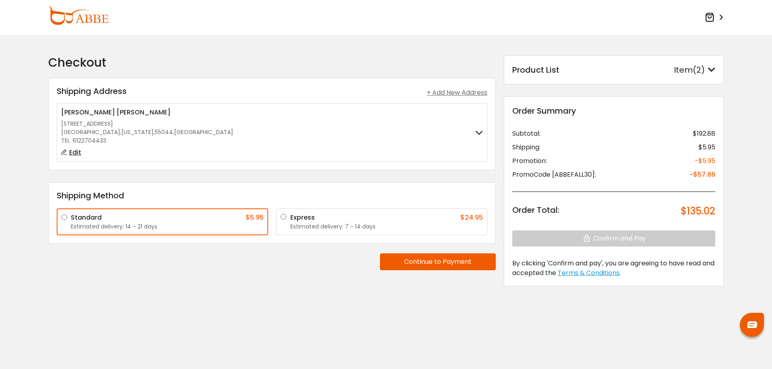
click at [447, 264] on button "Continue to Payment" at bounding box center [438, 262] width 116 height 17
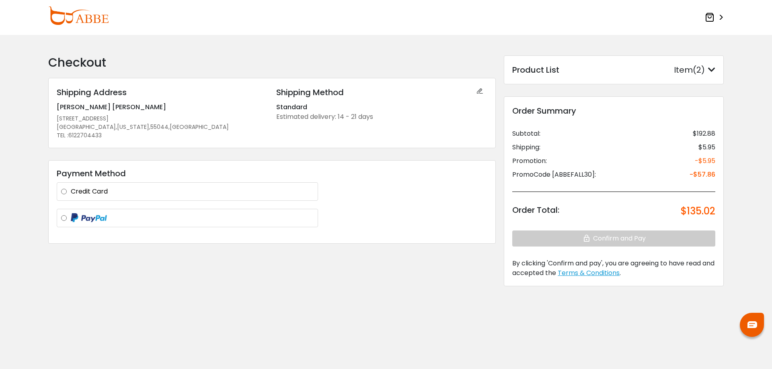
click at [90, 190] on label "Credit Card" at bounding box center [192, 192] width 243 height 10
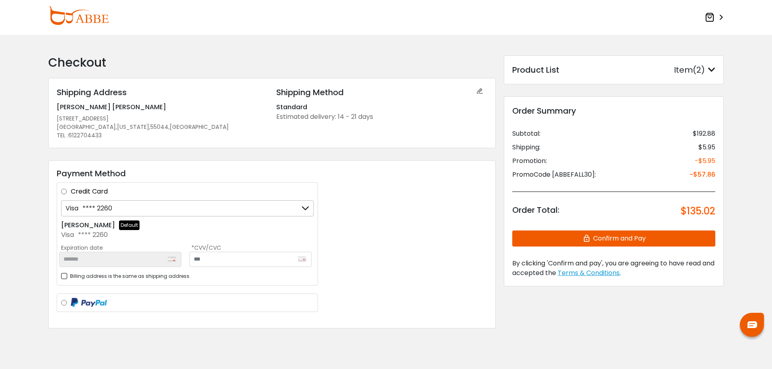
click at [305, 209] on icon at bounding box center [305, 208] width 8 height 15
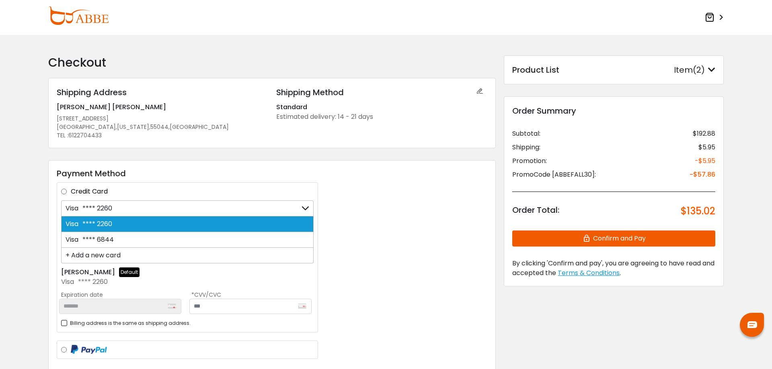
click at [103, 241] on span "**** 6844" at bounding box center [95, 239] width 35 height 9
type input "*******"
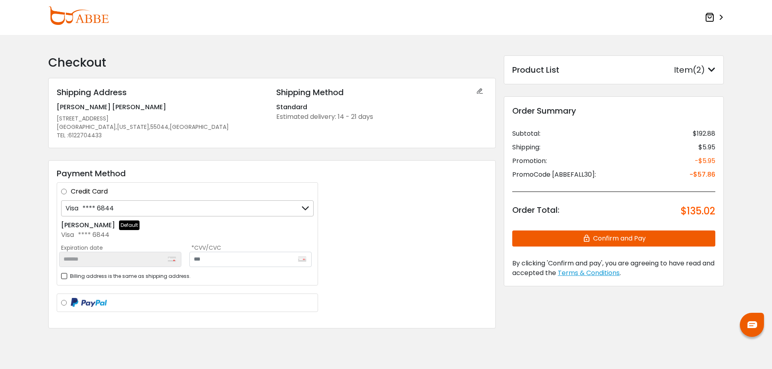
drag, startPoint x: 105, startPoint y: 210, endPoint x: 92, endPoint y: 209, distance: 12.9
click at [92, 209] on span "**** 6844" at bounding box center [95, 208] width 35 height 9
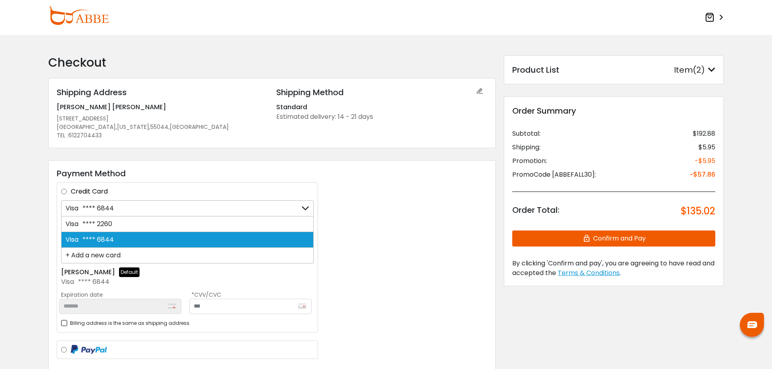
click at [92, 209] on span "**** 6844" at bounding box center [95, 208] width 35 height 9
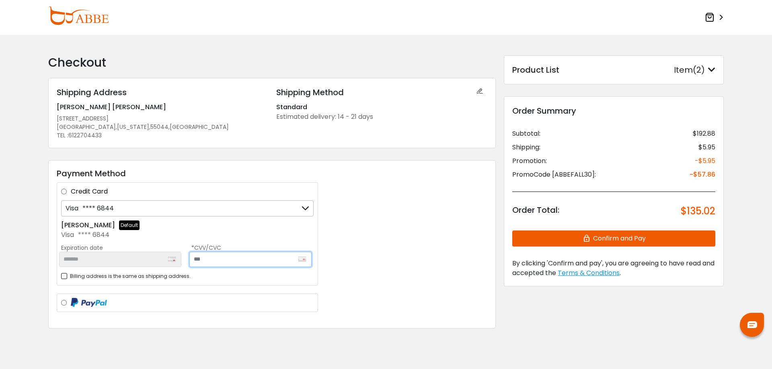
click at [280, 262] on input "text" at bounding box center [250, 259] width 122 height 15
type input "***"
click at [569, 237] on button "Confirm and Pay" at bounding box center [613, 239] width 203 height 16
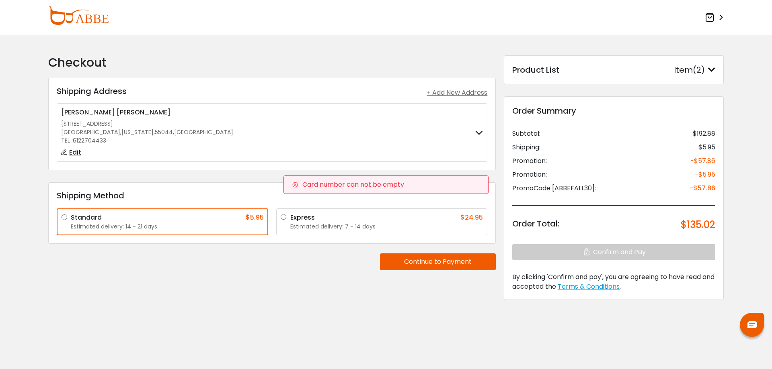
click at [317, 191] on div "Card number can not be empty" at bounding box center [385, 185] width 205 height 18
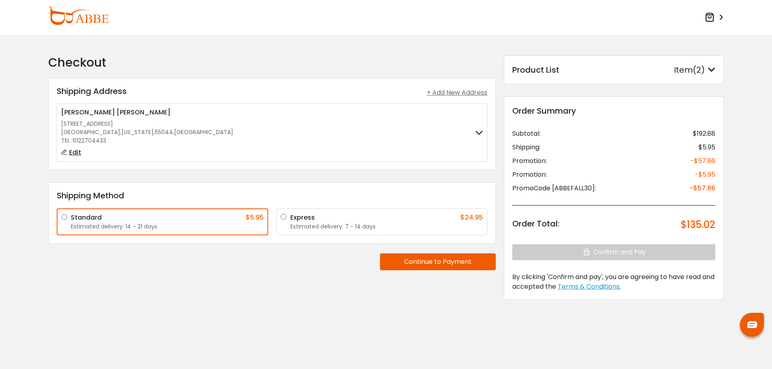
click at [317, 191] on h3 "Shipping Method" at bounding box center [272, 196] width 430 height 10
click at [322, 217] on div "Express $24.95" at bounding box center [386, 218] width 193 height 10
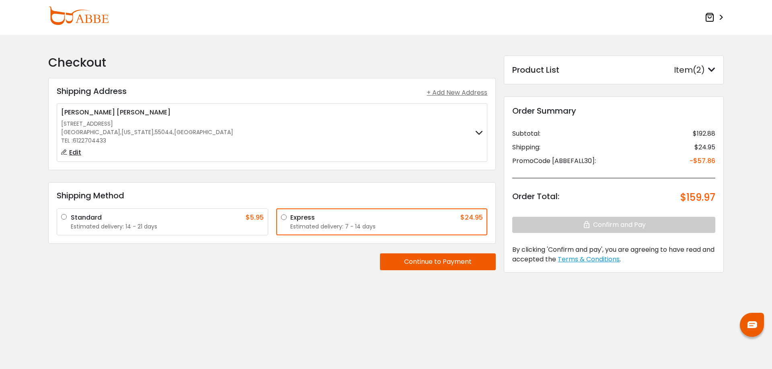
click at [403, 263] on button "Continue to Payment" at bounding box center [438, 262] width 116 height 17
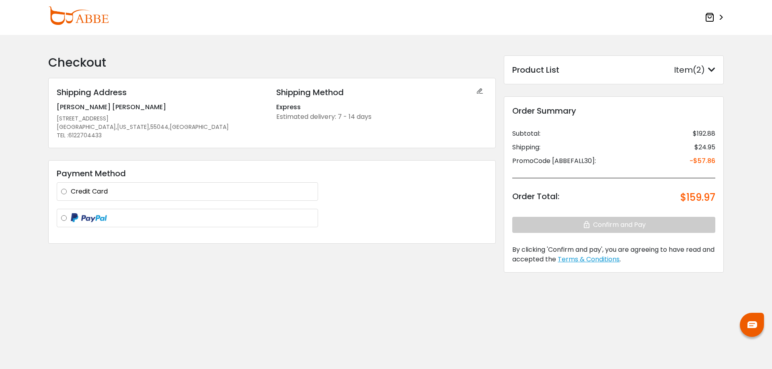
click at [98, 192] on label "Credit Card" at bounding box center [192, 192] width 243 height 10
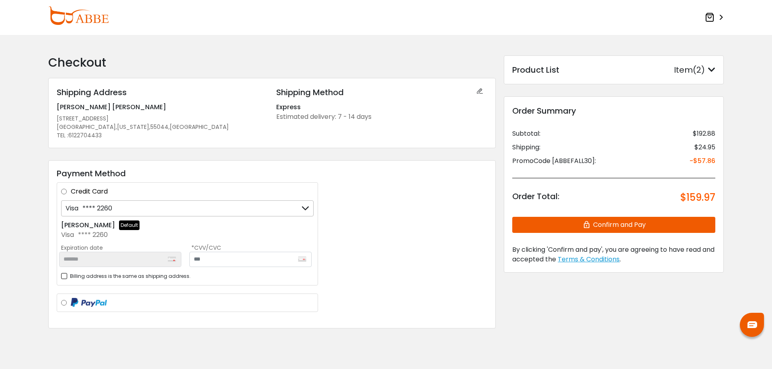
drag, startPoint x: 146, startPoint y: 208, endPoint x: 109, endPoint y: 207, distance: 37.4
click at [109, 207] on span "**** 2260" at bounding box center [95, 208] width 34 height 9
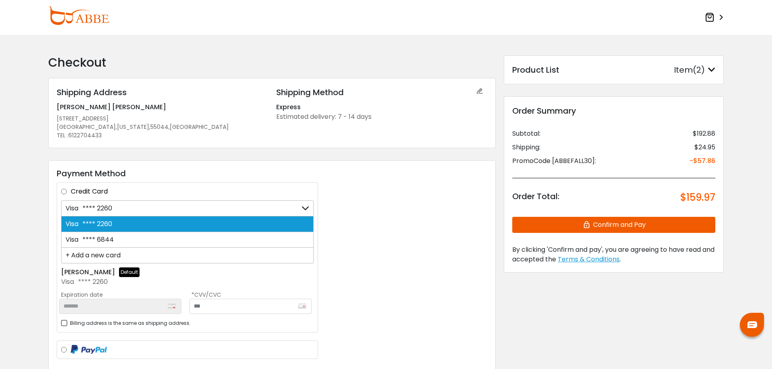
click at [89, 256] on div "+ Add a new card" at bounding box center [187, 256] width 252 height 16
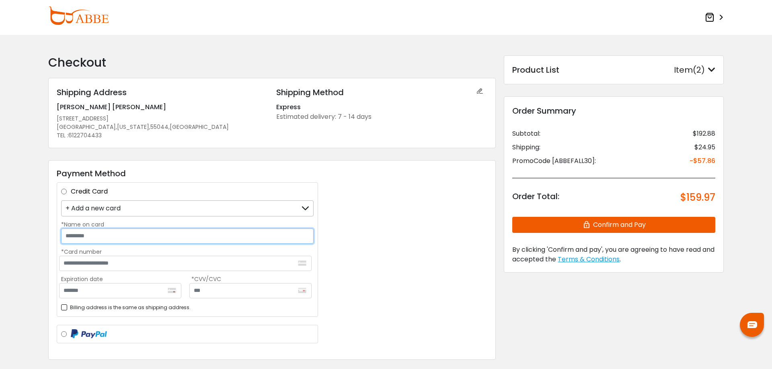
click at [93, 234] on input "*Name on card" at bounding box center [187, 236] width 252 height 15
type input "**********"
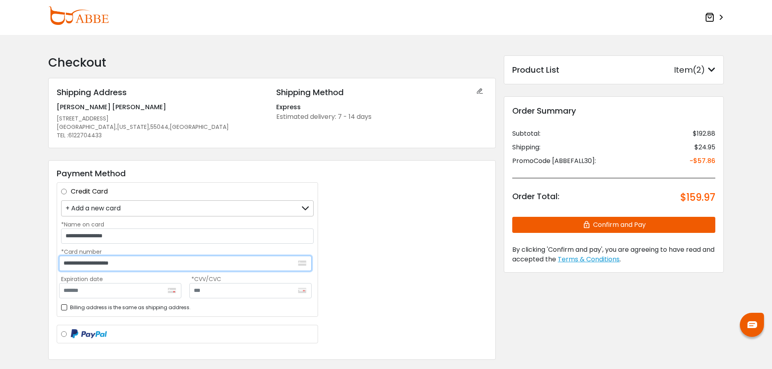
type input "**********"
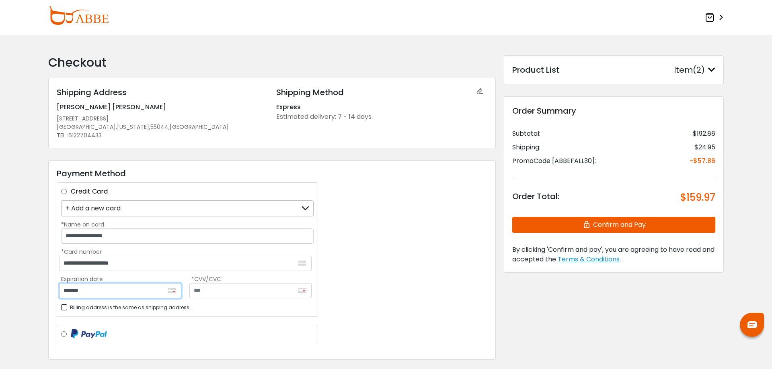
type input "*******"
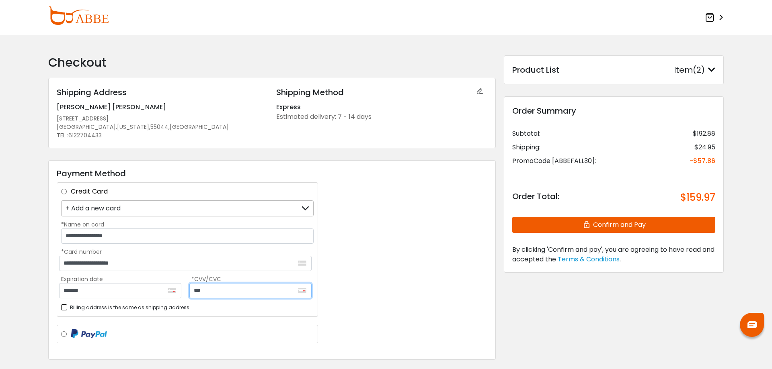
type input "***"
click at [626, 229] on button "Confirm and Pay" at bounding box center [613, 225] width 203 height 16
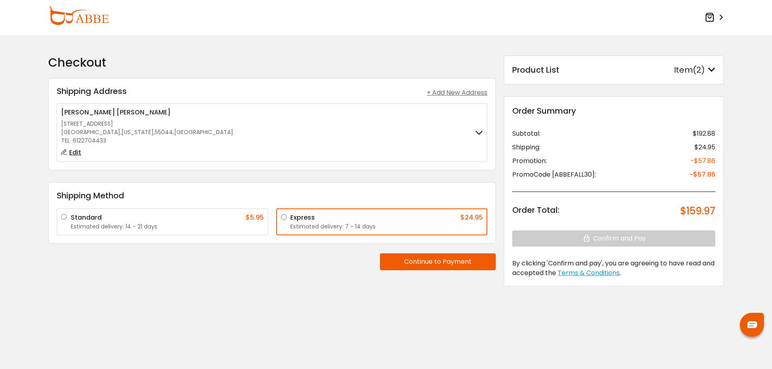
click at [61, 214] on div "Standard $5.95 Estimated delivery: 14 - 21 days" at bounding box center [162, 222] width 211 height 27
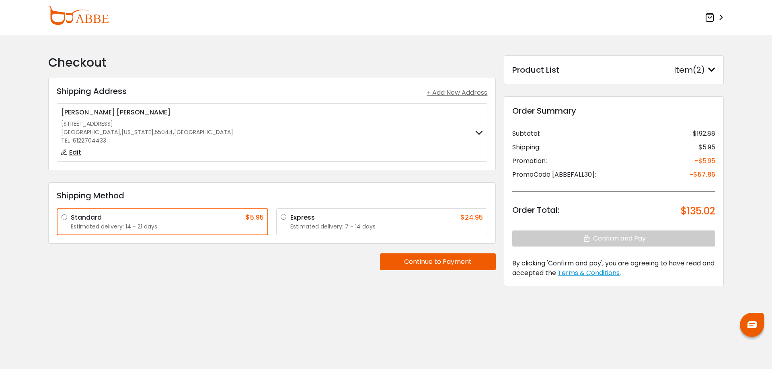
click at [71, 217] on label "Standard $5.95 Estimated delivery: 14 - 21 days" at bounding box center [167, 222] width 193 height 18
click at [290, 215] on label "Express $24.95 Estimated delivery: 7 - 14 days" at bounding box center [386, 222] width 193 height 18
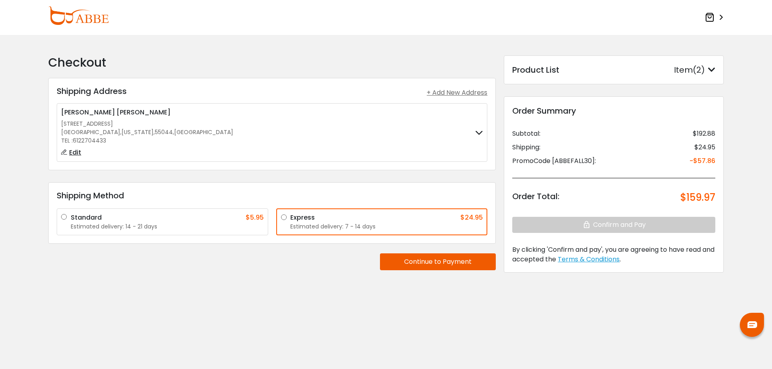
click at [413, 263] on button "Continue to Payment" at bounding box center [438, 262] width 116 height 17
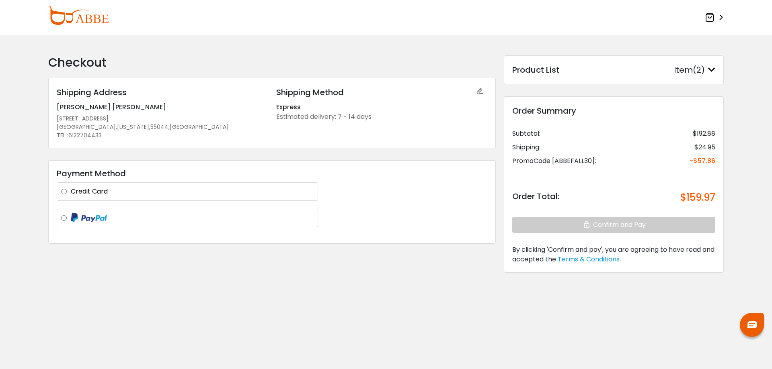
click at [89, 193] on label "Credit Card" at bounding box center [192, 192] width 243 height 10
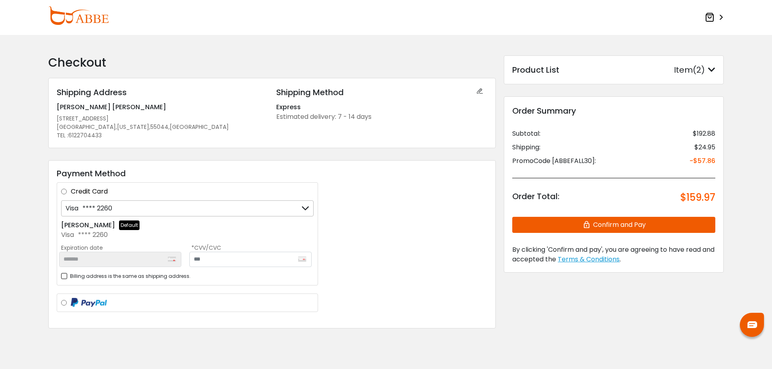
click at [305, 208] on icon at bounding box center [305, 208] width 8 height 15
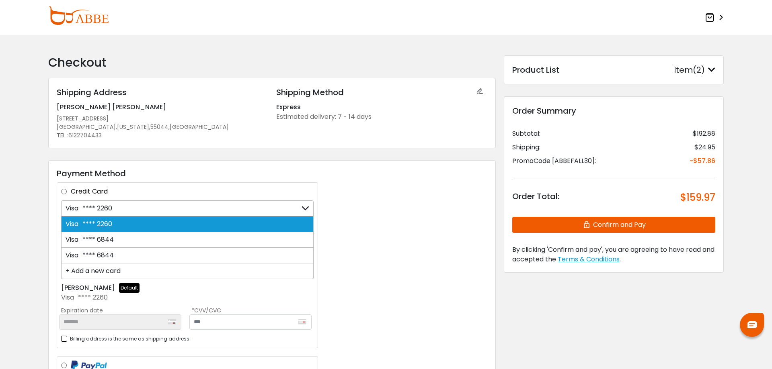
click at [113, 267] on div "+ Add a new card" at bounding box center [187, 272] width 252 height 16
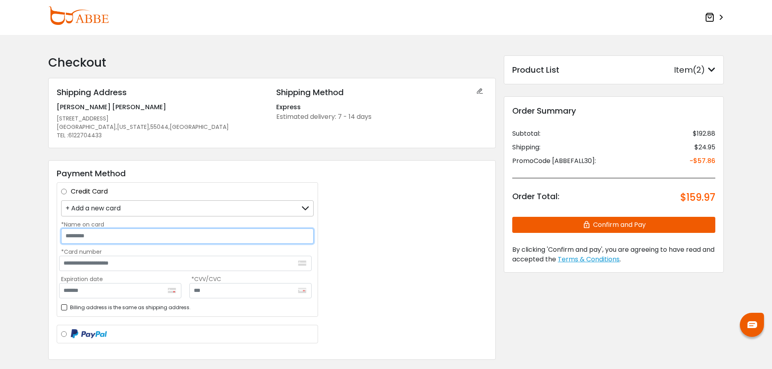
click at [100, 240] on input "*Name on card" at bounding box center [187, 236] width 252 height 15
type input "**********"
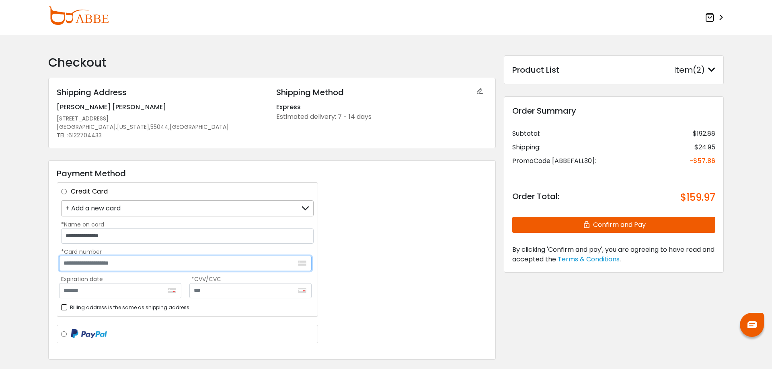
type input "**********"
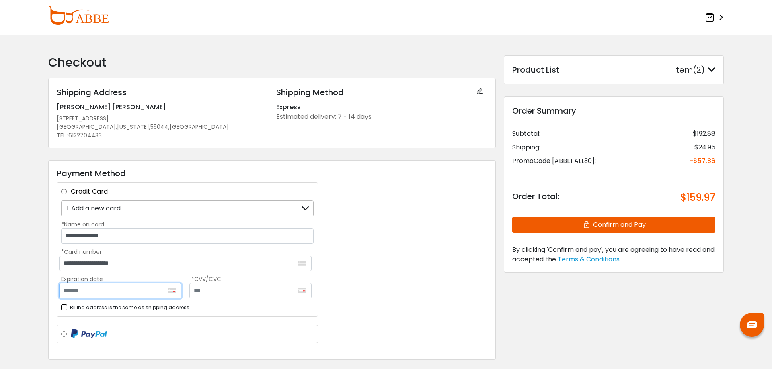
type input "*******"
click at [212, 288] on input "text" at bounding box center [250, 290] width 122 height 15
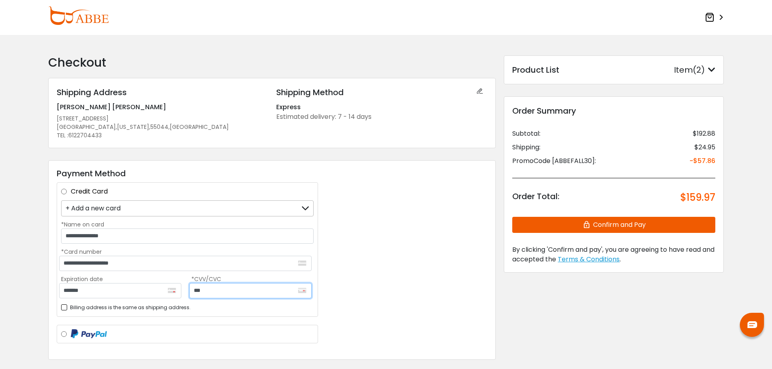
type input "***"
click at [647, 223] on button "Confirm and Pay" at bounding box center [613, 225] width 203 height 16
